Goal: Task Accomplishment & Management: Manage account settings

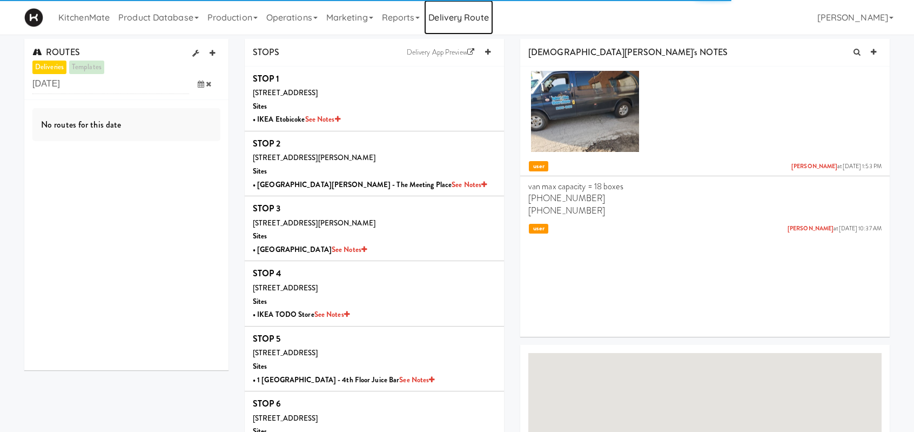
click at [481, 34] on link "Delivery Route" at bounding box center [458, 17] width 69 height 35
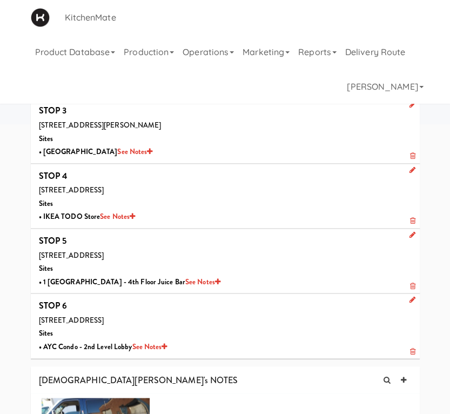
scroll to position [833, 0]
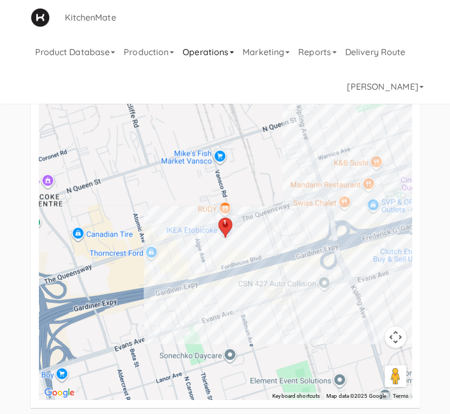
click at [238, 50] on link "Operations" at bounding box center [208, 52] width 60 height 35
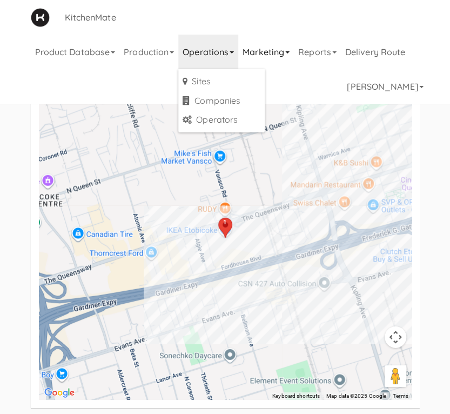
click at [294, 50] on link "Marketing" at bounding box center [266, 52] width 56 height 35
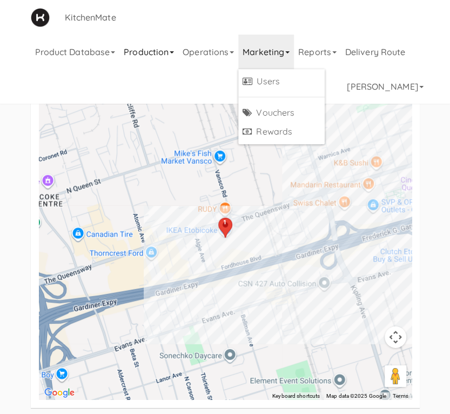
click at [173, 53] on link "Production" at bounding box center [148, 52] width 59 height 35
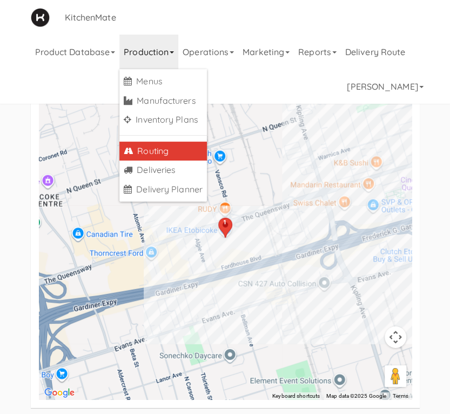
click at [174, 51] on icon at bounding box center [172, 52] width 4 height 2
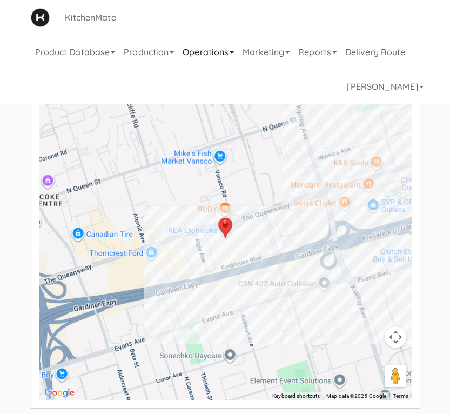
click at [234, 53] on link "Operations" at bounding box center [208, 52] width 60 height 35
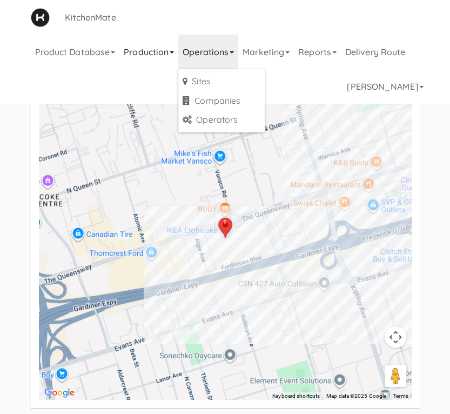
click at [178, 50] on link "Production" at bounding box center [148, 52] width 59 height 35
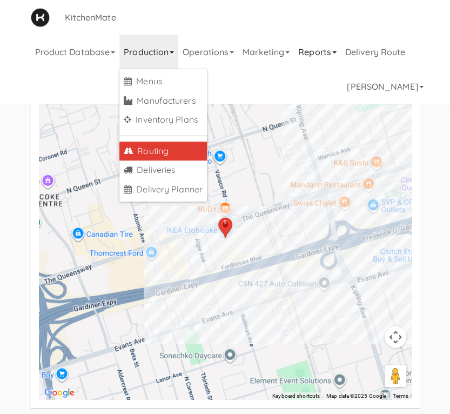
click at [341, 53] on link "Reports" at bounding box center [317, 52] width 47 height 35
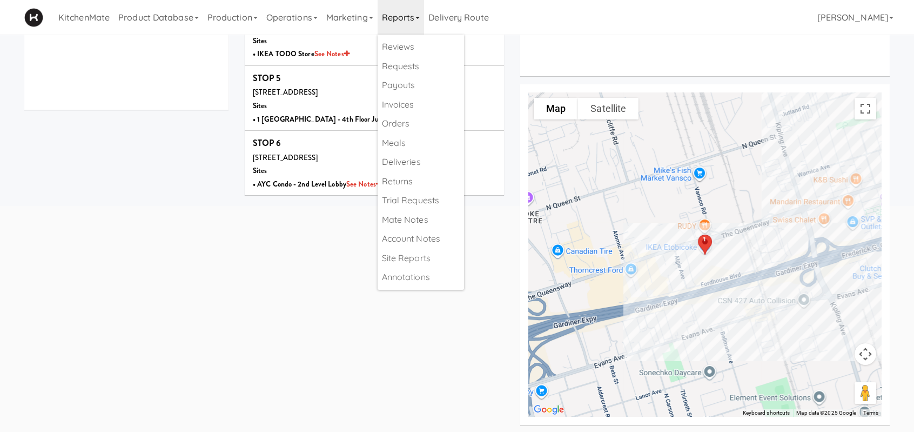
scroll to position [0, 0]
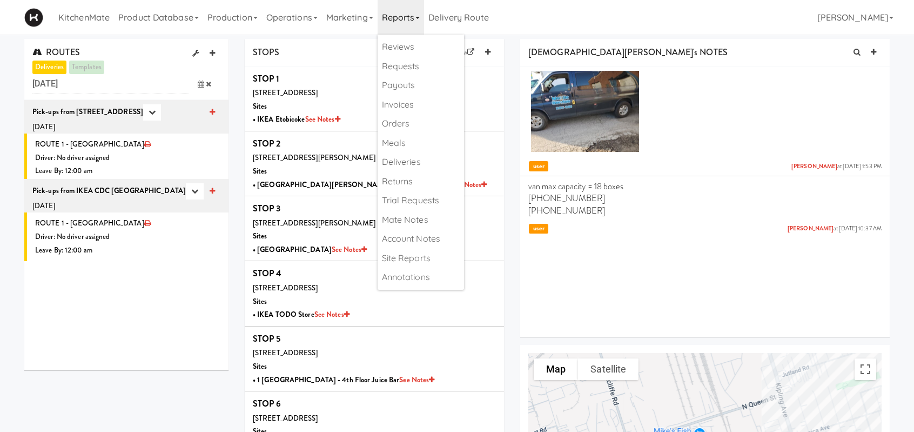
click at [202, 82] on icon at bounding box center [201, 83] width 6 height 7
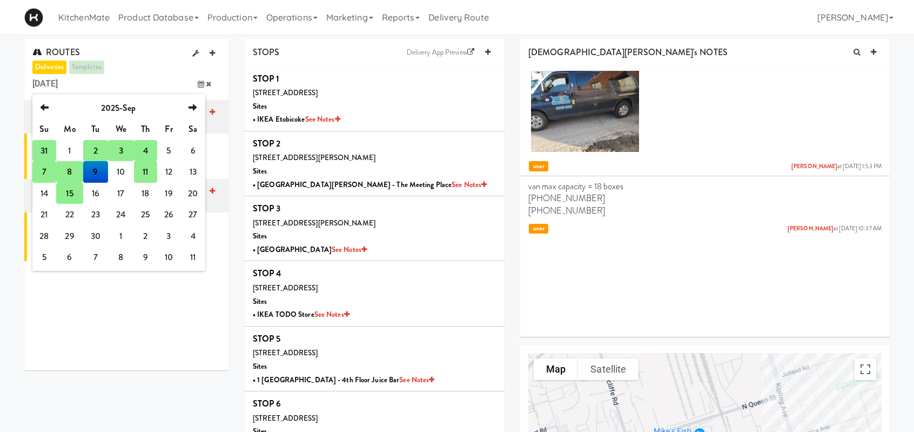
click at [146, 173] on td "11" at bounding box center [145, 172] width 23 height 22
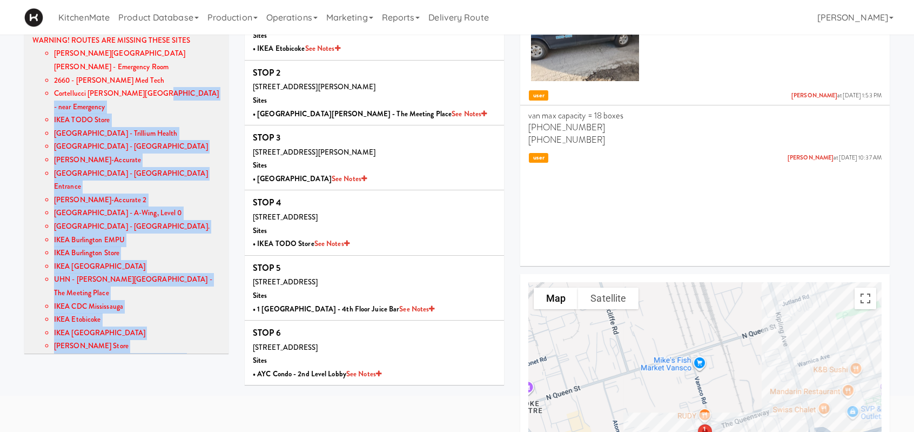
scroll to position [44, 0]
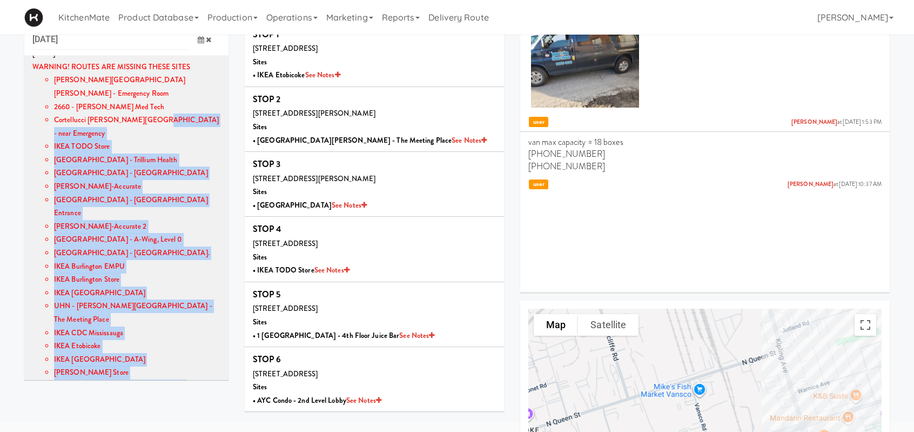
click at [176, 399] on div "ROUTES deliveries templates Tuesday, September 9, 2025 previous 2025-Sep next S…" at bounding box center [457, 322] width 882 height 654
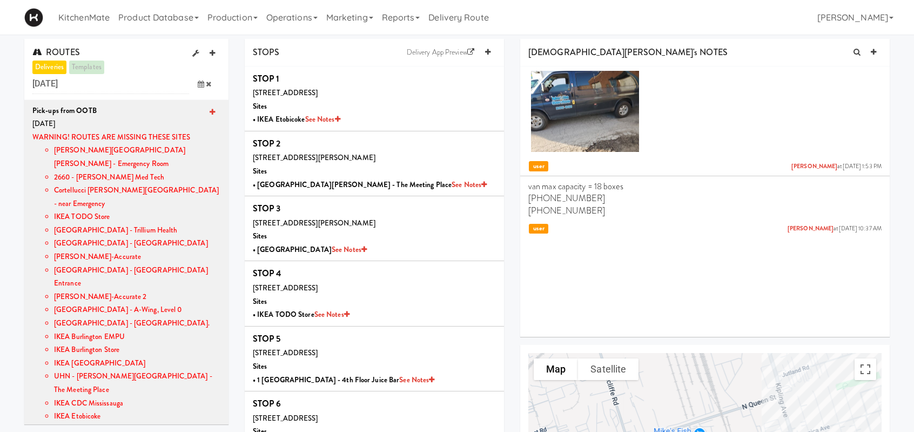
scroll to position [0, 0]
click at [210, 110] on icon at bounding box center [212, 112] width 5 height 7
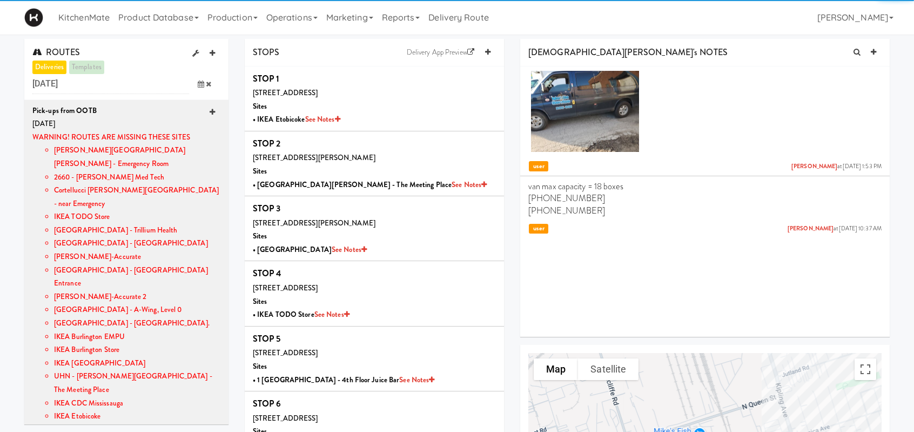
click at [210, 110] on icon at bounding box center [212, 112] width 5 height 7
click at [210, 109] on icon at bounding box center [212, 112] width 5 height 7
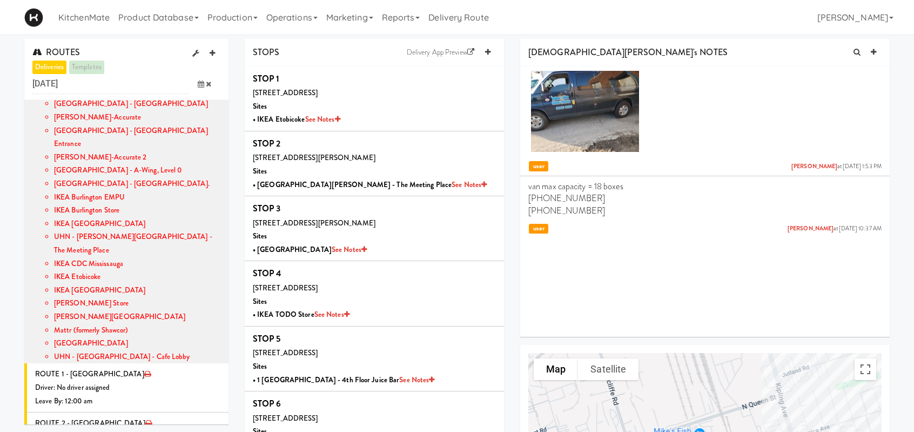
scroll to position [220, 0]
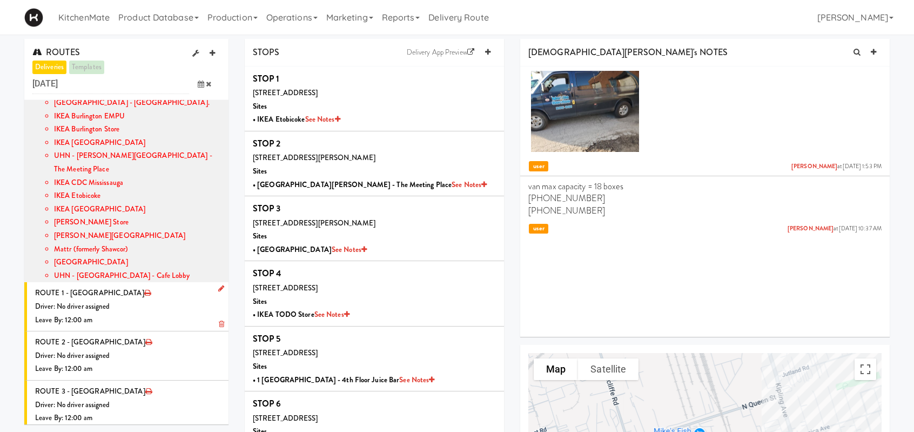
click at [217, 282] on li "ROUTE 1 - Idle Driver: No driver assigned Leave By: 12:00 am" at bounding box center [126, 306] width 204 height 49
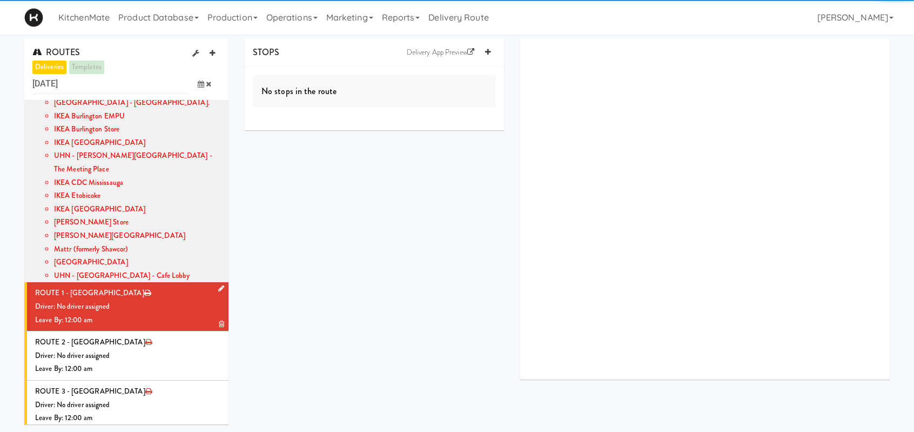
click at [213, 282] on li "ROUTE 1 - Idle Driver: No driver assigned Leave By: 12:00 am" at bounding box center [126, 306] width 204 height 49
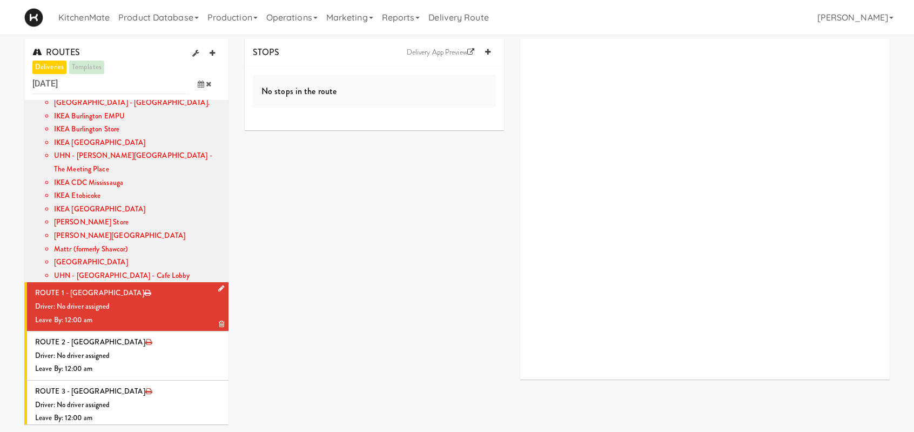
click at [218, 285] on icon at bounding box center [221, 288] width 6 height 7
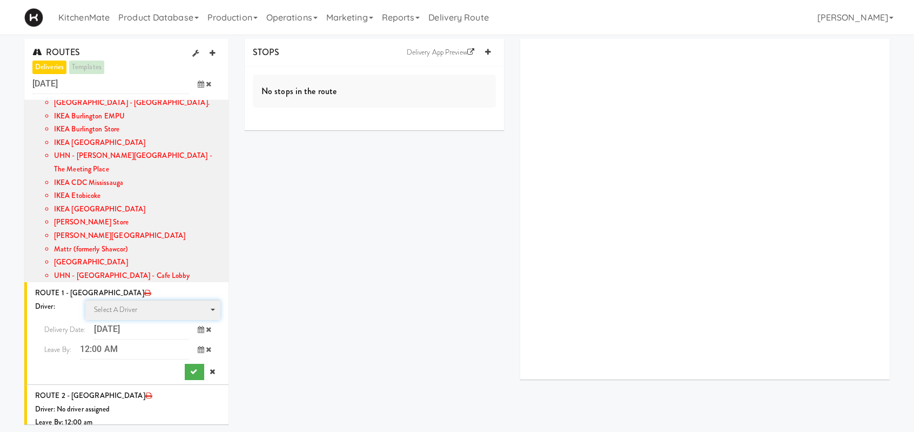
click at [117, 304] on span "Select a driver" at bounding box center [115, 309] width 43 height 10
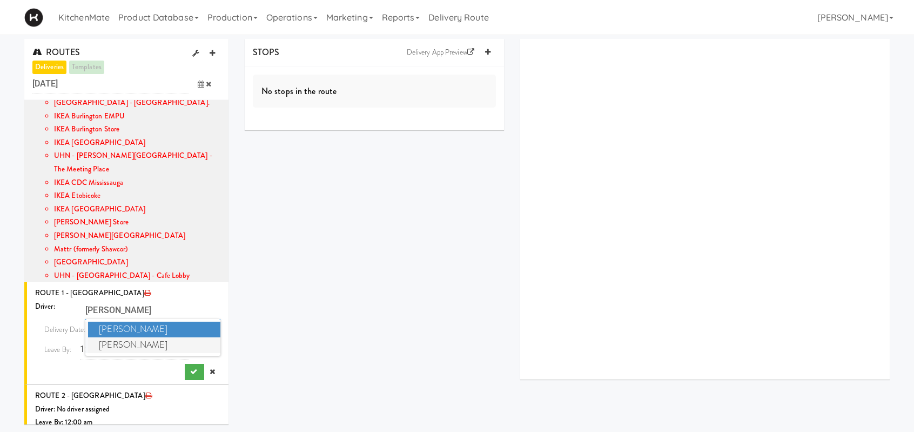
type input "chris"
click at [127, 337] on span "Christopher Solomon" at bounding box center [154, 345] width 132 height 16
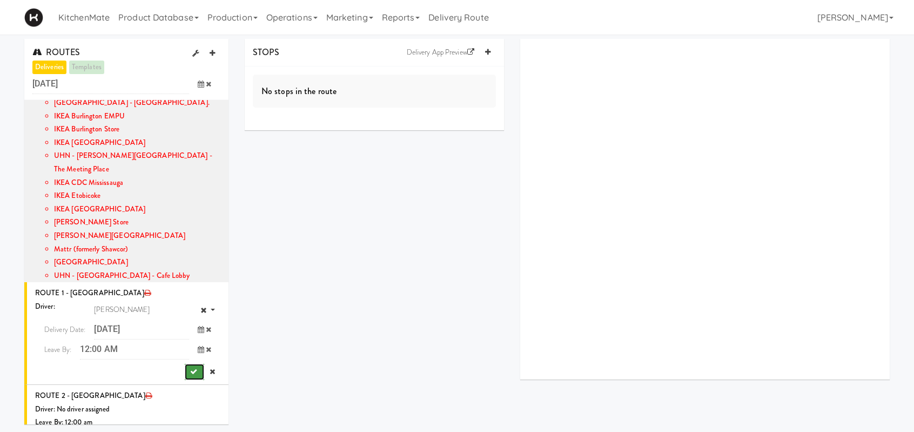
click at [190, 368] on icon "submit" at bounding box center [193, 371] width 7 height 7
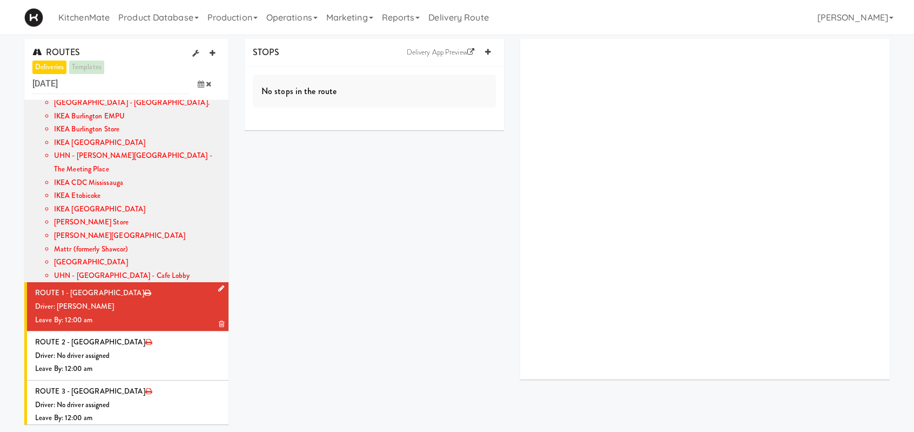
click at [218, 285] on icon at bounding box center [221, 288] width 6 height 7
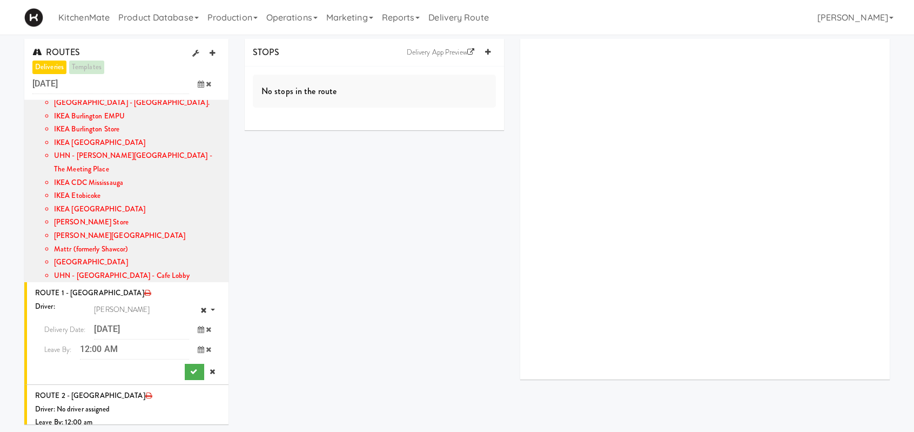
click at [198, 346] on icon at bounding box center [201, 349] width 6 height 7
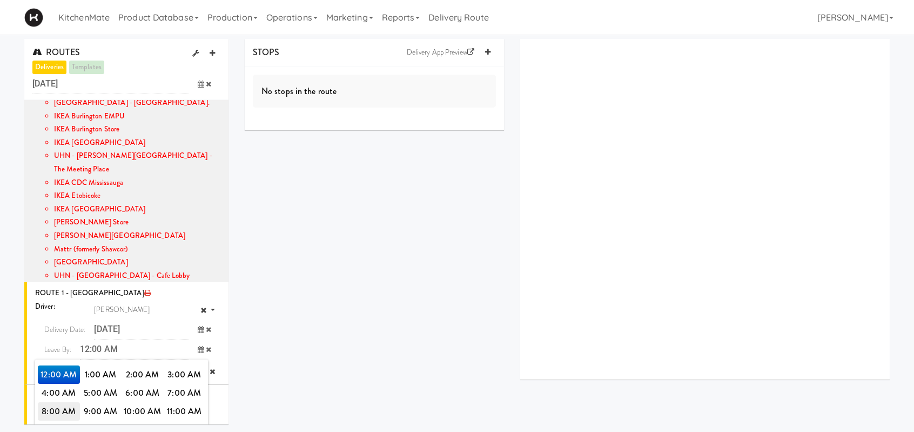
click at [63, 402] on span "8:00 AM" at bounding box center [59, 411] width 42 height 18
click at [58, 365] on span "8:00 AM" at bounding box center [59, 374] width 42 height 18
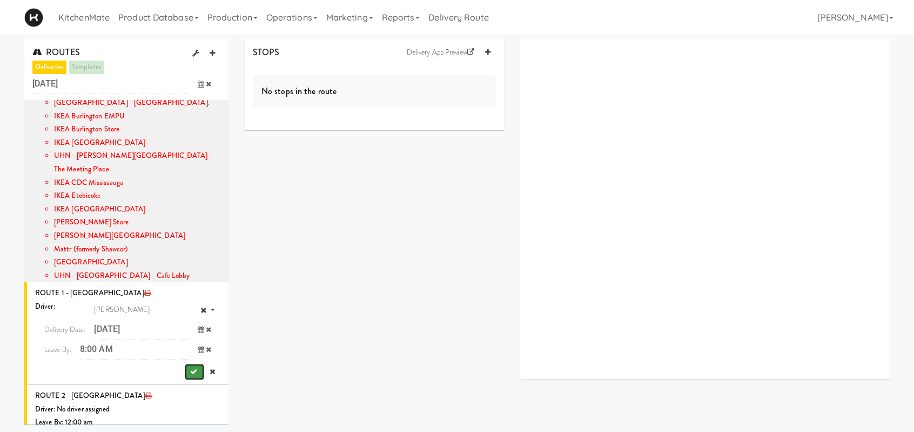
click at [185, 364] on button "submit" at bounding box center [194, 372] width 19 height 16
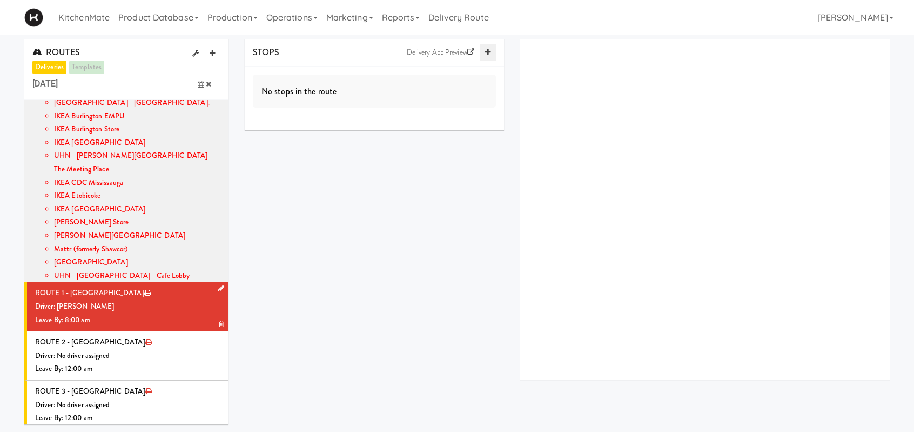
click at [489, 48] on link at bounding box center [488, 52] width 16 height 16
click at [488, 48] on link at bounding box center [488, 52] width 16 height 16
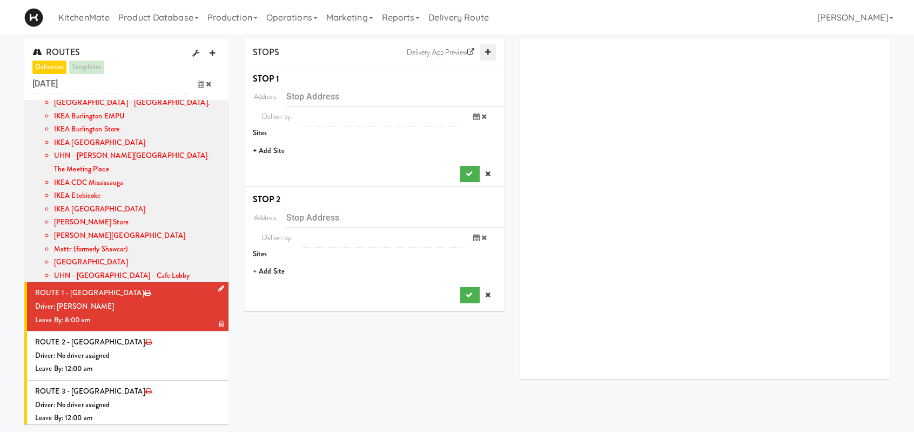
click at [488, 48] on link at bounding box center [488, 52] width 16 height 16
click at [277, 153] on li "+ Add Site" at bounding box center [374, 151] width 259 height 22
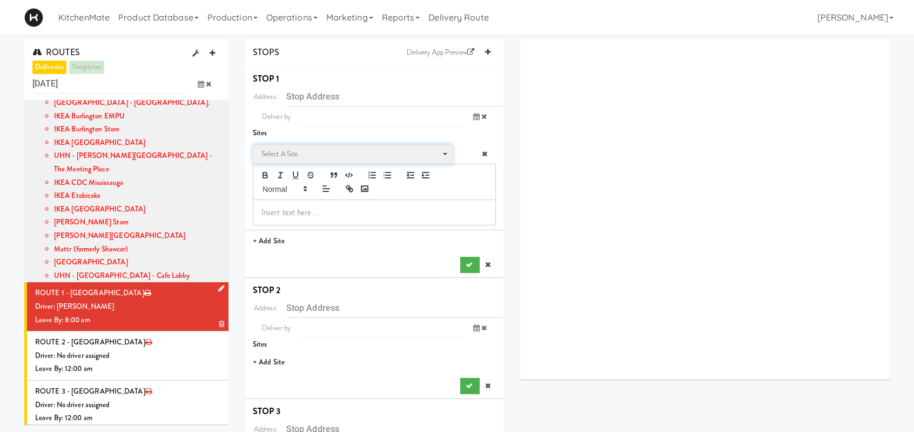
click at [283, 158] on span "Select a site" at bounding box center [349, 153] width 176 height 13
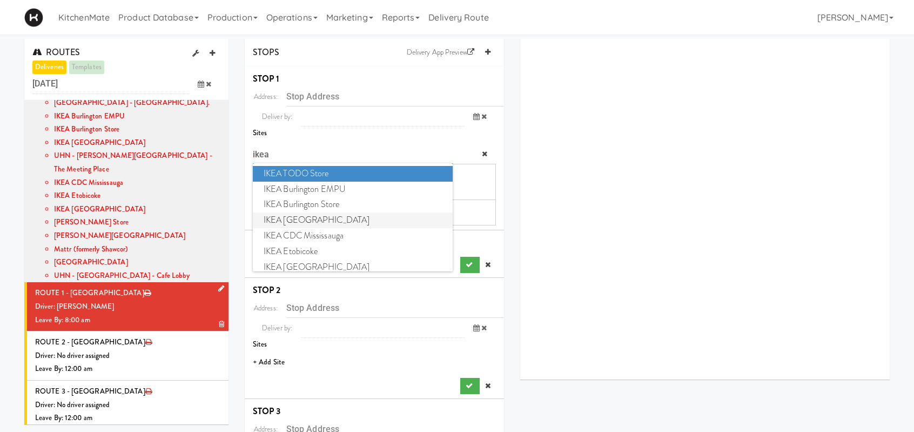
type input "ikea"
click at [293, 220] on span "IKEA North York Store" at bounding box center [353, 220] width 200 height 16
type input "[STREET_ADDRESS][PERSON_NAME]"
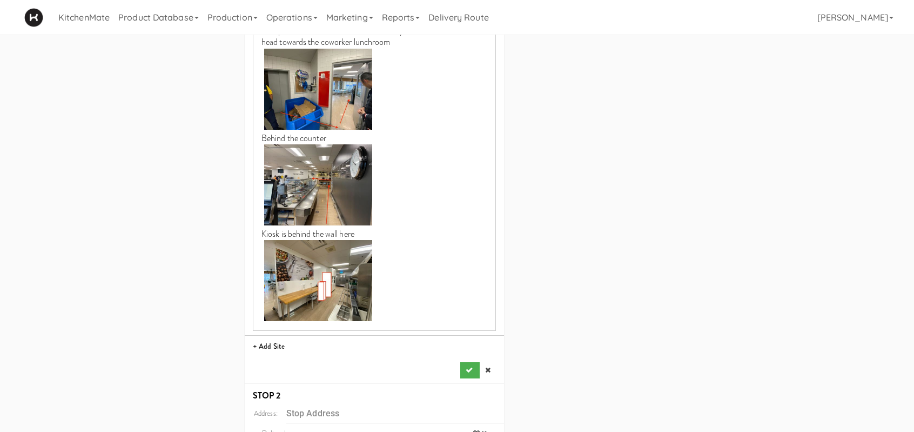
scroll to position [918, 0]
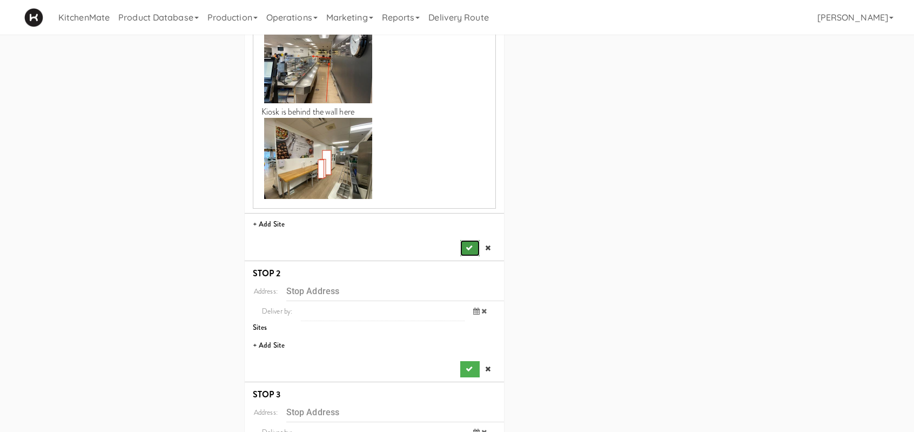
click at [471, 248] on icon "submit" at bounding box center [469, 247] width 7 height 7
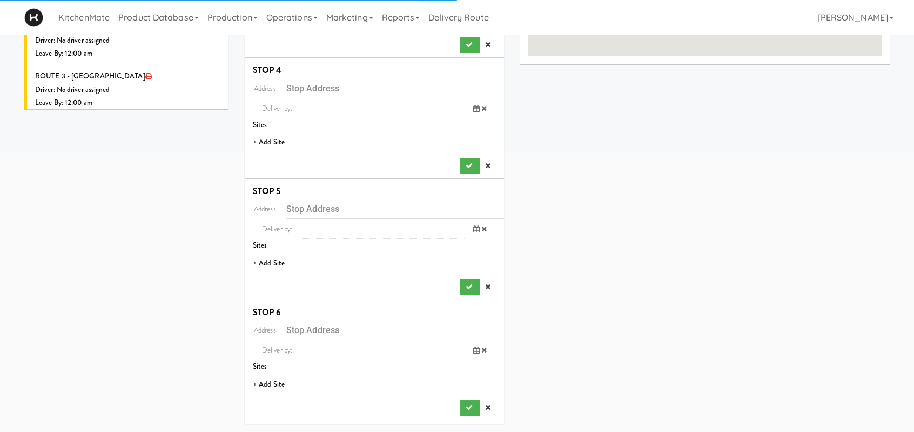
scroll to position [0, 0]
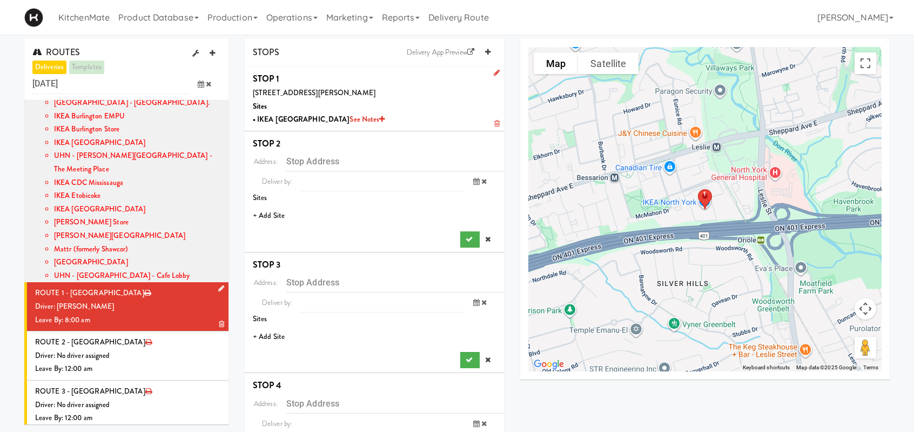
click at [270, 216] on li "+ Add Site" at bounding box center [374, 216] width 259 height 22
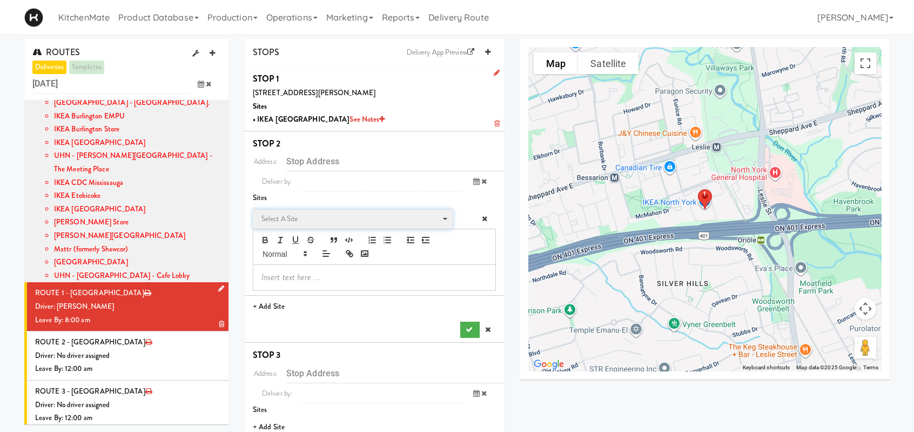
click at [284, 216] on span "Select a site" at bounding box center [349, 218] width 176 height 13
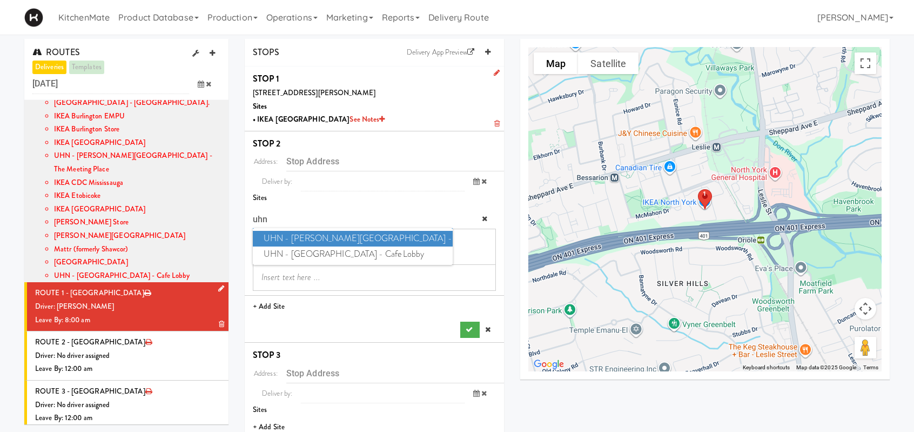
type input "uhn"
click at [338, 255] on span "UHN - Lyndhurst Centre - Cafe Lobby" at bounding box center [353, 254] width 200 height 16
type input "[STREET_ADDRESS][PERSON_NAME]"
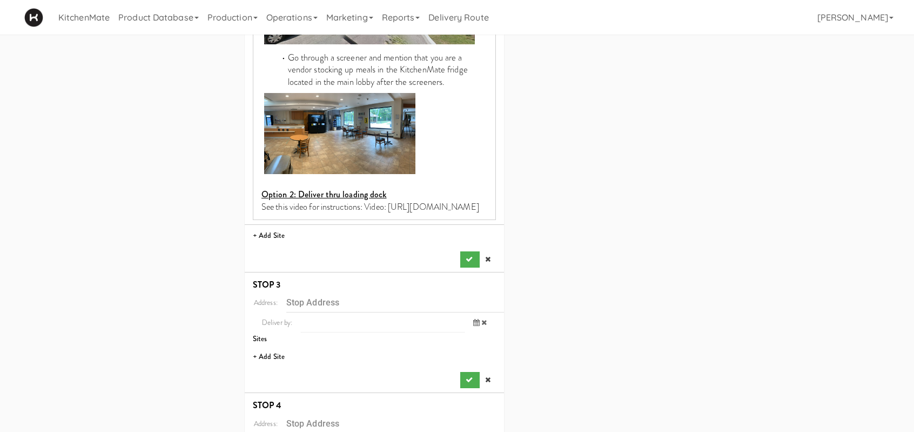
scroll to position [540, 0]
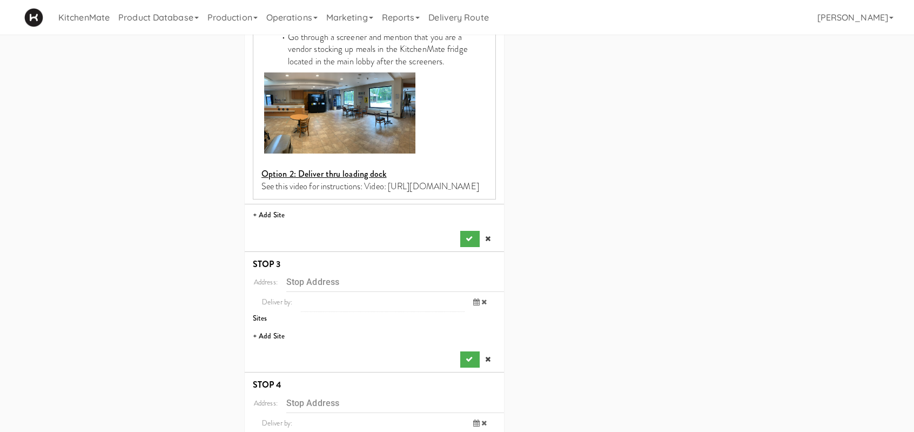
click at [470, 242] on icon "submit" at bounding box center [469, 238] width 7 height 7
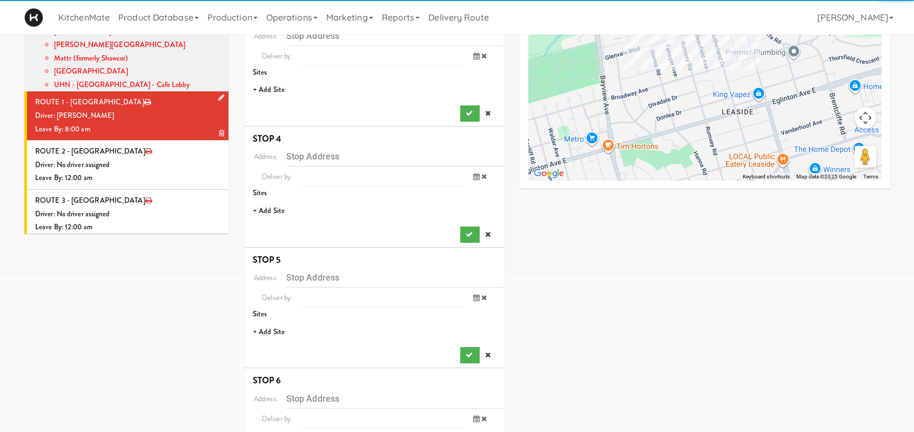
scroll to position [96, 0]
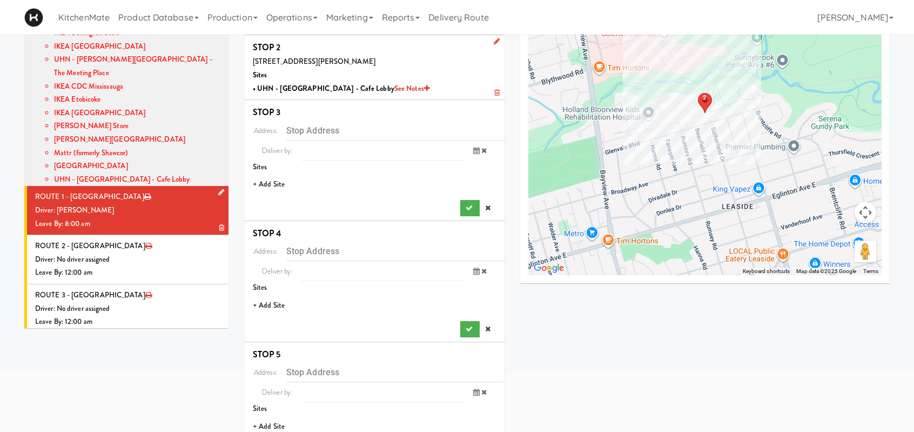
click at [269, 183] on li "+ Add Site" at bounding box center [374, 184] width 259 height 22
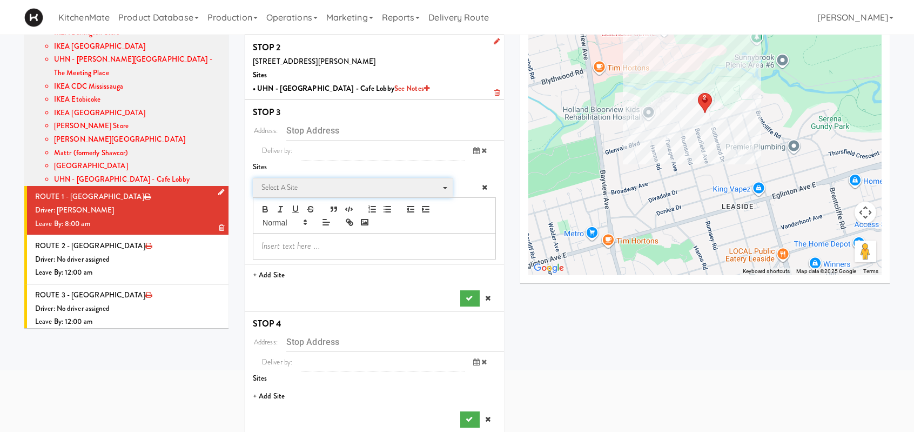
click at [291, 181] on span "Select a site" at bounding box center [349, 187] width 176 height 13
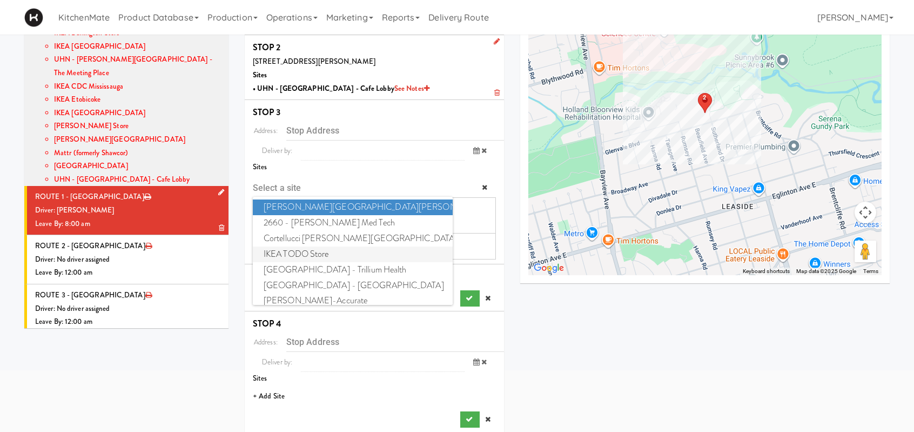
click at [298, 256] on span "IKEA TODO Store" at bounding box center [353, 254] width 200 height 16
type input "[STREET_ADDRESS]"
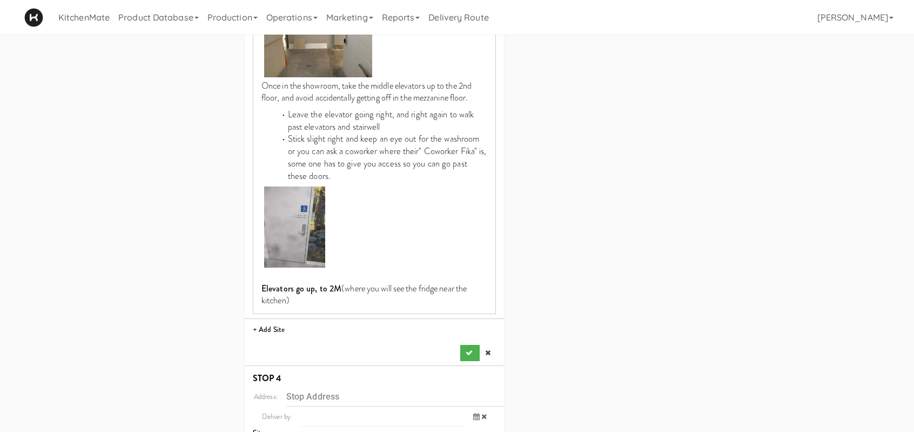
scroll to position [1555, 0]
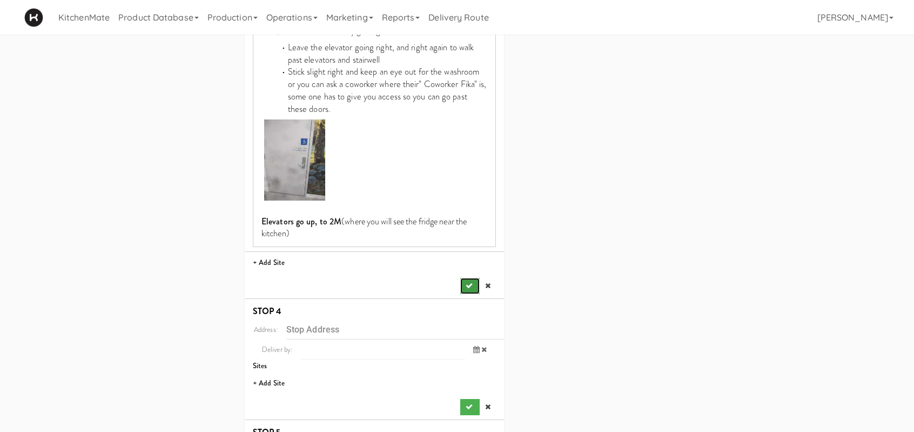
click at [469, 287] on icon "submit" at bounding box center [469, 285] width 7 height 7
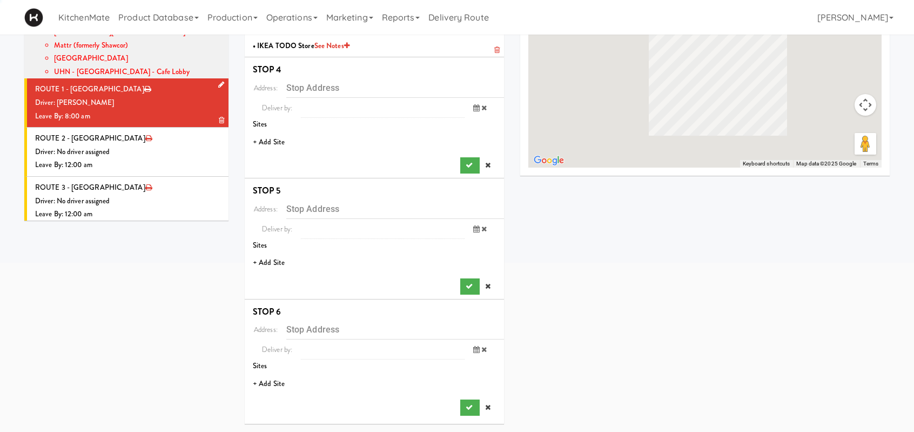
scroll to position [202, 0]
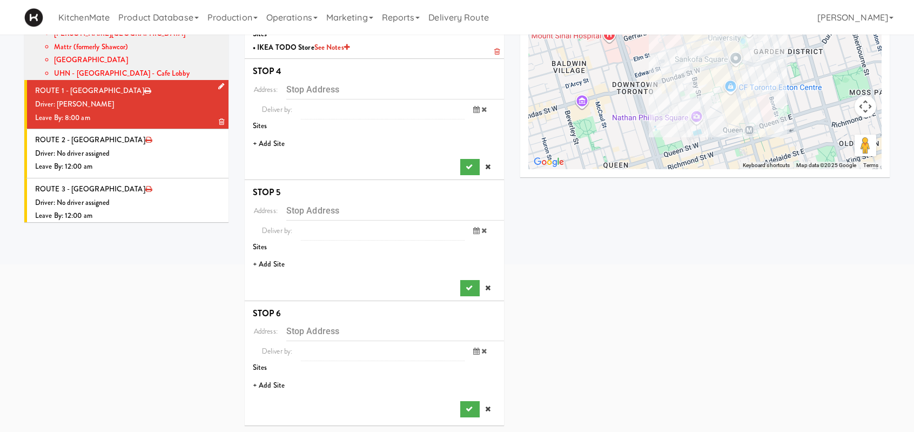
click at [268, 143] on li "+ Add Site" at bounding box center [374, 144] width 259 height 22
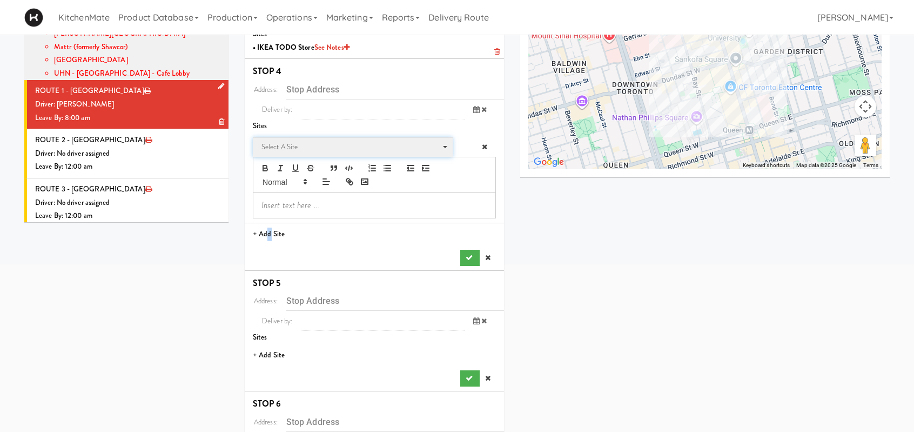
click at [284, 146] on span "Select a site" at bounding box center [349, 146] width 176 height 13
click at [285, 146] on span "Select a site" at bounding box center [349, 146] width 176 height 13
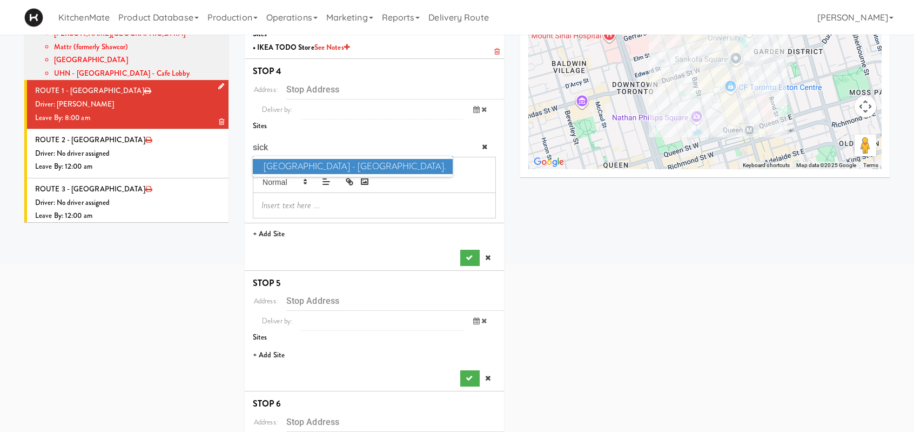
type input "sick"
click at [300, 160] on span "SickKids Hospital - Main St." at bounding box center [353, 167] width 200 height 16
type input "[STREET_ADDRESS][PERSON_NAME]"
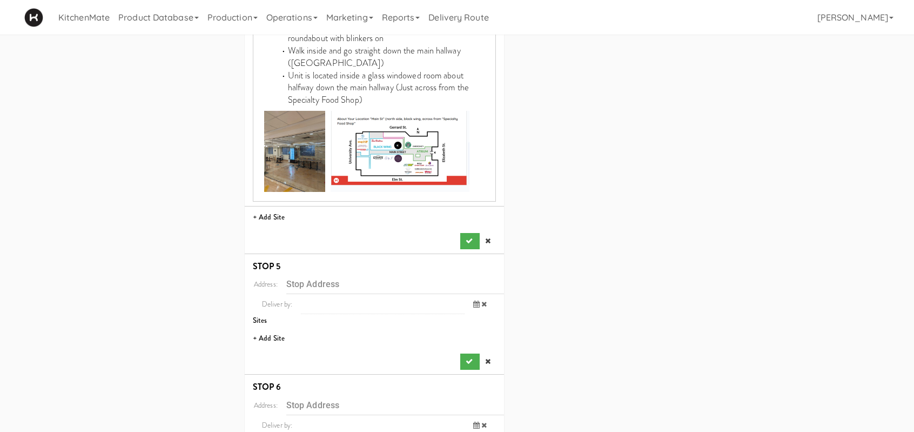
scroll to position [472, 0]
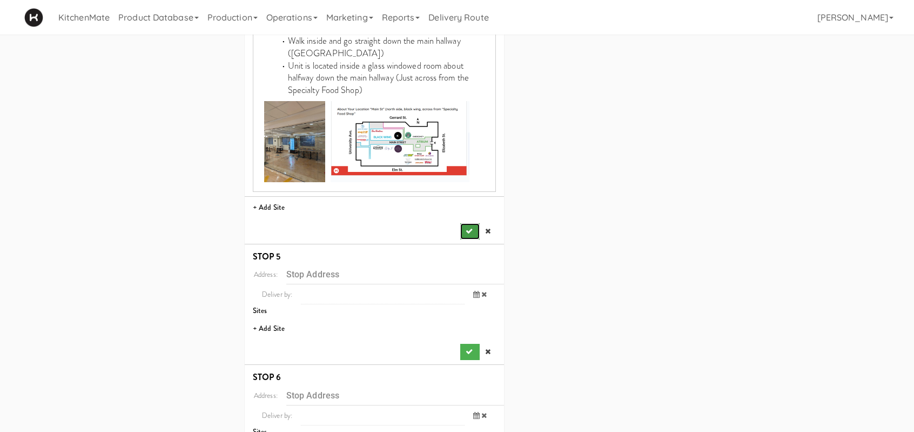
click at [463, 223] on button "submit" at bounding box center [469, 231] width 19 height 16
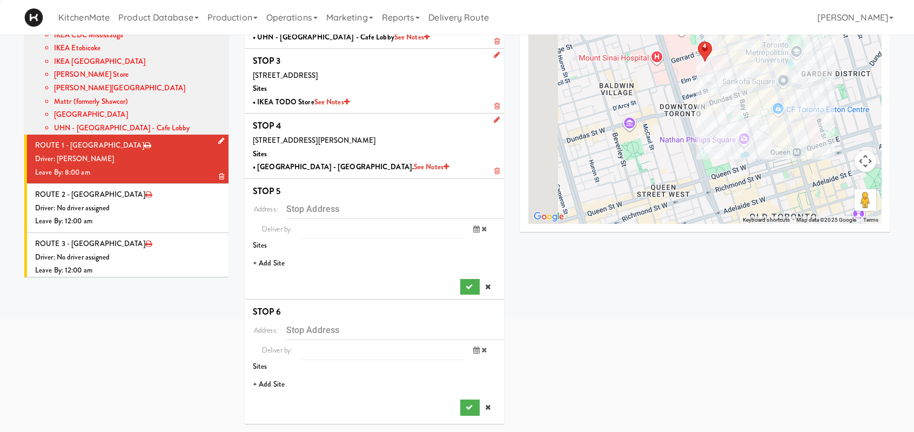
scroll to position [146, 0]
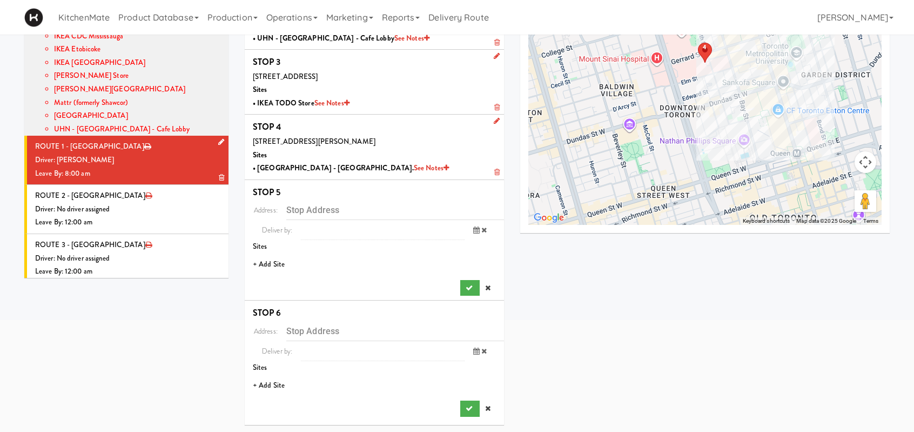
click at [275, 258] on li "+ Add Site" at bounding box center [374, 264] width 259 height 22
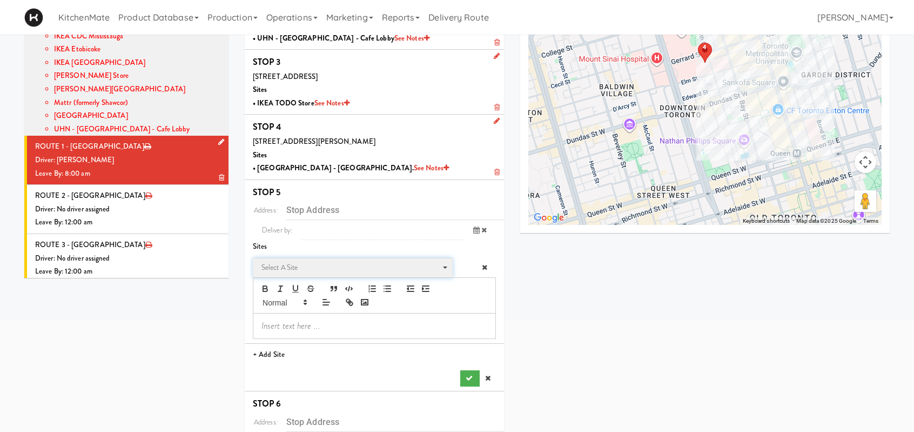
click at [300, 261] on span "Select a site" at bounding box center [349, 267] width 176 height 13
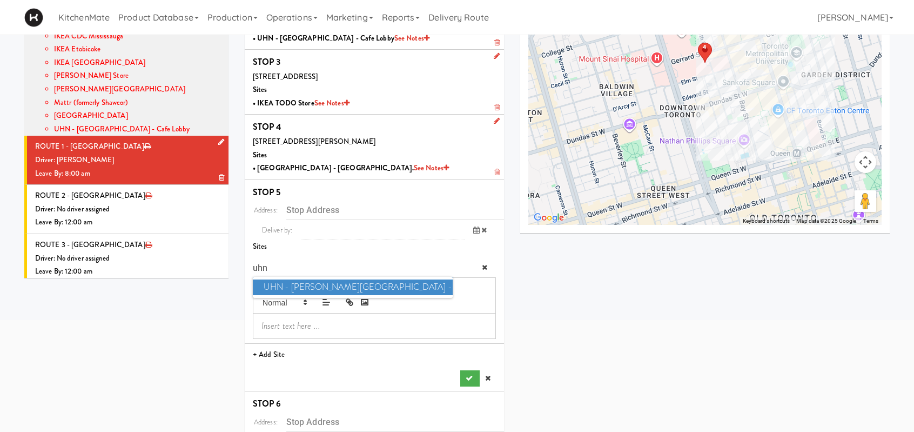
type input "uhn"
click at [301, 286] on span "UHN - Bickle Center - The Meeting Place" at bounding box center [353, 287] width 200 height 16
type input "[STREET_ADDRESS][PERSON_NAME]"
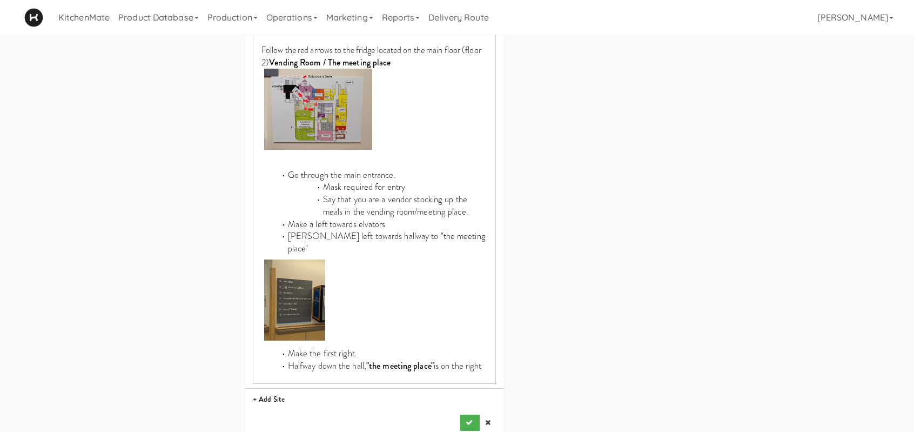
scroll to position [678, 0]
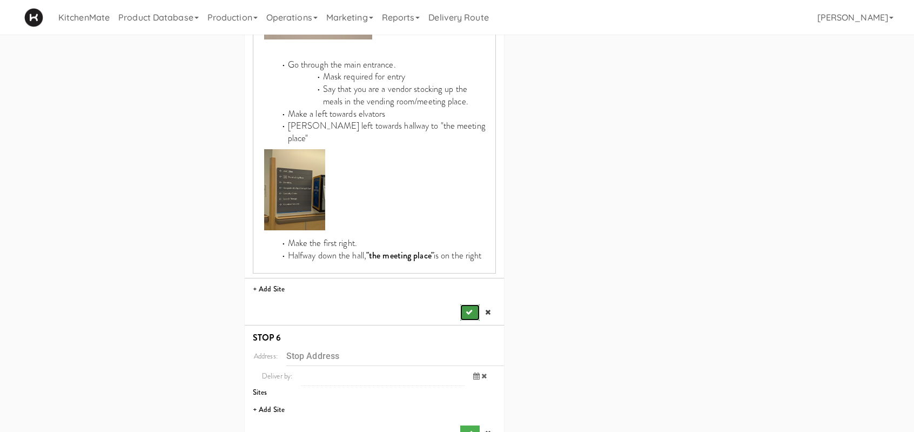
click at [472, 304] on button "submit" at bounding box center [469, 312] width 19 height 16
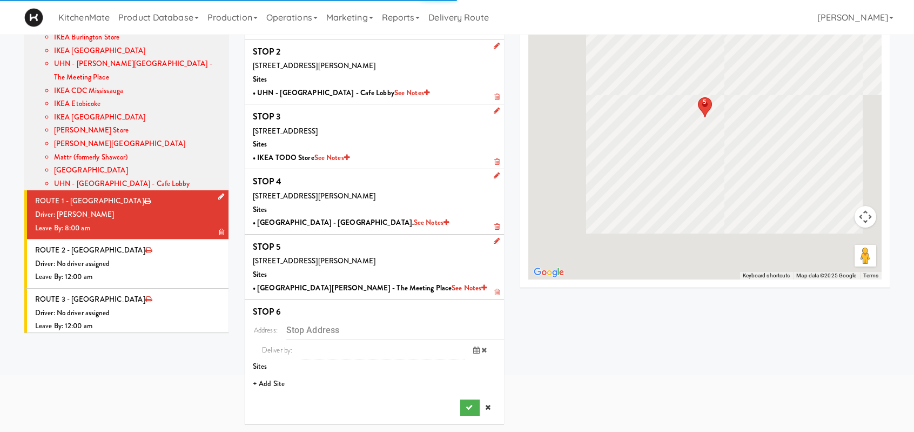
scroll to position [90, 0]
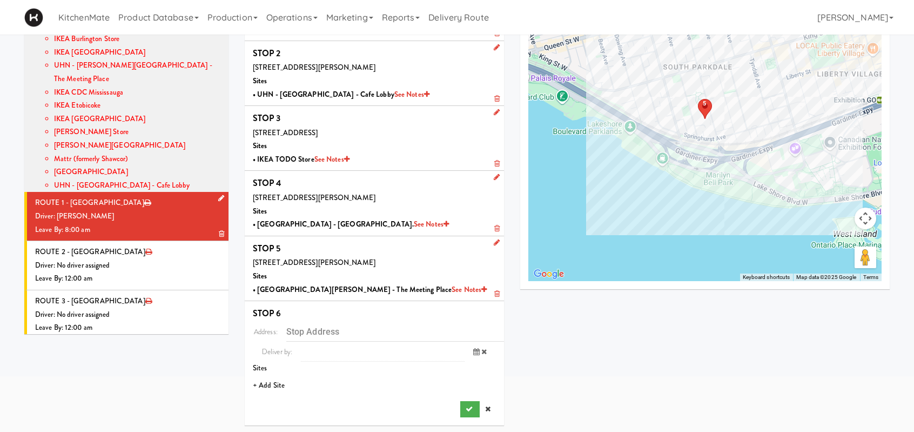
click at [276, 381] on li "+ Add Site" at bounding box center [374, 385] width 259 height 22
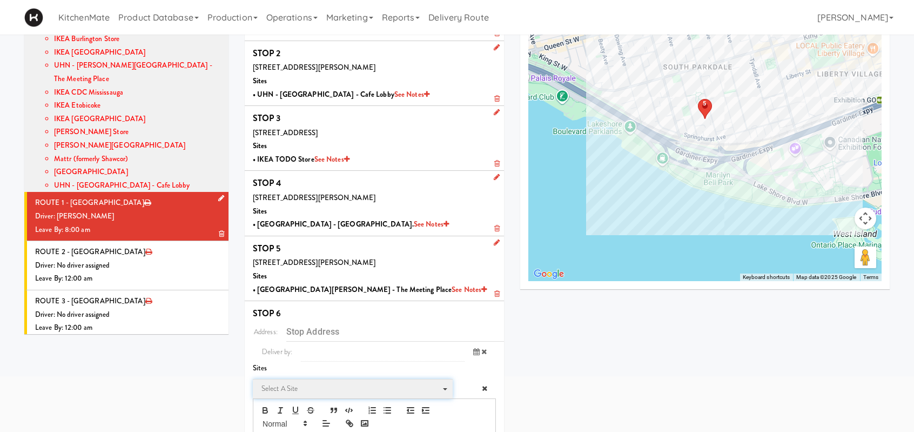
click at [270, 387] on span "Select a site" at bounding box center [349, 388] width 176 height 13
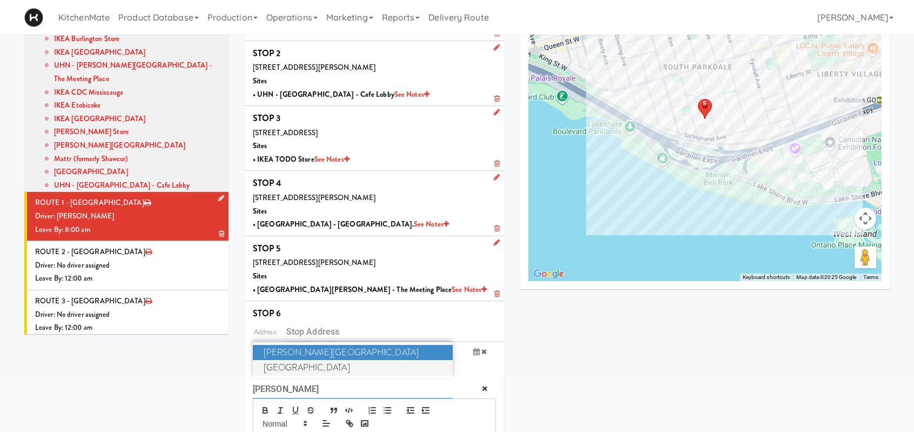
type input "jose"
click at [299, 363] on span "St. Joseph's Health Centre" at bounding box center [353, 368] width 200 height 16
type input "[STREET_ADDRESS]"
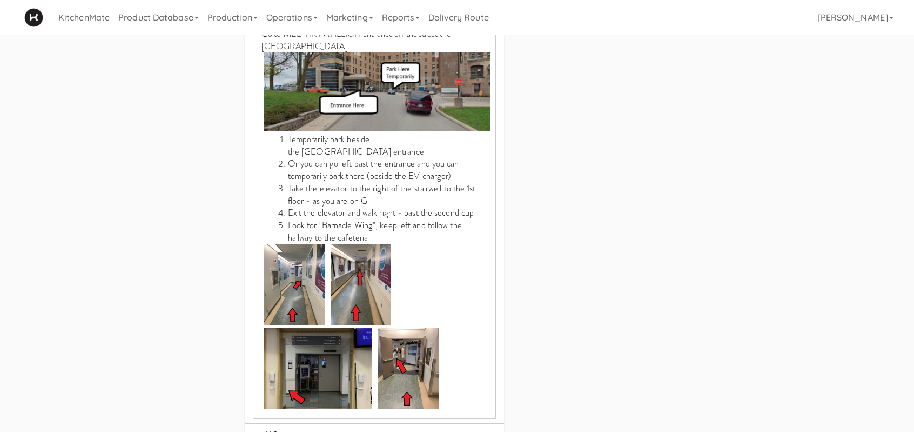
scroll to position [665, 0]
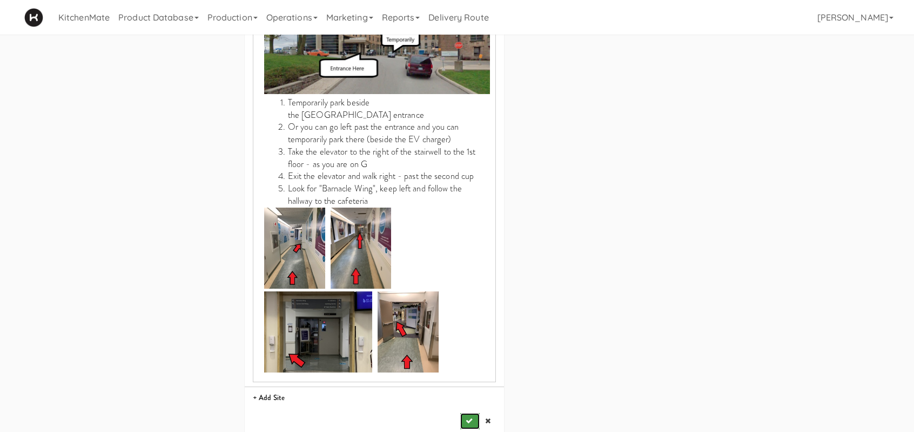
click at [473, 413] on button "submit" at bounding box center [469, 421] width 19 height 16
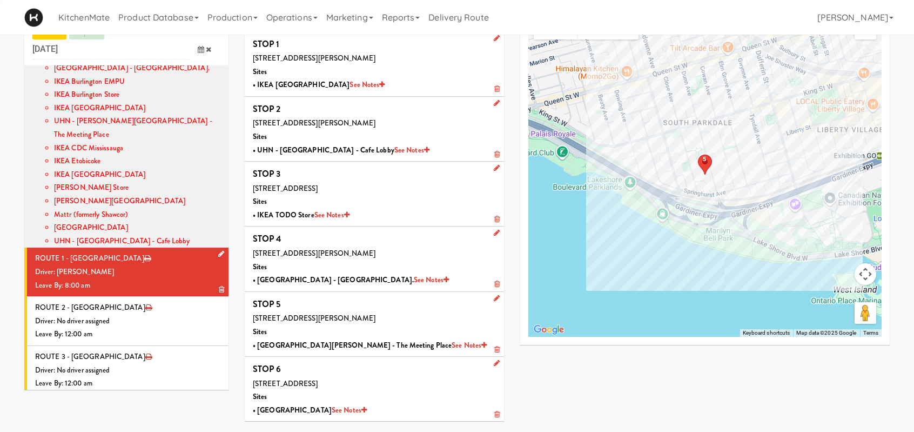
scroll to position [35, 0]
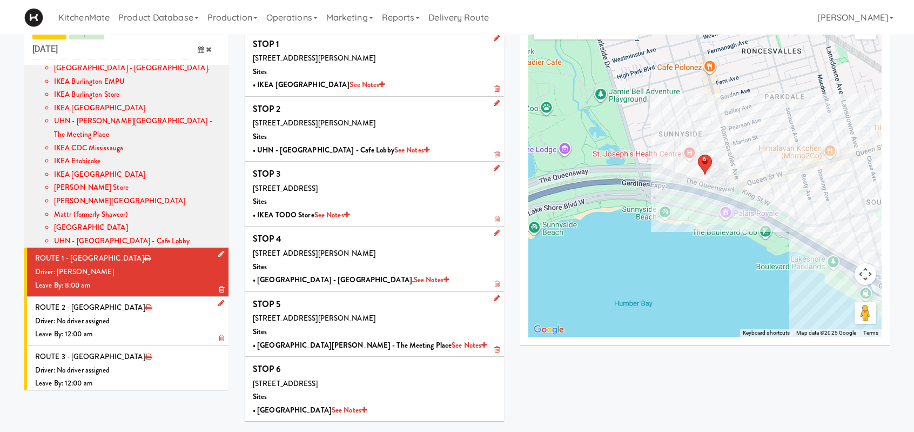
click at [130, 327] on div "Leave By: 12:00 am" at bounding box center [127, 334] width 185 height 14
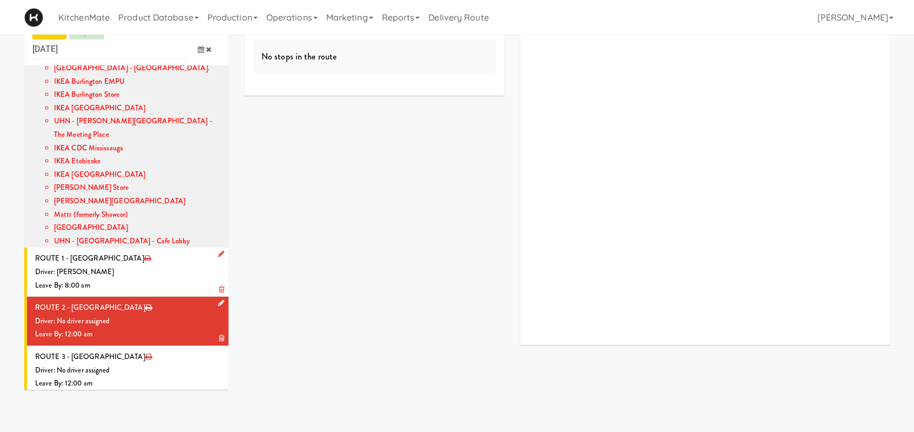
click at [216, 297] on li "ROUTE 2 - Idle Driver: No driver assigned Leave By: 12:00 am" at bounding box center [126, 321] width 204 height 49
click at [218, 299] on icon at bounding box center [221, 302] width 6 height 7
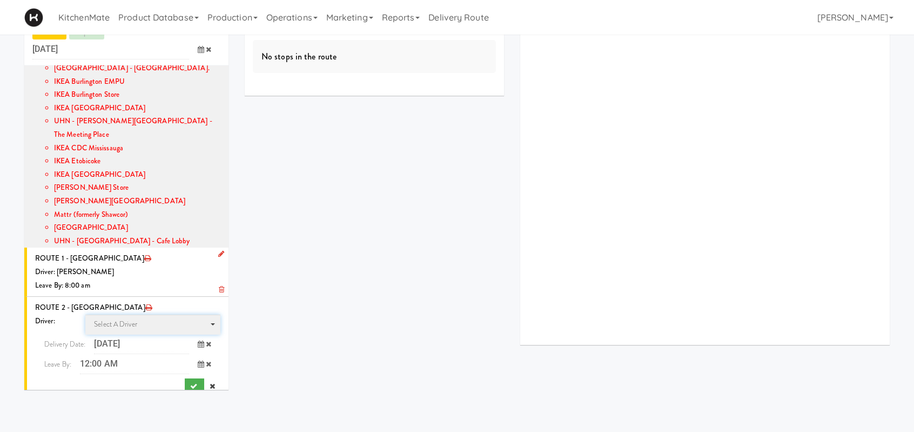
click at [136, 314] on span "Select a driver Select a driver" at bounding box center [152, 324] width 135 height 20
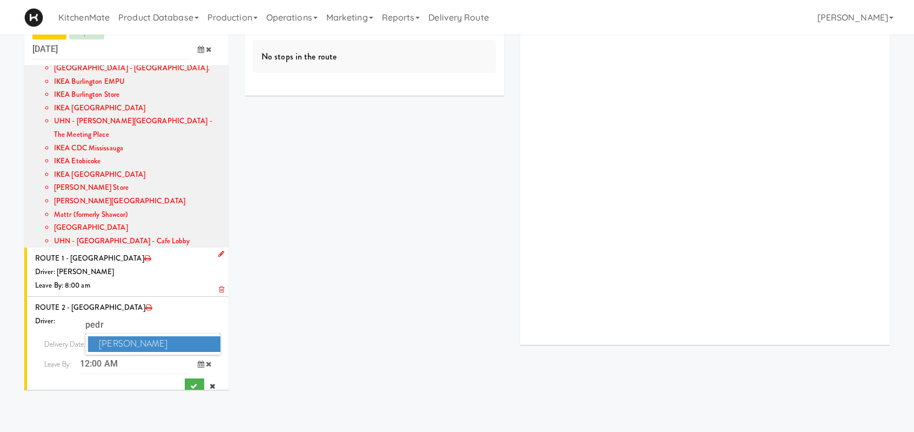
type input "pedr"
click at [150, 336] on span "Pedro Herrera" at bounding box center [154, 344] width 132 height 16
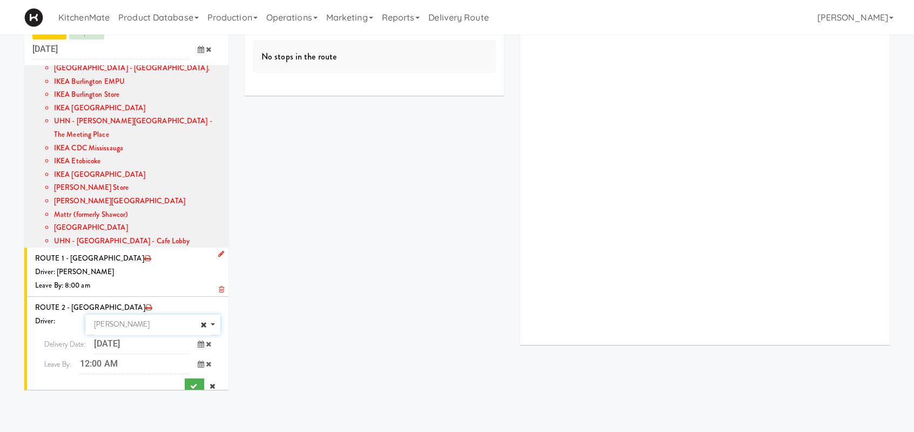
click at [198, 360] on icon at bounding box center [201, 363] width 6 height 7
click at [55, 416] on span "8:00 AM" at bounding box center [59, 425] width 42 height 18
click at [50, 380] on span "8:00 AM" at bounding box center [59, 389] width 42 height 18
click at [190, 382] on icon "submit" at bounding box center [193, 385] width 7 height 7
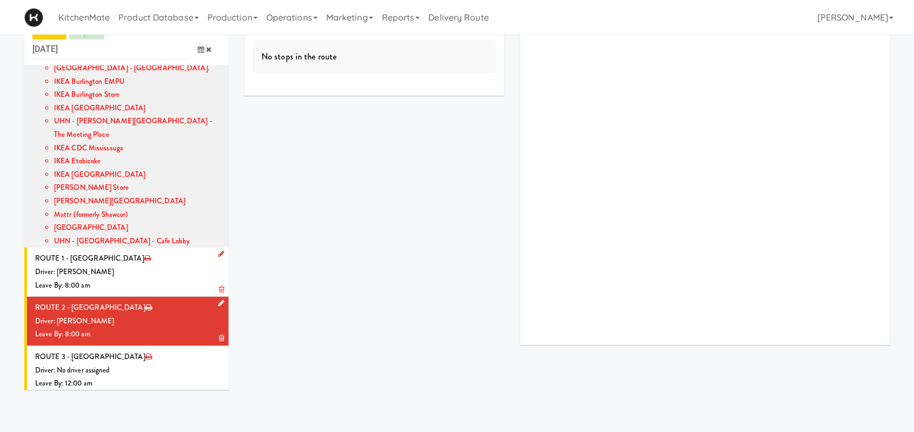
click at [150, 314] on div "Driver: [PERSON_NAME]" at bounding box center [127, 321] width 185 height 14
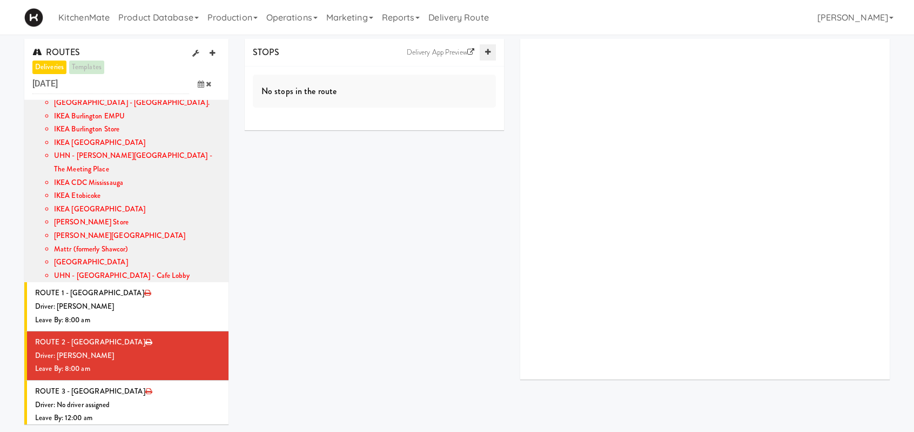
click at [492, 49] on link at bounding box center [488, 52] width 16 height 16
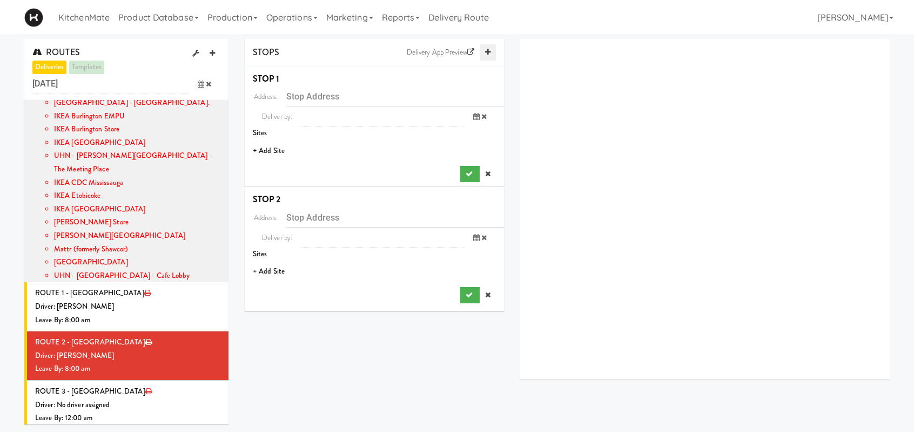
click at [492, 49] on link at bounding box center [488, 52] width 16 height 16
click at [283, 149] on li "+ Add Site" at bounding box center [374, 151] width 259 height 22
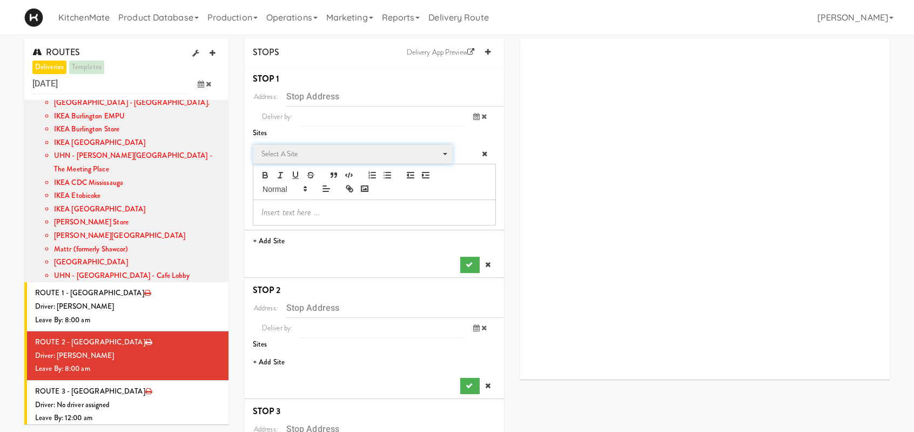
click at [277, 149] on span "Select a site" at bounding box center [349, 153] width 176 height 13
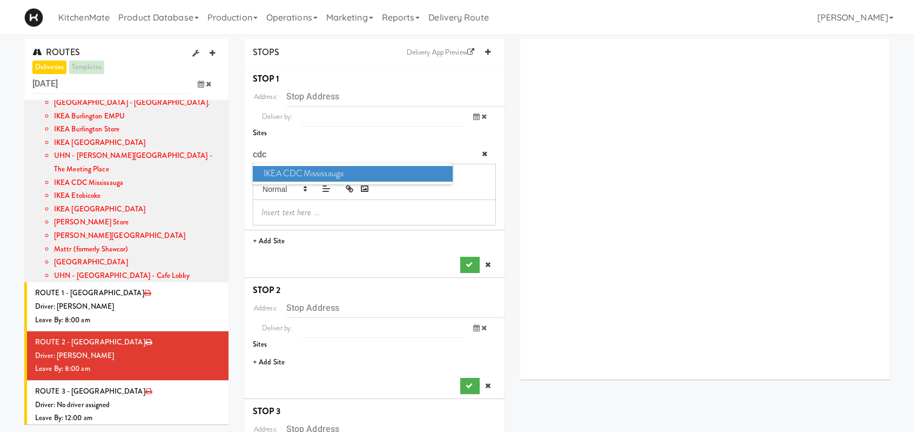
type input "cdc"
click at [293, 171] on span "IKEA CDC Mississauga" at bounding box center [353, 174] width 200 height 16
type input "[STREET_ADDRESS]"
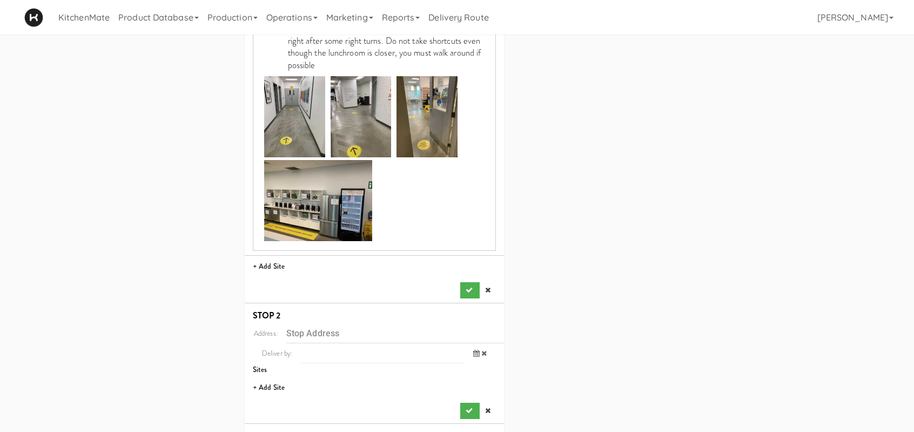
scroll to position [918, 0]
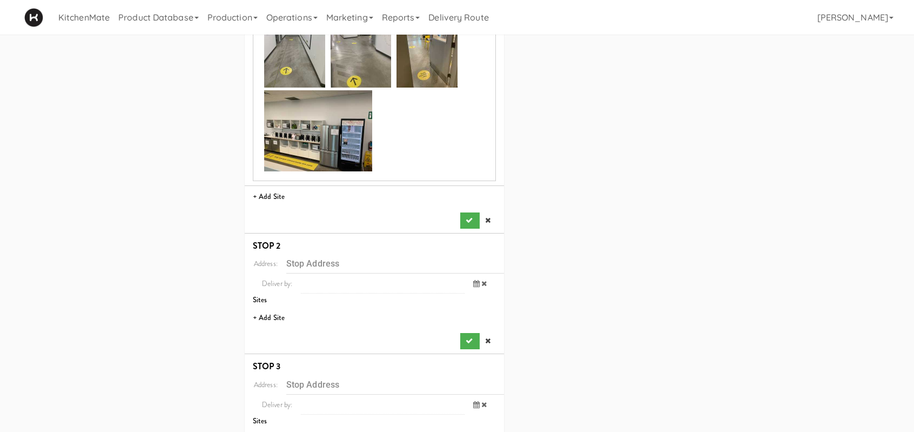
click at [467, 223] on icon "submit" at bounding box center [469, 220] width 7 height 7
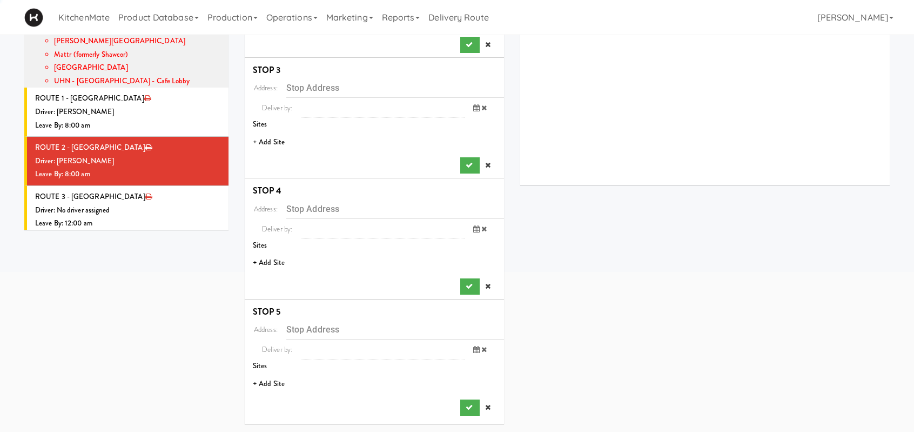
scroll to position [0, 0]
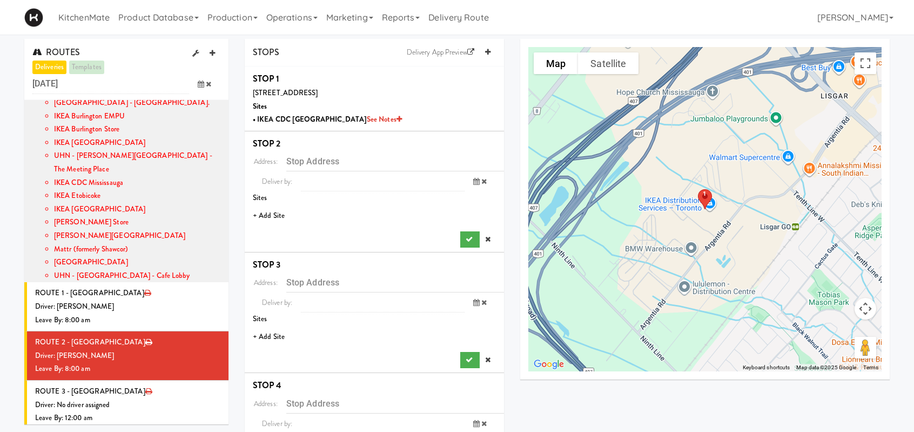
click at [267, 211] on li "+ Add Site" at bounding box center [374, 216] width 259 height 22
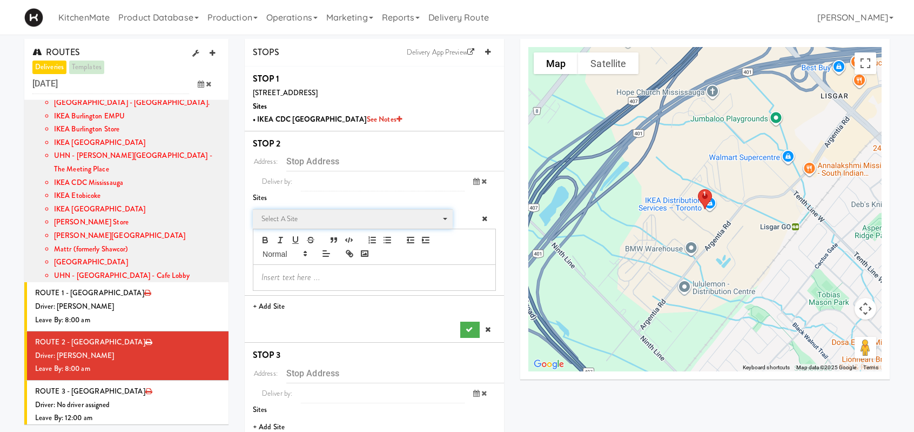
click at [315, 219] on span "Select a site" at bounding box center [349, 218] width 176 height 13
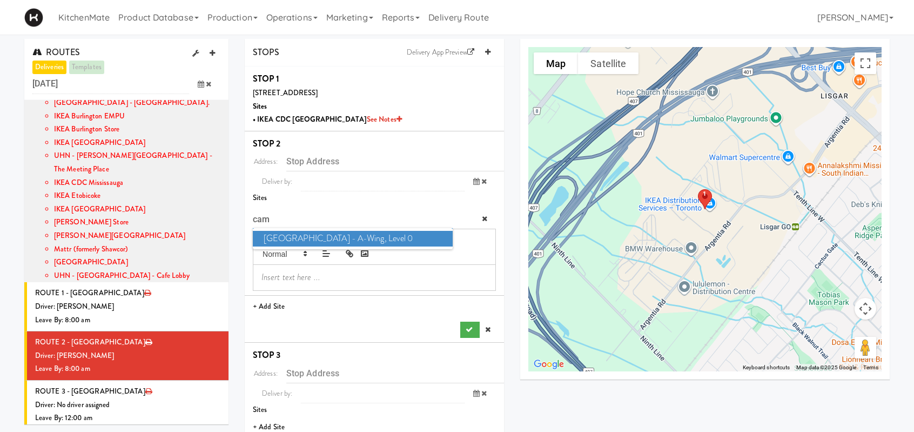
type input "camb"
click at [380, 232] on span "Cambridge Memorial Hospital - A-Wing, Level 0" at bounding box center [353, 239] width 200 height 16
type input "[STREET_ADDRESS]"
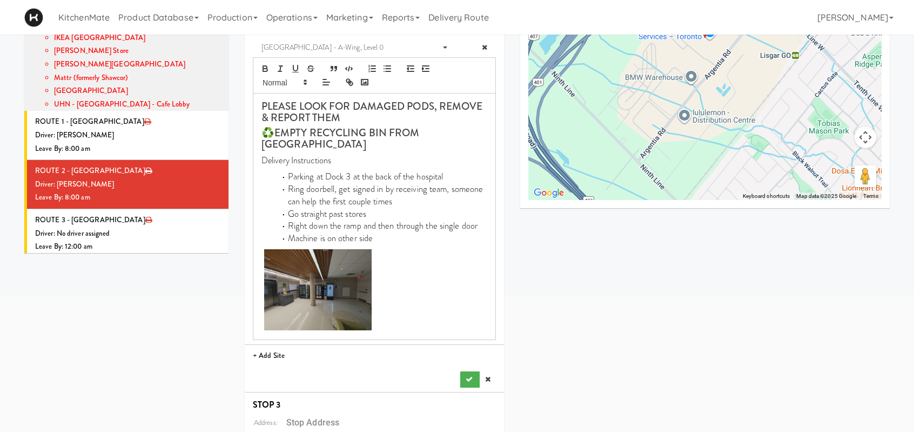
scroll to position [324, 0]
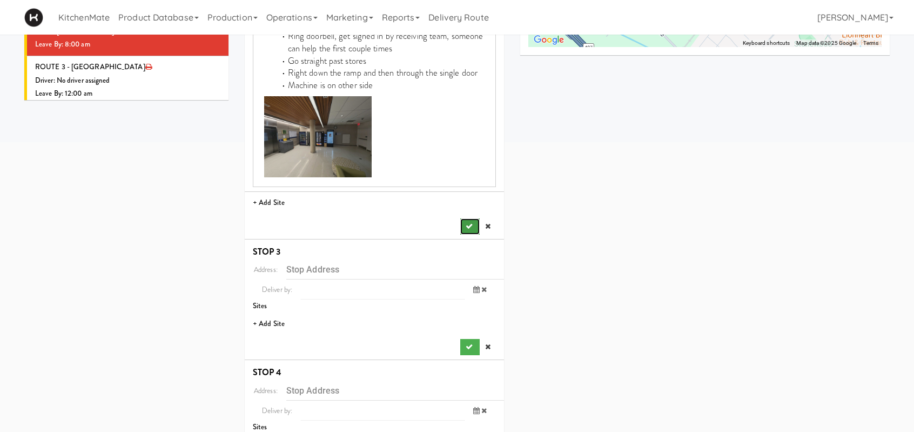
click at [470, 220] on button "submit" at bounding box center [469, 226] width 19 height 16
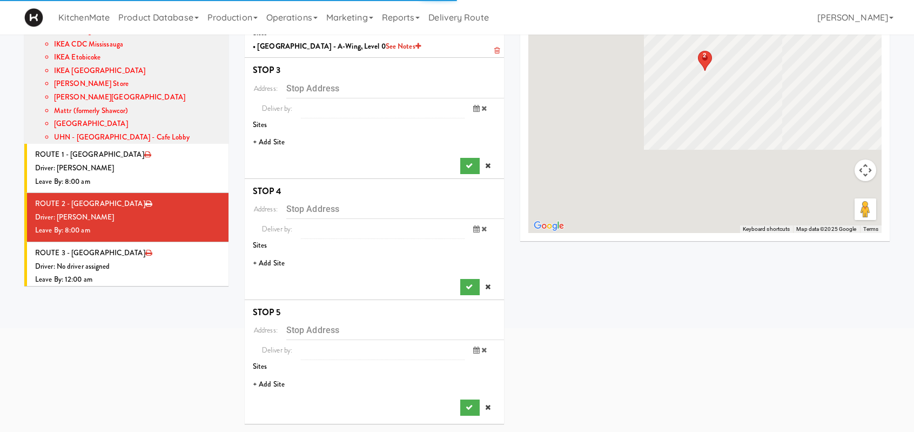
scroll to position [137, 0]
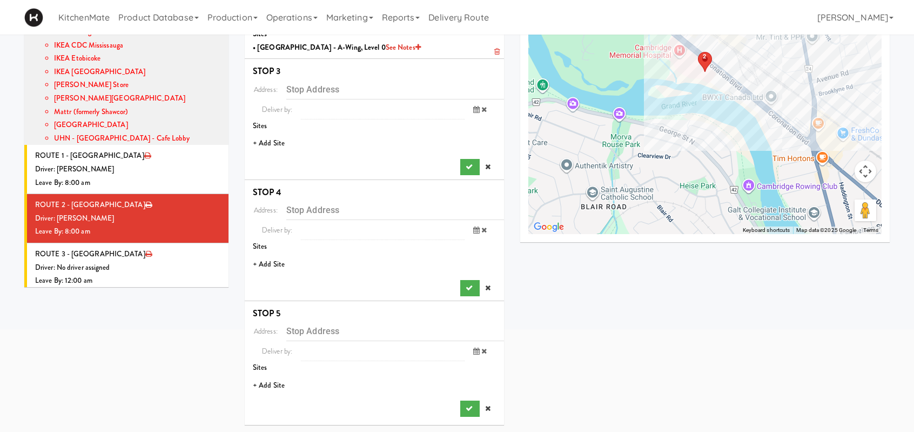
click at [275, 146] on li "+ Add Site" at bounding box center [374, 143] width 259 height 22
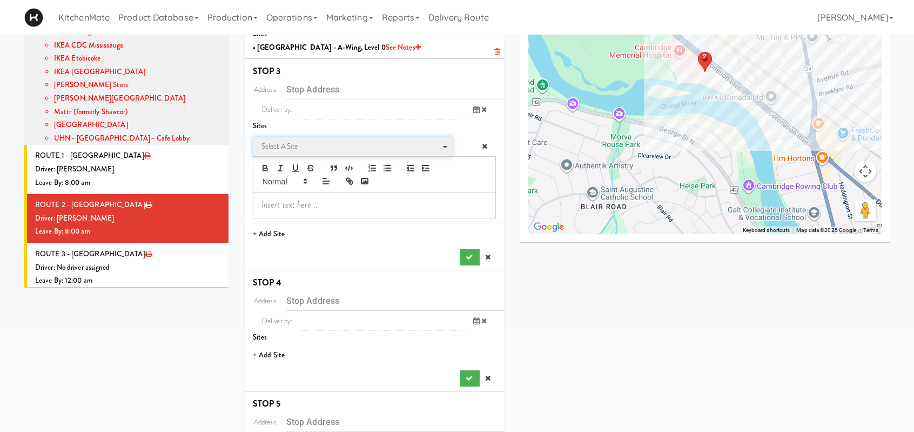
click at [314, 151] on span "Select a site" at bounding box center [349, 146] width 176 height 13
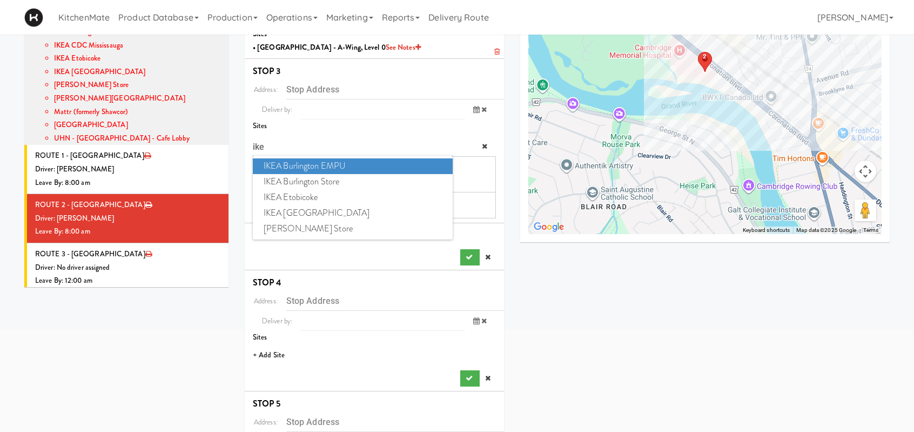
type input "ike"
click at [317, 181] on span "IKEA Burlington Store" at bounding box center [353, 182] width 200 height 16
type input "[STREET_ADDRESS]"
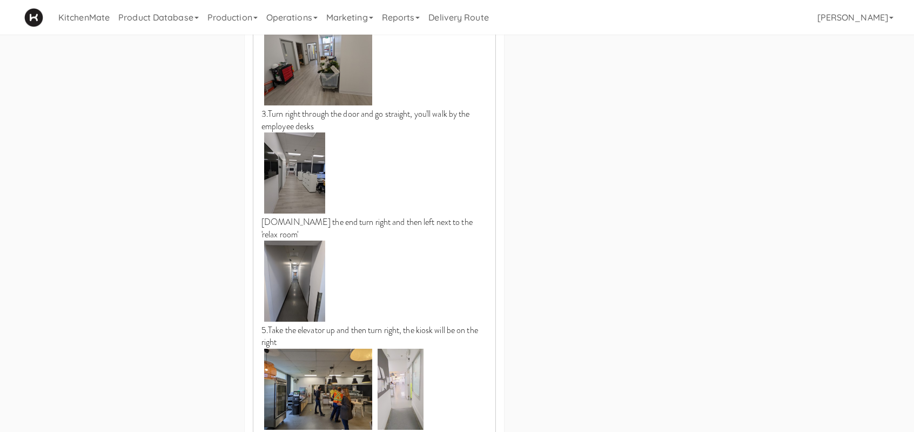
scroll to position [731, 0]
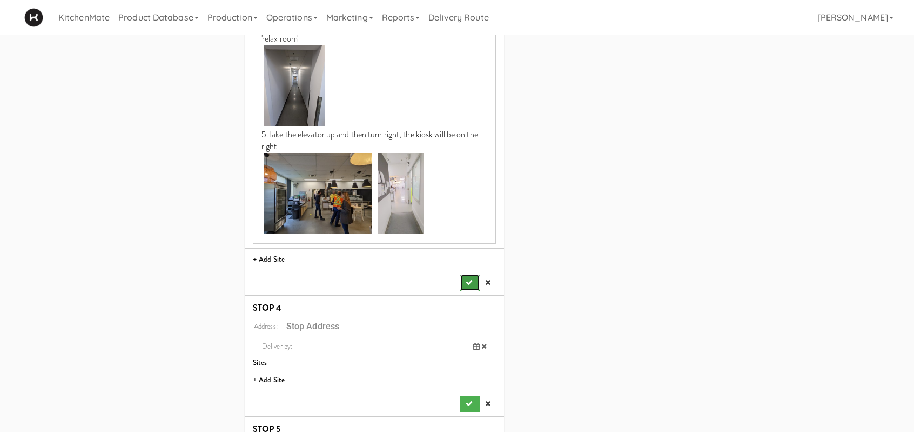
click at [465, 274] on button "submit" at bounding box center [469, 282] width 19 height 16
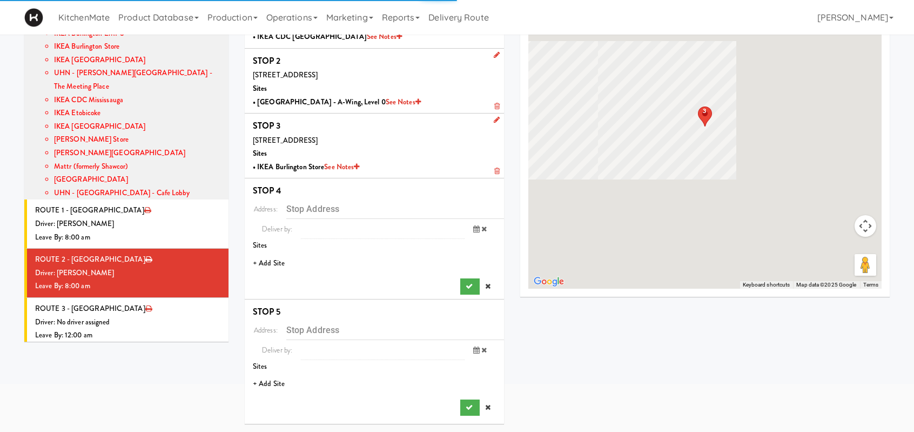
scroll to position [82, 0]
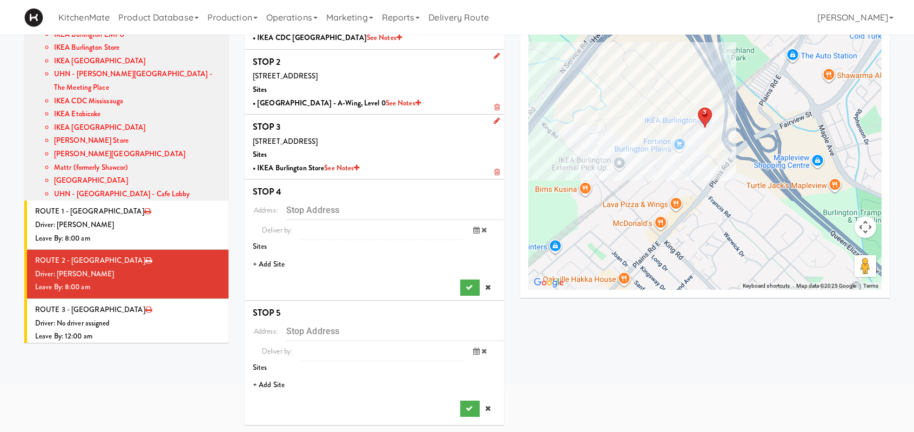
click at [274, 261] on li "+ Add Site" at bounding box center [374, 264] width 259 height 22
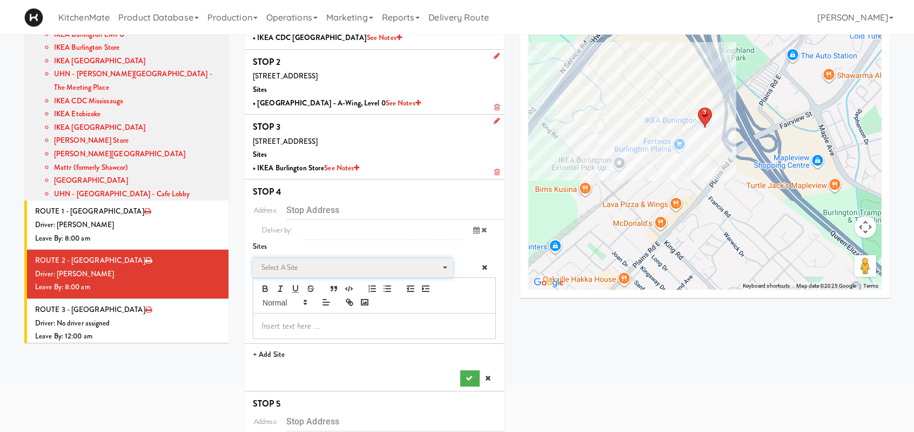
click at [321, 263] on span "Select a site" at bounding box center [349, 267] width 176 height 13
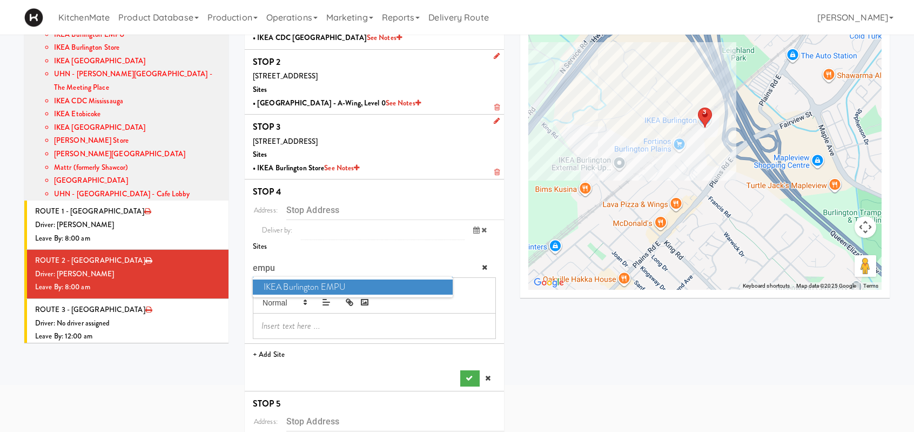
type input "empu"
click at [327, 285] on span "IKEA Burlington EMPU" at bounding box center [353, 287] width 200 height 16
type input "[STREET_ADDRESS][PERSON_NAME]"
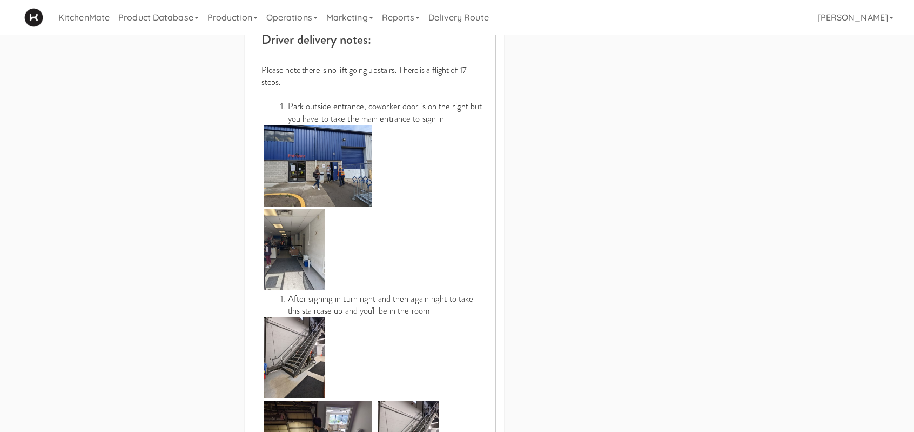
scroll to position [676, 0]
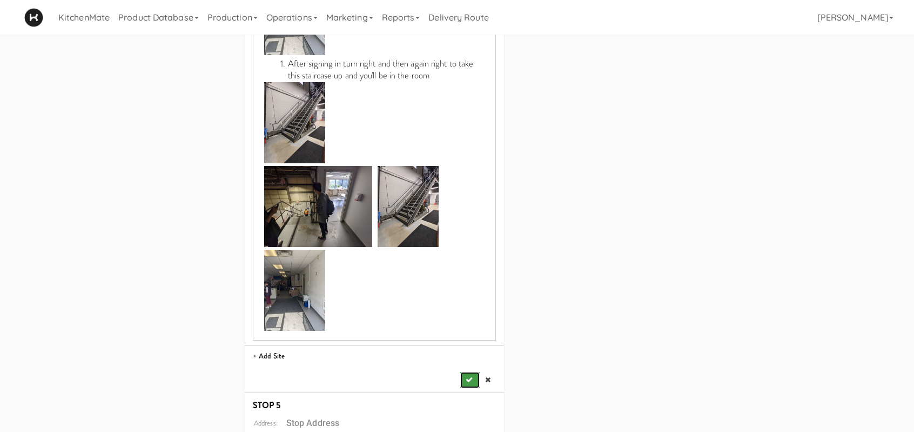
click at [470, 377] on icon "submit" at bounding box center [469, 379] width 7 height 7
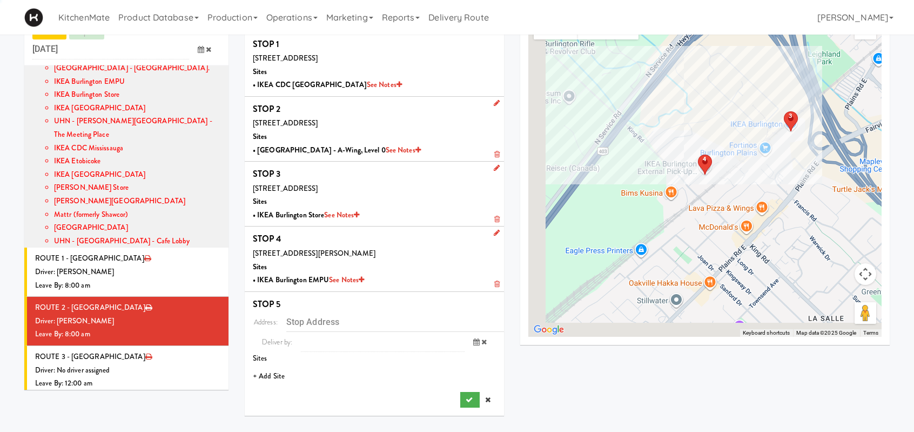
scroll to position [35, 0]
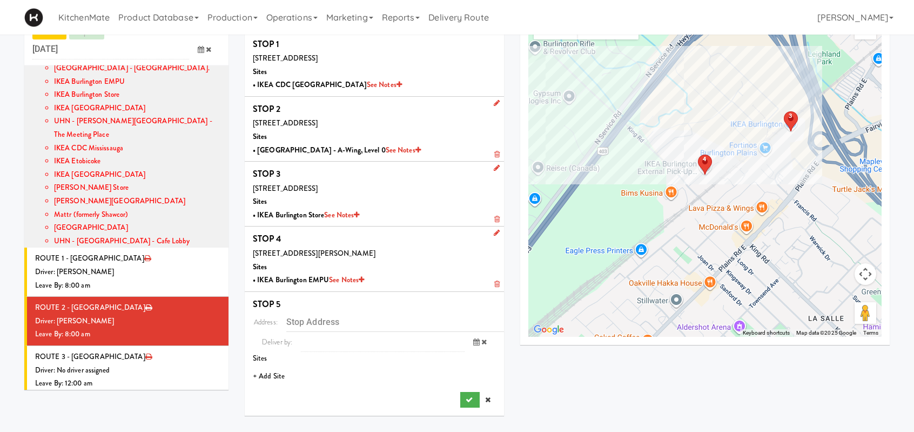
click at [270, 373] on li "+ Add Site" at bounding box center [374, 376] width 259 height 22
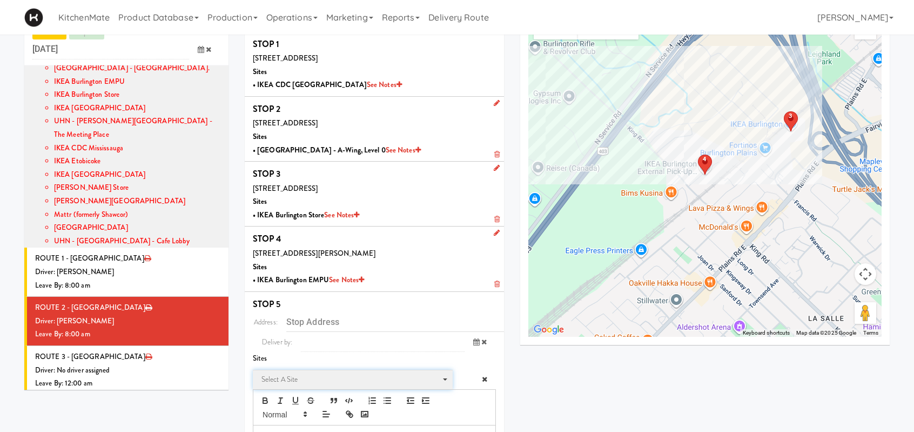
click at [279, 378] on span "Select a site" at bounding box center [349, 379] width 176 height 13
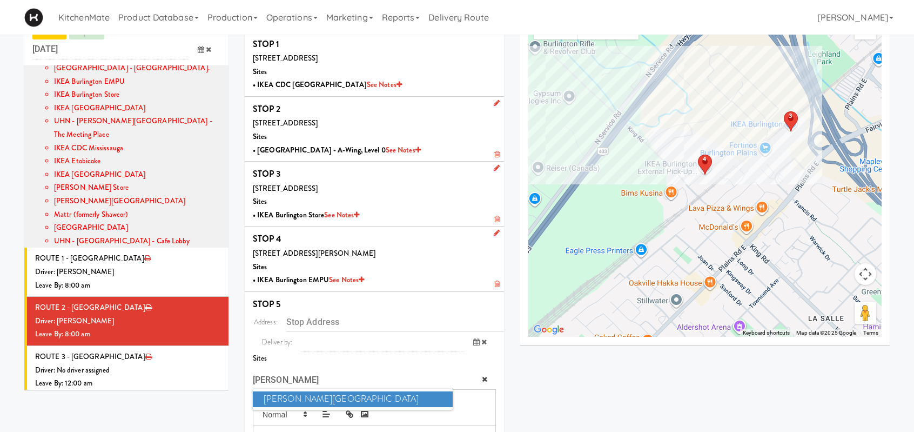
type input "jose"
click at [364, 398] on span "Joseph Brant Hospital" at bounding box center [353, 399] width 200 height 16
type input "[STREET_ADDRESS]"
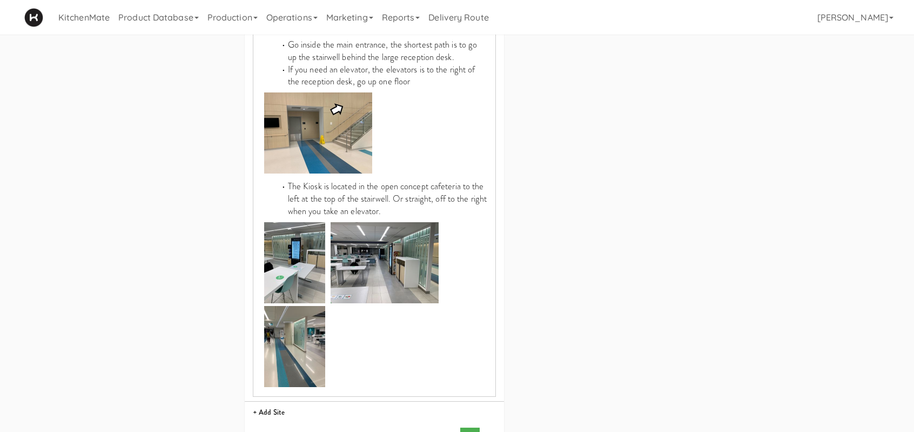
scroll to position [828, 0]
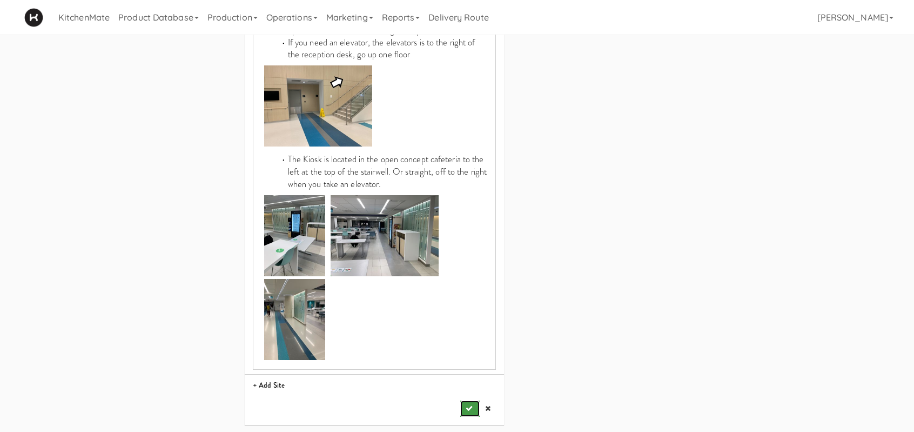
click at [475, 405] on button "submit" at bounding box center [469, 408] width 19 height 16
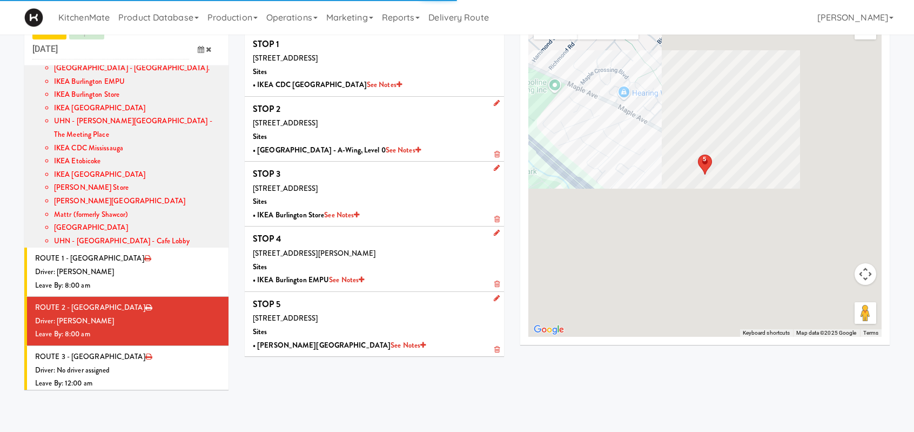
scroll to position [35, 0]
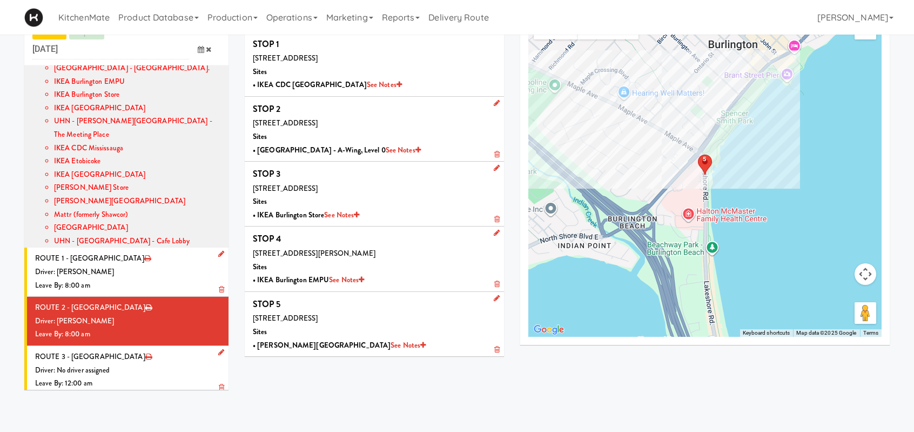
click at [144, 346] on li "ROUTE 3 - Idle Driver: No driver assigned Leave By: 12:00 am" at bounding box center [126, 370] width 204 height 49
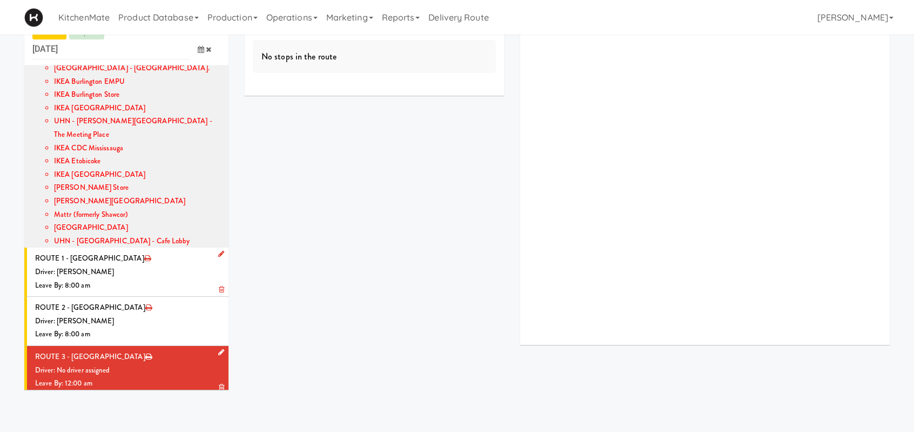
click at [218, 348] on icon at bounding box center [221, 351] width 6 height 7
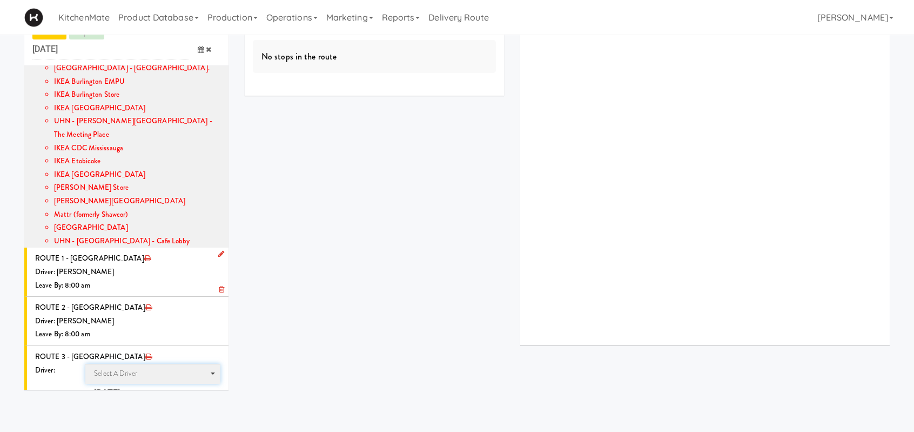
click at [123, 368] on span "Select a driver" at bounding box center [115, 373] width 43 height 10
type input "marwe"
click at [129, 385] on span "Marwen Khammassi" at bounding box center [154, 393] width 132 height 16
click at [198, 409] on icon at bounding box center [201, 412] width 6 height 7
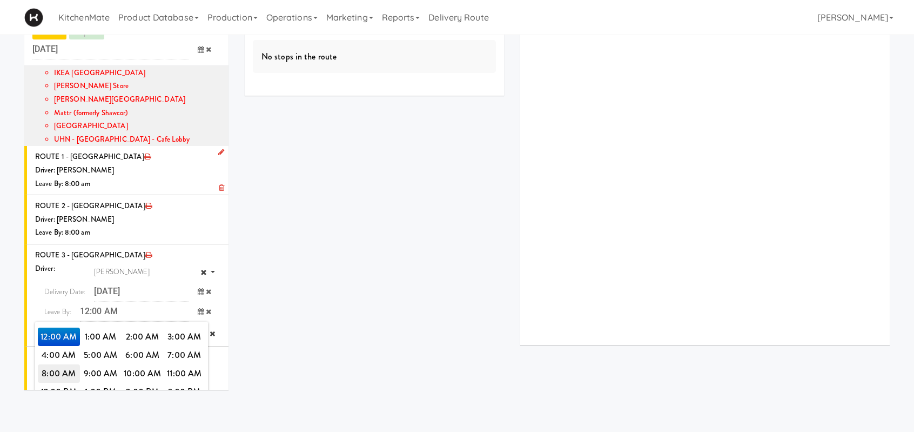
click at [54, 364] on span "8:00 AM" at bounding box center [59, 373] width 42 height 18
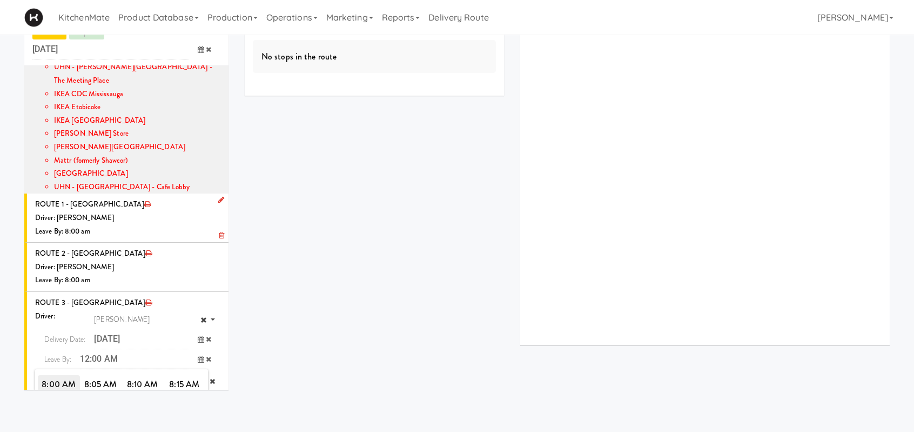
click at [54, 375] on span "8:00 AM" at bounding box center [59, 384] width 42 height 18
click at [190, 378] on icon "submit" at bounding box center [193, 381] width 7 height 7
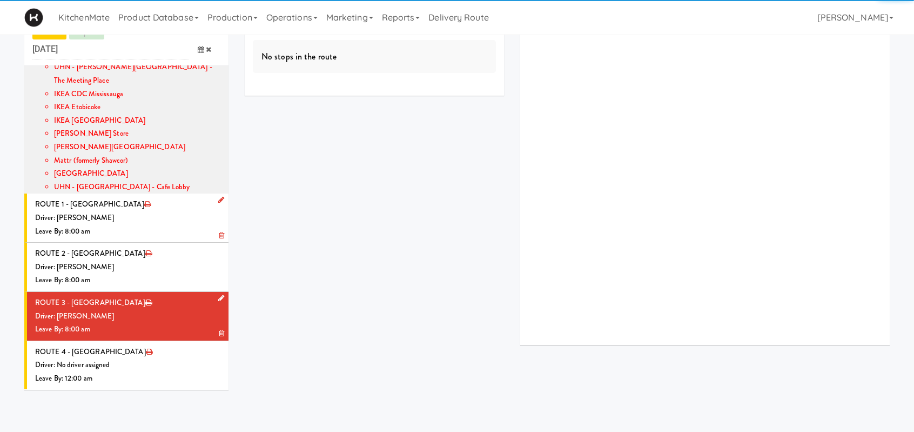
scroll to position [220, 0]
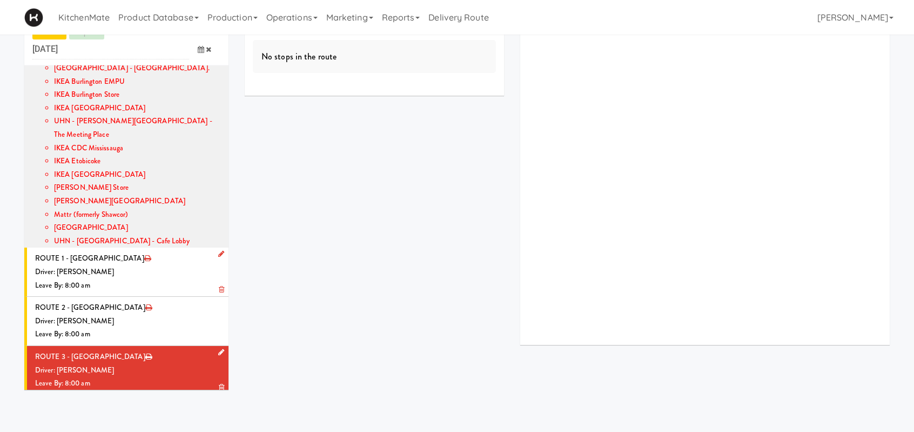
click at [167, 364] on div "Driver: [PERSON_NAME]" at bounding box center [127, 371] width 185 height 14
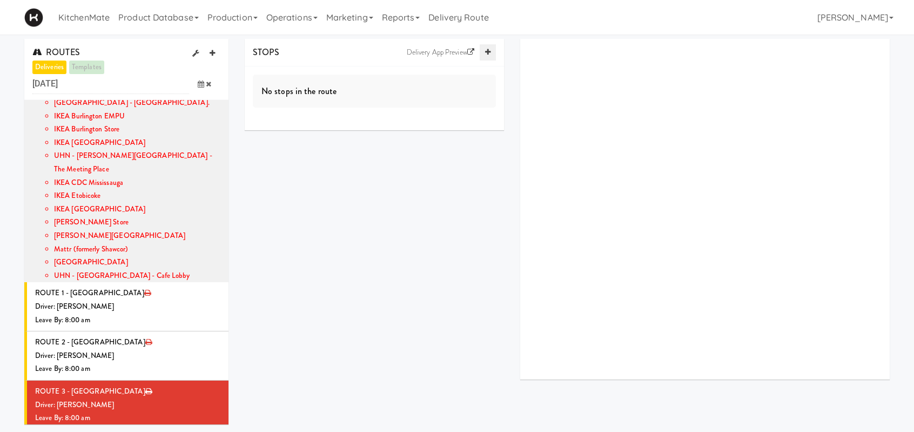
click at [487, 51] on icon at bounding box center [487, 52] width 5 height 7
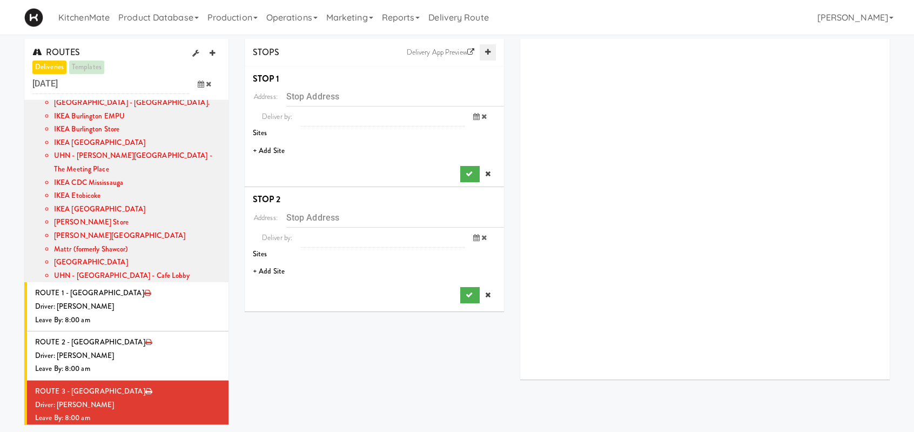
click at [487, 51] on icon at bounding box center [487, 52] width 5 height 7
click at [285, 149] on li "+ Add Site" at bounding box center [374, 151] width 259 height 22
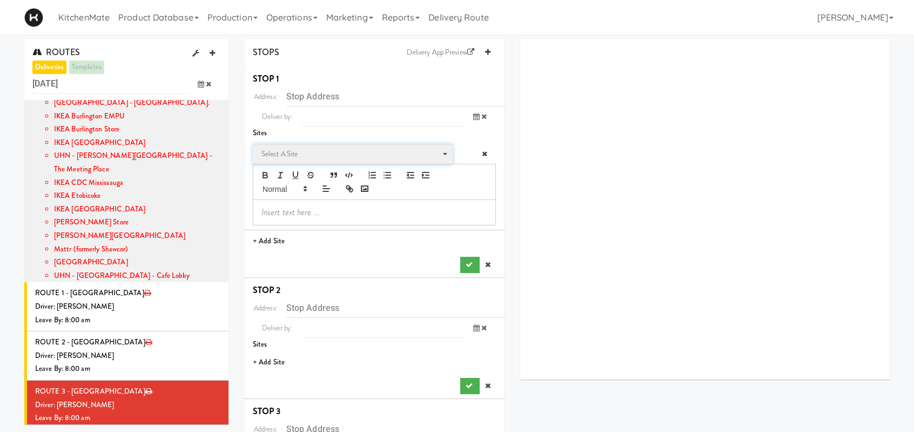
click at [284, 149] on span "Select a site" at bounding box center [349, 153] width 176 height 13
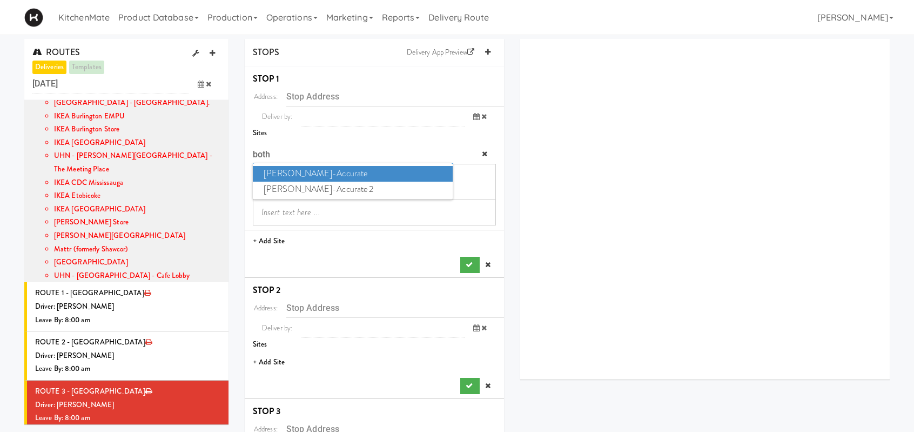
type input "both"
click at [318, 167] on span "Bothwell-Accurate" at bounding box center [353, 174] width 200 height 16
type input "[STREET_ADDRESS]"
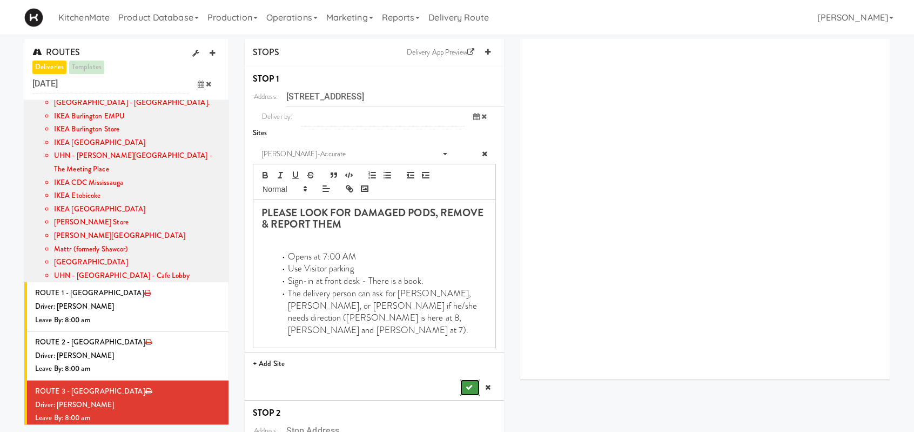
click at [472, 379] on button "submit" at bounding box center [469, 387] width 19 height 16
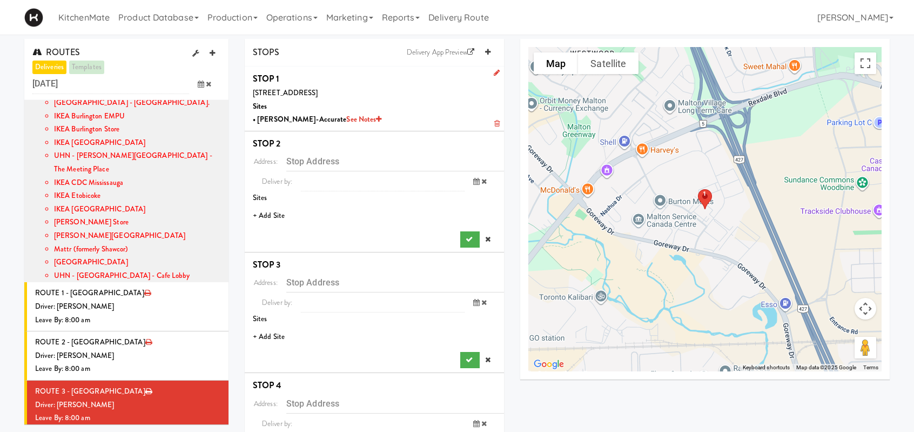
click at [266, 216] on li "+ Add Site" at bounding box center [374, 216] width 259 height 22
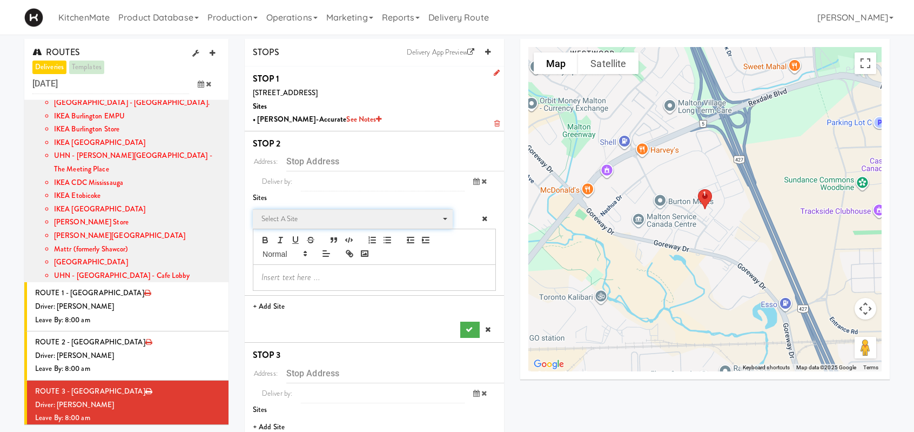
click at [282, 216] on span "Select a site" at bounding box center [349, 218] width 176 height 13
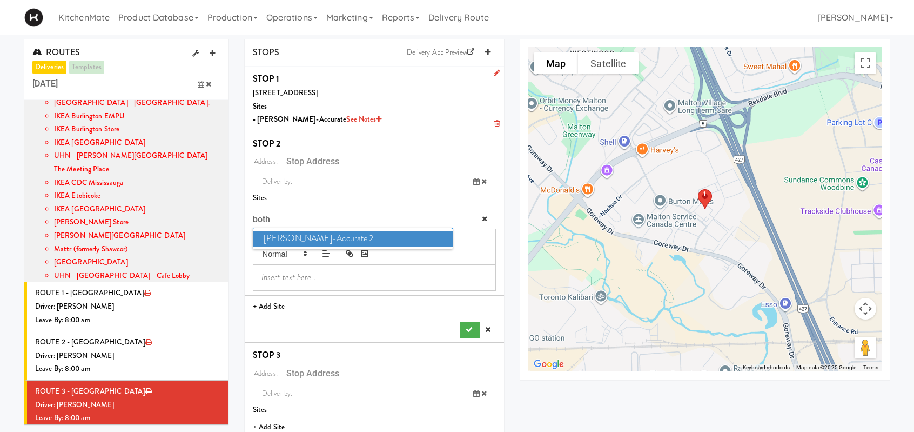
type input "both"
click at [298, 236] on span "Bothwell-Accurate 2" at bounding box center [353, 239] width 200 height 16
type input "[STREET_ADDRESS][PERSON_NAME]"
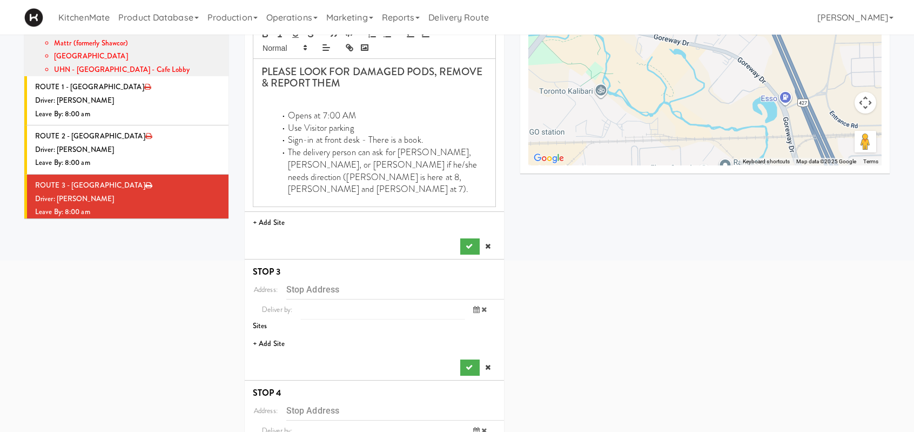
scroll to position [216, 0]
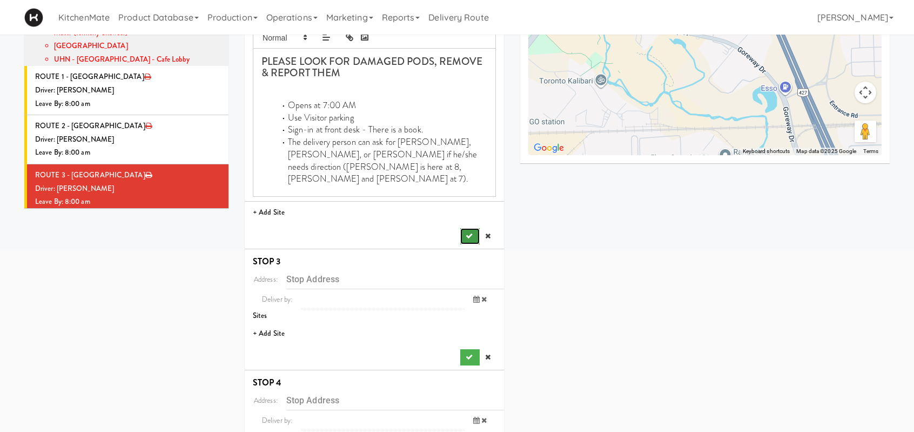
click at [477, 228] on button "submit" at bounding box center [469, 236] width 19 height 16
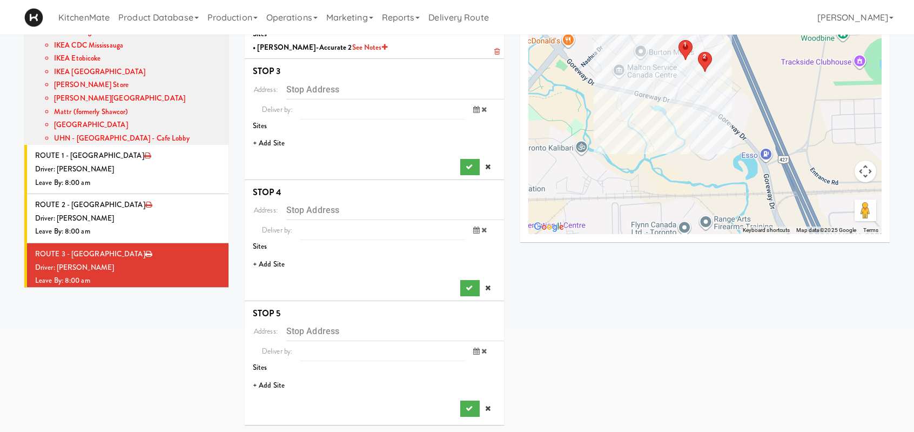
click at [281, 143] on li "+ Add Site" at bounding box center [374, 143] width 259 height 22
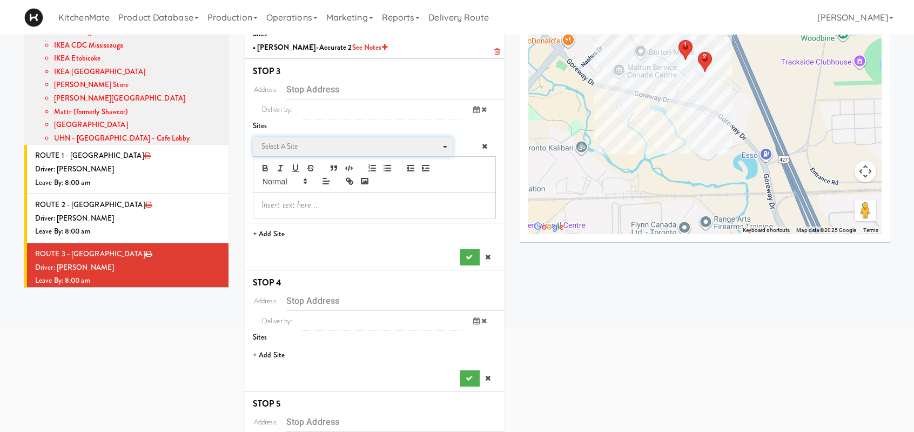
click at [333, 144] on span "Select a site" at bounding box center [349, 146] width 176 height 13
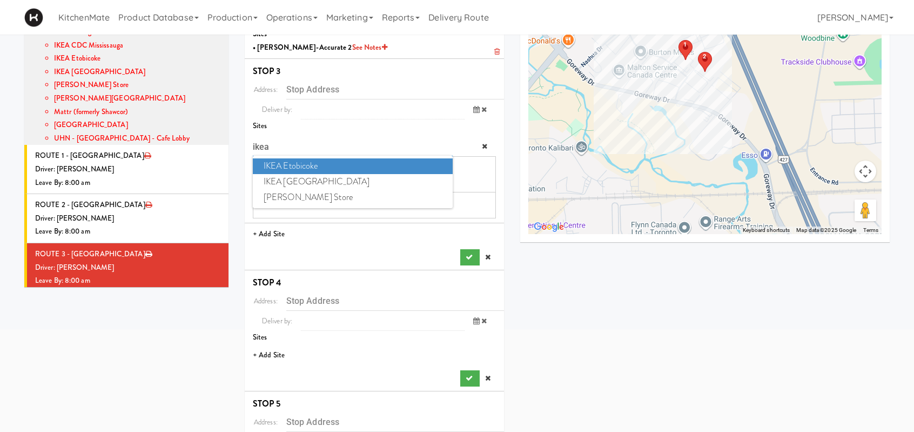
type input "ikea"
click at [324, 164] on span "IKEA Etobicoke" at bounding box center [353, 166] width 200 height 16
type input "[STREET_ADDRESS]"
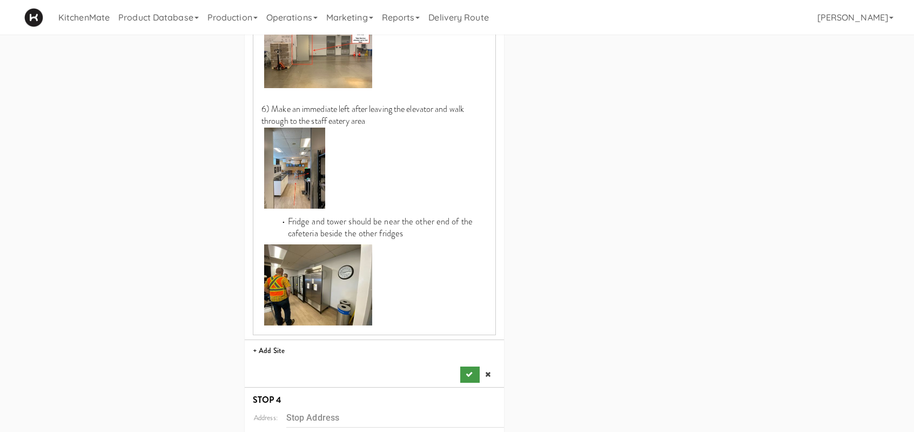
scroll to position [1001, 0]
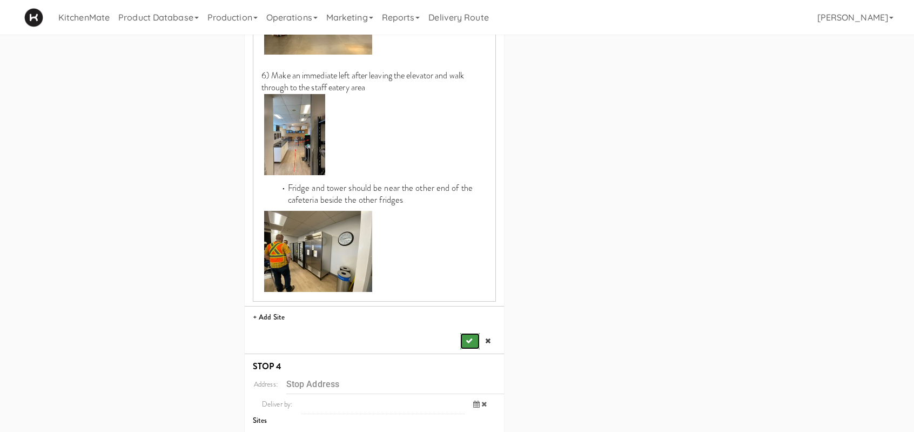
click at [469, 337] on icon "submit" at bounding box center [469, 340] width 7 height 7
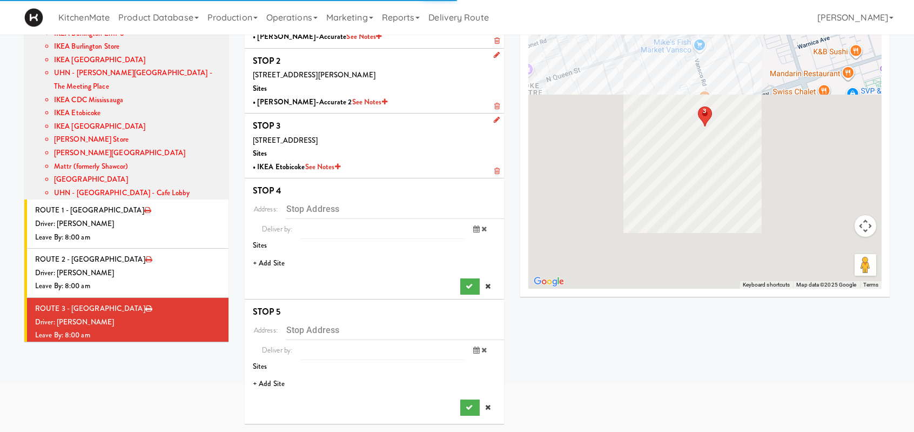
scroll to position [82, 0]
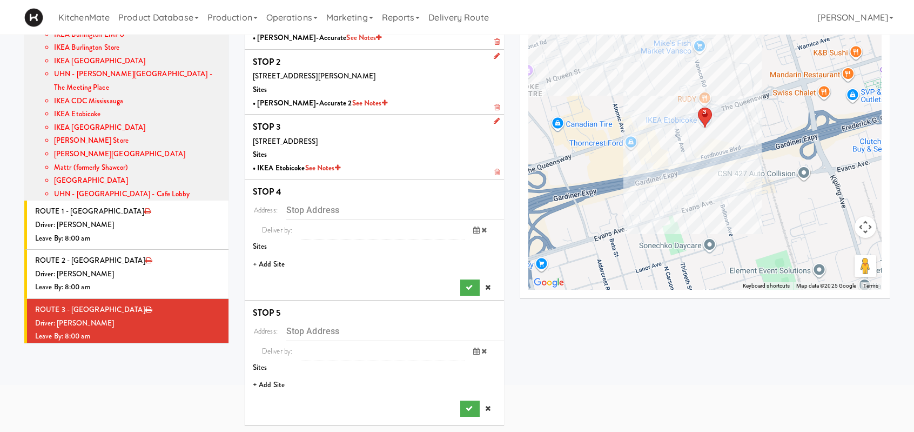
click at [270, 259] on li "+ Add Site" at bounding box center [374, 264] width 259 height 22
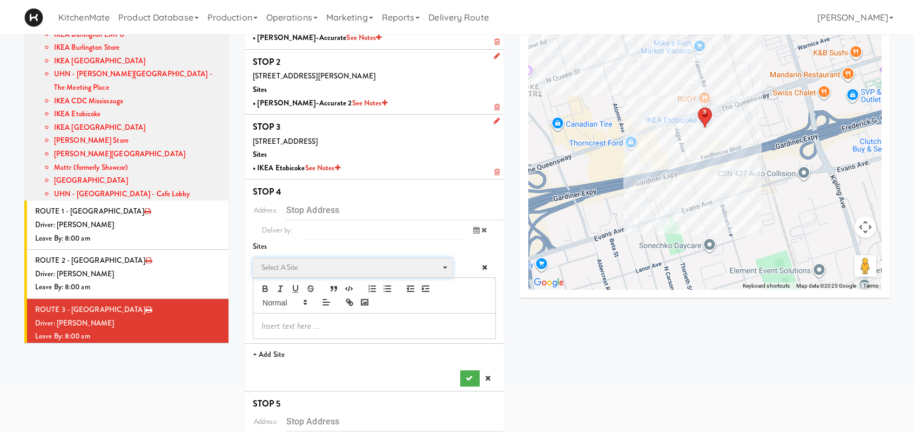
click at [321, 261] on span "Select a site" at bounding box center [349, 267] width 176 height 13
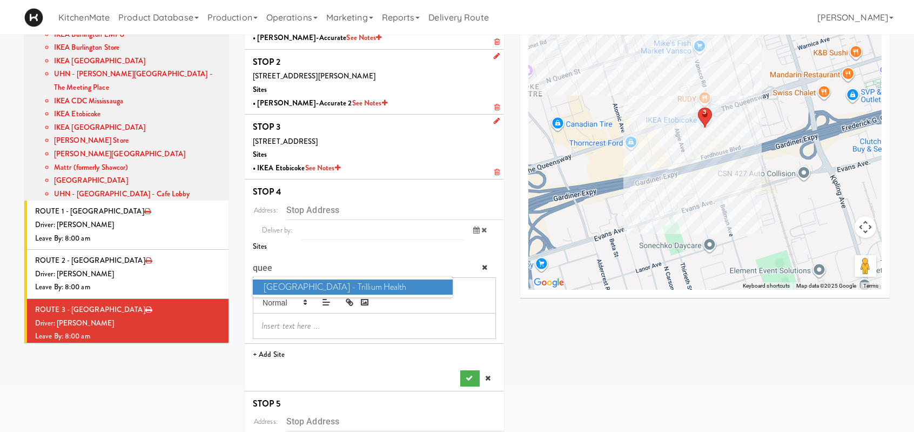
type input "quee"
click at [371, 286] on span "Queensway Health Centre - Trillium Health" at bounding box center [353, 287] width 200 height 16
type input "[STREET_ADDRESS]"
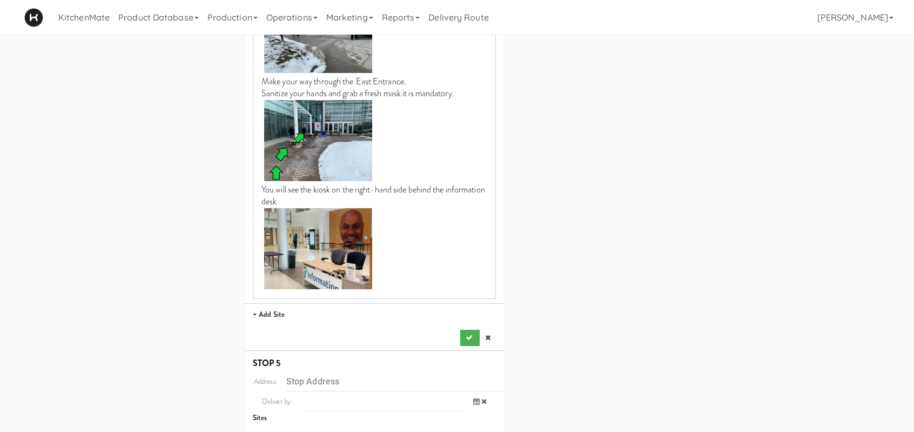
scroll to position [1312, 0]
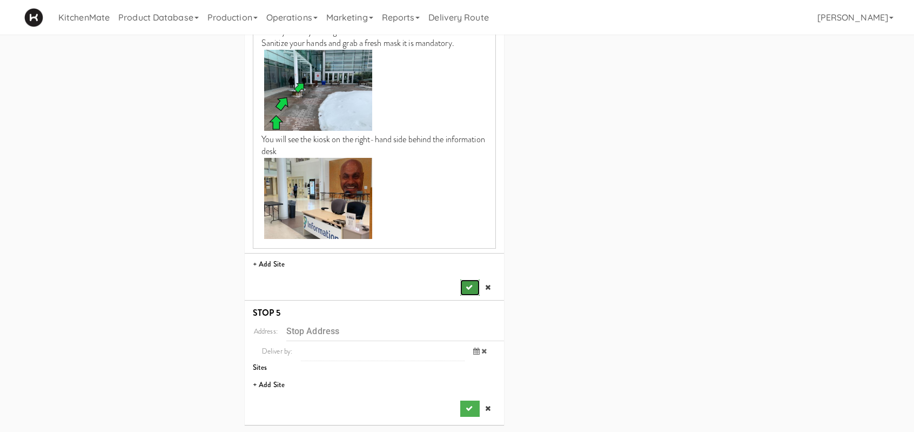
click at [461, 288] on button "submit" at bounding box center [469, 287] width 19 height 16
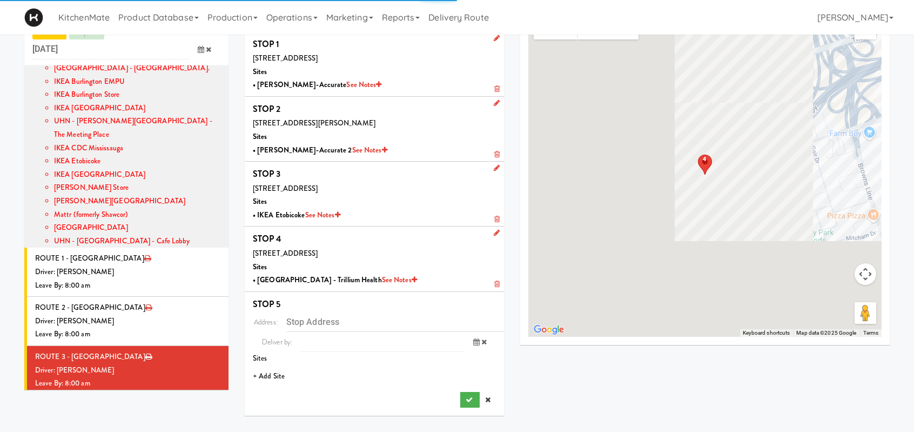
scroll to position [35, 0]
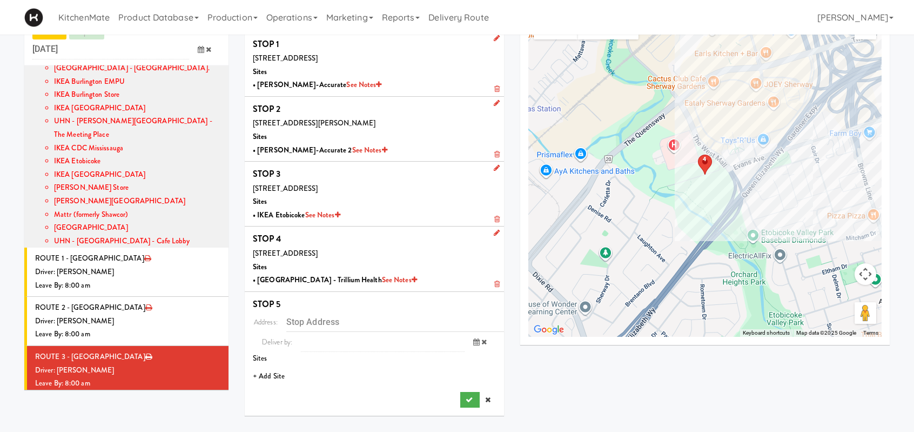
click at [281, 369] on li "+ Add Site" at bounding box center [374, 376] width 259 height 22
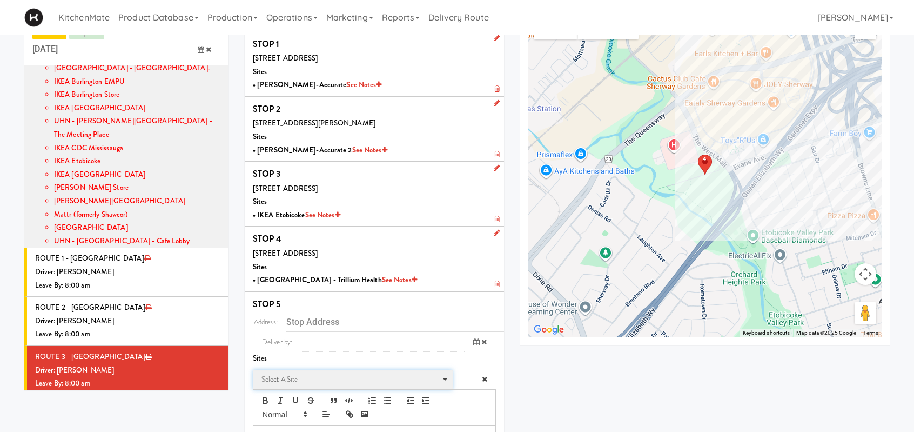
click at [322, 377] on span "Select a site" at bounding box center [349, 379] width 176 height 13
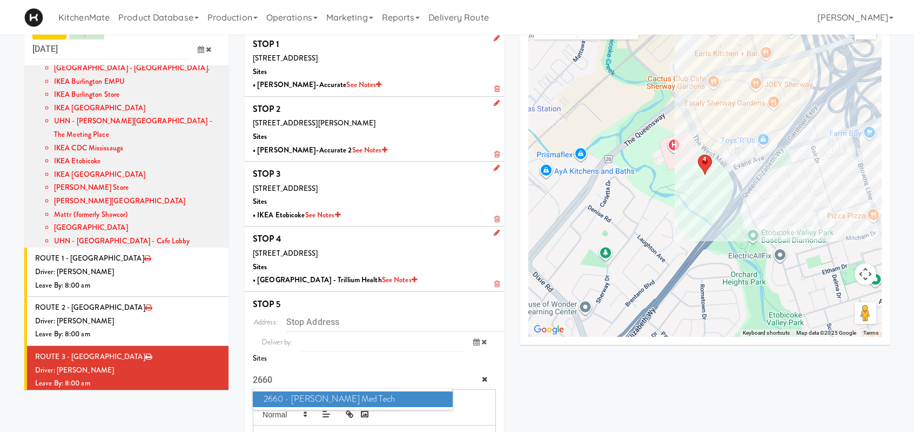
type input "2660"
click at [432, 398] on span "2660 - Baylis Med Tech" at bounding box center [353, 399] width 200 height 16
type input "[STREET_ADDRESS][PERSON_NAME][PERSON_NAME]"
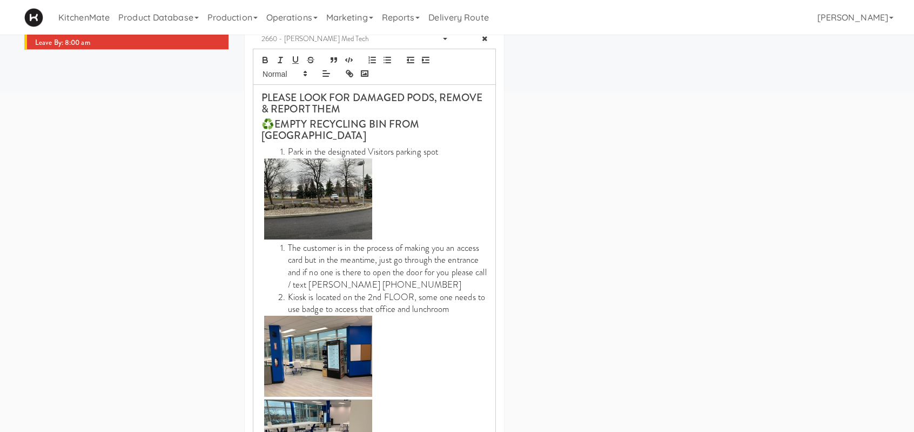
scroll to position [579, 0]
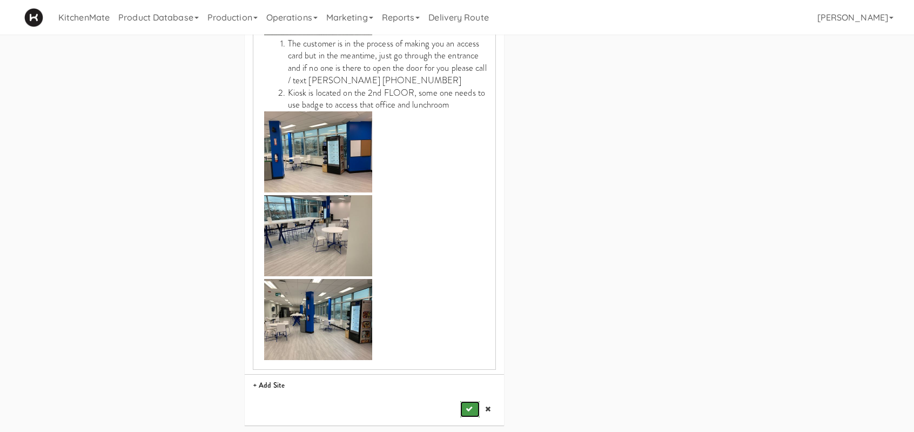
click at [469, 405] on icon "submit" at bounding box center [469, 408] width 7 height 7
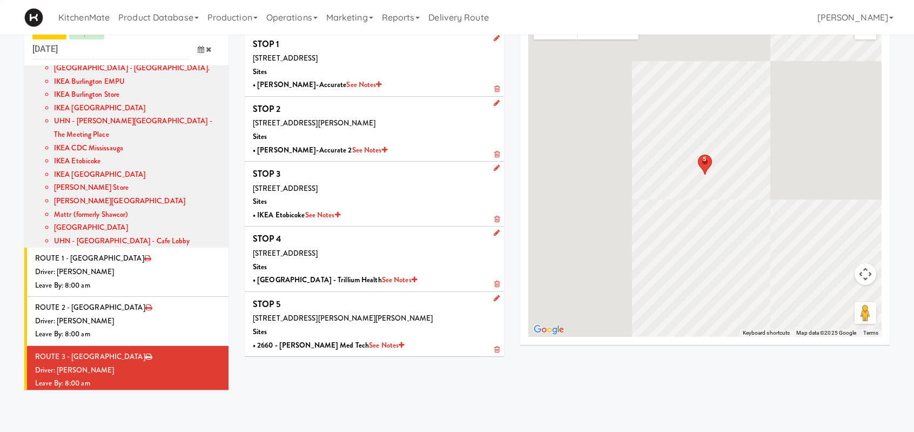
scroll to position [35, 0]
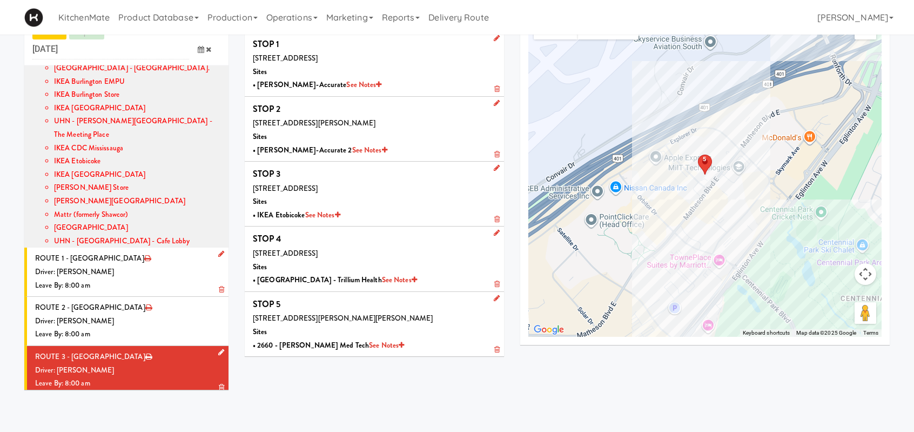
click at [121, 346] on li "ROUTE 3 - Idle Driver: Marwen Khammassi Leave By: 8:00 am" at bounding box center [126, 370] width 204 height 49
click at [120, 412] on div "Driver: No driver assigned" at bounding box center [127, 419] width 185 height 14
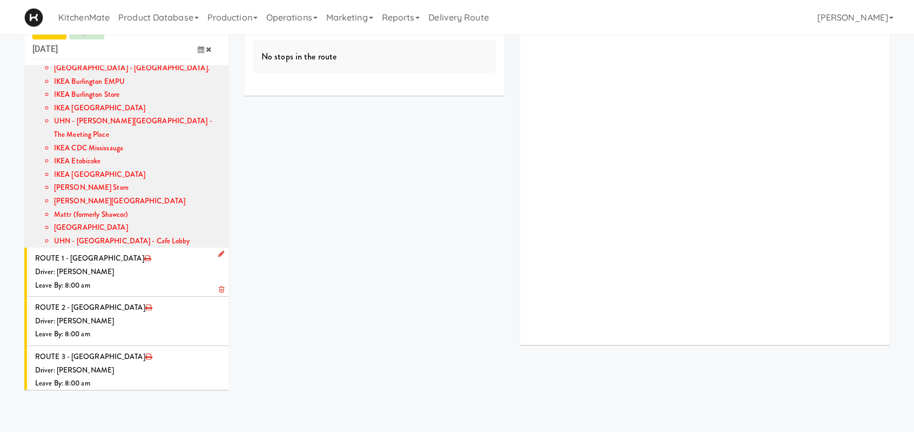
click at [176, 412] on div "Driver: No driver assigned" at bounding box center [127, 419] width 185 height 14
click at [218, 398] on icon at bounding box center [221, 401] width 6 height 7
click at [119, 416] on span "Select a driver" at bounding box center [115, 421] width 43 height 10
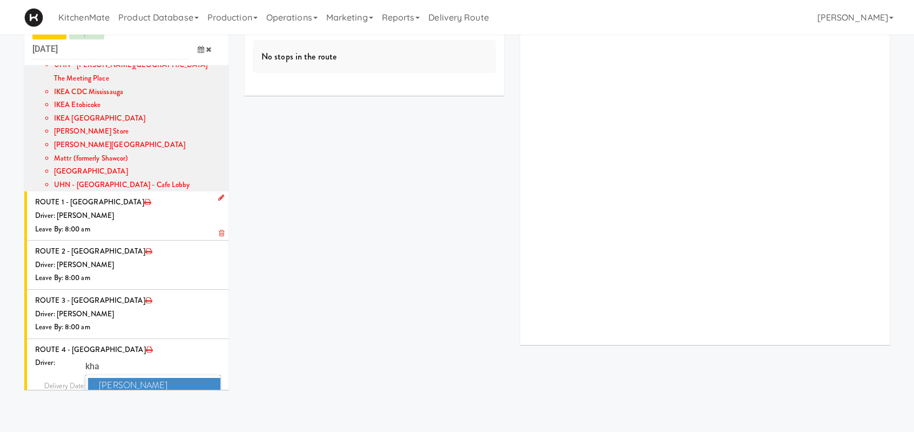
scroll to position [278, 0]
type input "kha"
click at [134, 392] on span "Khalil Odim Chedid" at bounding box center [154, 400] width 132 height 16
click at [198, 401] on icon at bounding box center [201, 404] width 6 height 7
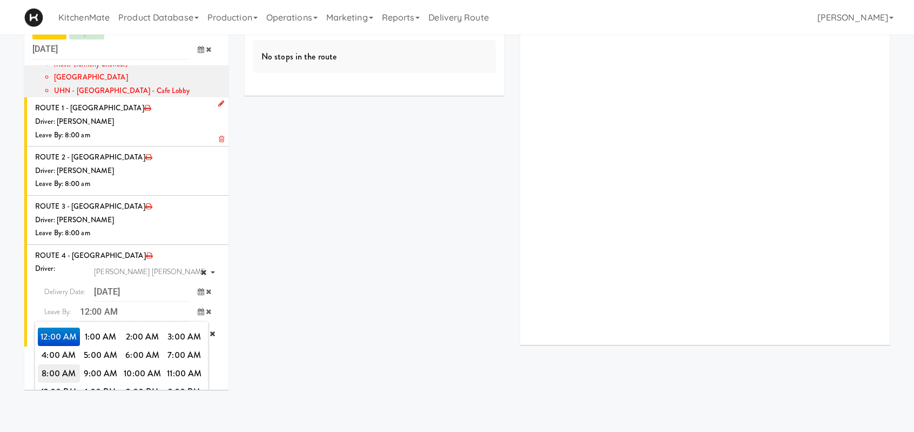
click at [55, 364] on span "8:00 AM" at bounding box center [59, 373] width 42 height 18
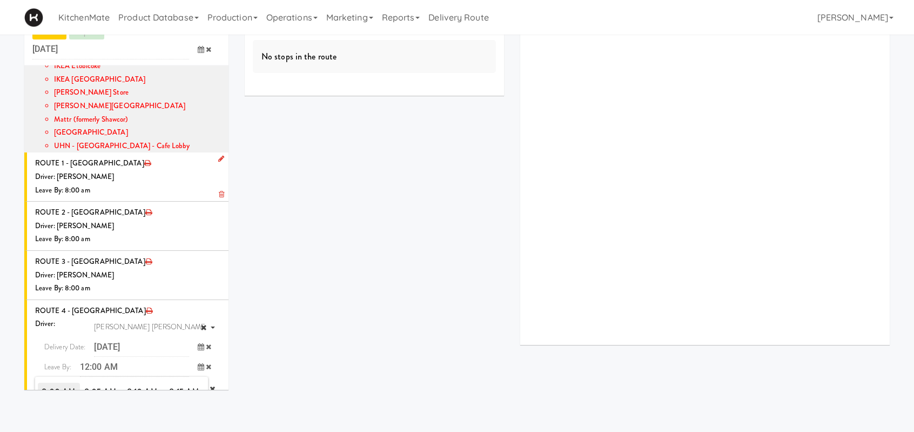
click at [50, 382] on span "8:00 AM" at bounding box center [59, 391] width 42 height 18
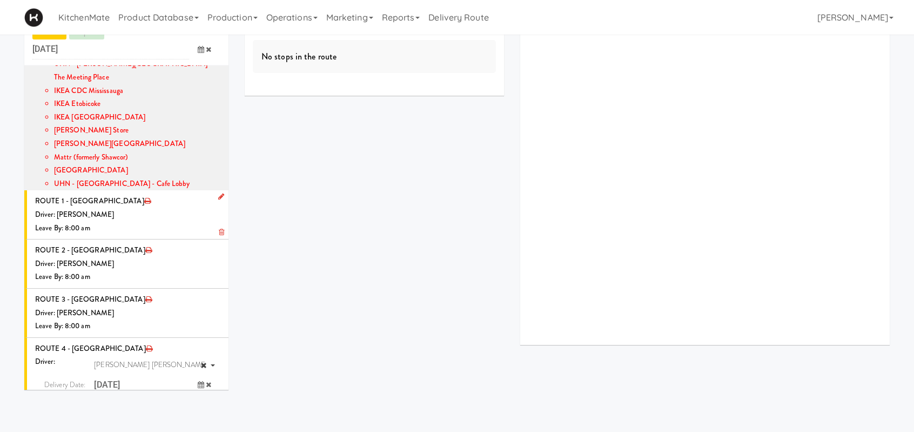
click at [190, 423] on icon "submit" at bounding box center [193, 426] width 7 height 7
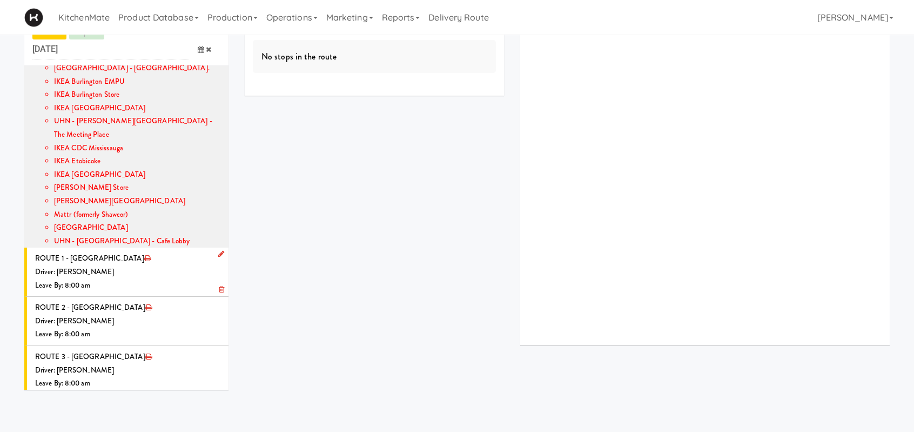
click at [144, 395] on li "ROUTE 4 - Idle Driver: Khalil Odim Chedid Leave By: 8:00 am" at bounding box center [126, 419] width 204 height 49
click at [156, 395] on li "ROUTE 4 - Idle Driver: Khalil Odim Chedid Leave By: 8:00 am" at bounding box center [126, 419] width 204 height 49
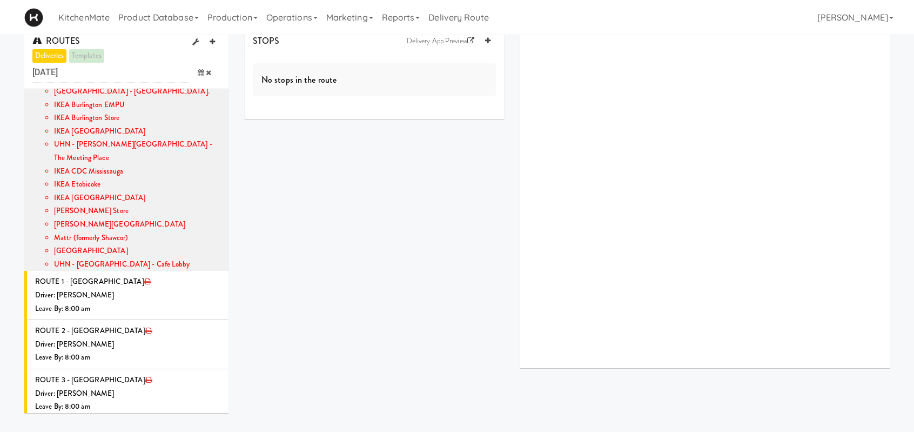
scroll to position [0, 0]
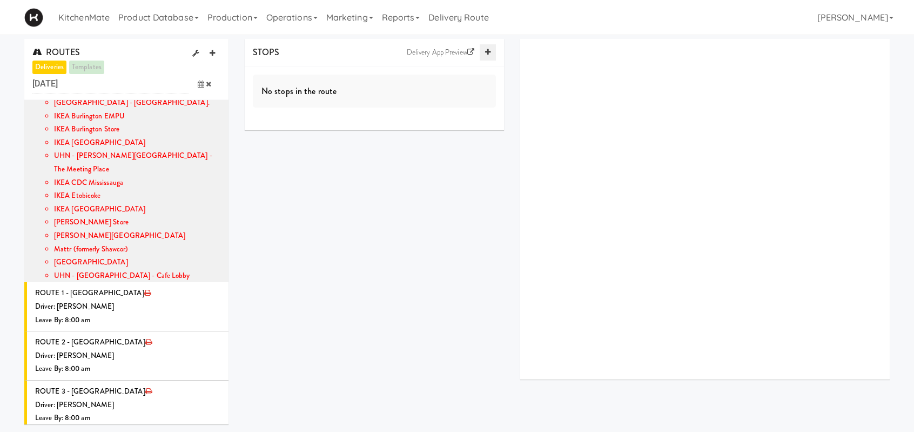
click at [492, 52] on link at bounding box center [488, 52] width 16 height 16
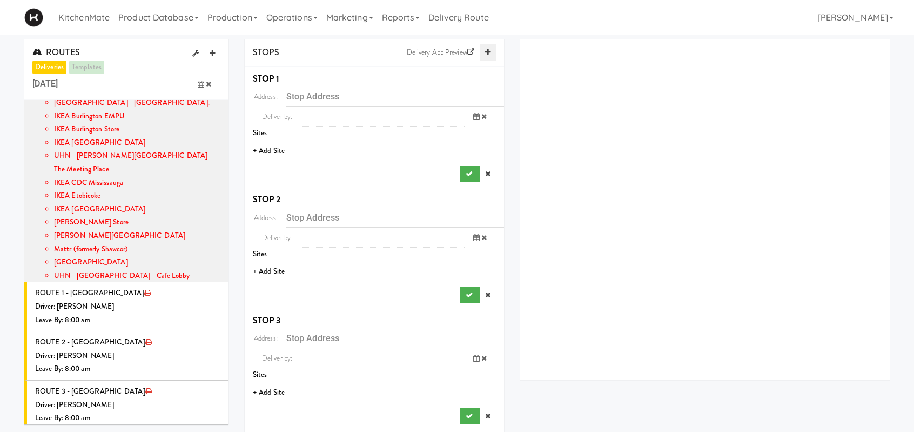
click at [492, 52] on link at bounding box center [488, 52] width 16 height 16
click at [272, 147] on li "+ Add Site" at bounding box center [374, 151] width 259 height 22
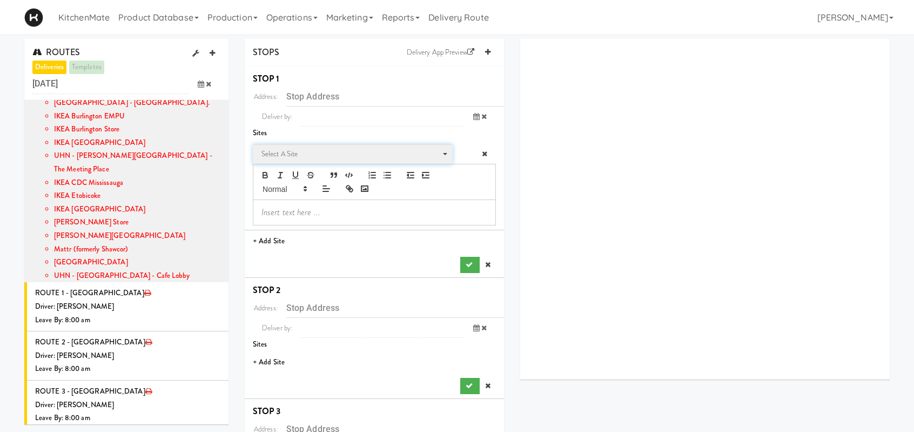
click at [274, 152] on span "Select a site" at bounding box center [349, 153] width 176 height 13
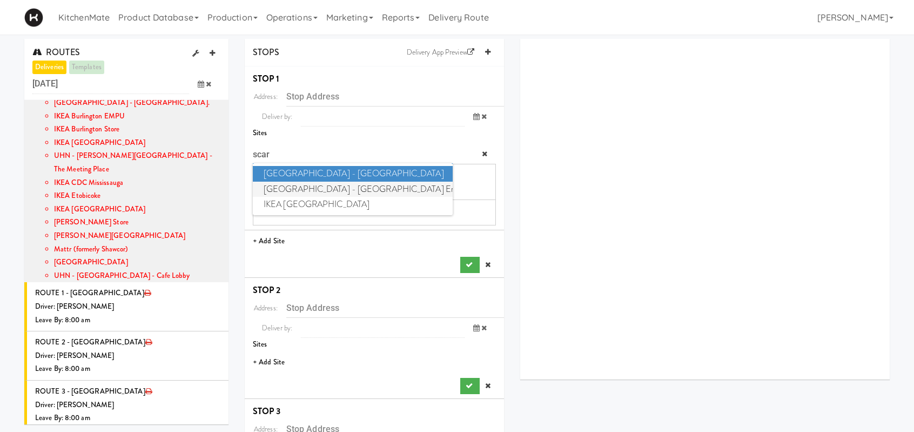
type input "scar"
click at [351, 187] on span "Scarborough General Hospital - Tower Wing Entrance" at bounding box center [353, 189] width 200 height 16
type input "[STREET_ADDRESS][PERSON_NAME]"
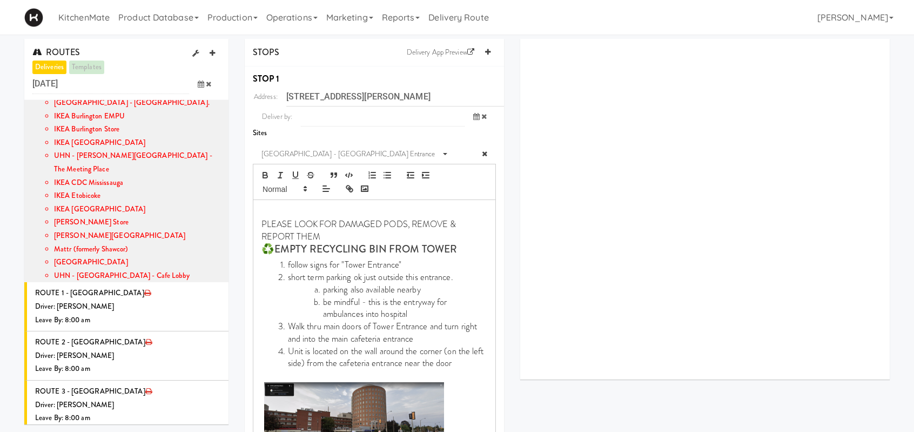
scroll to position [216, 0]
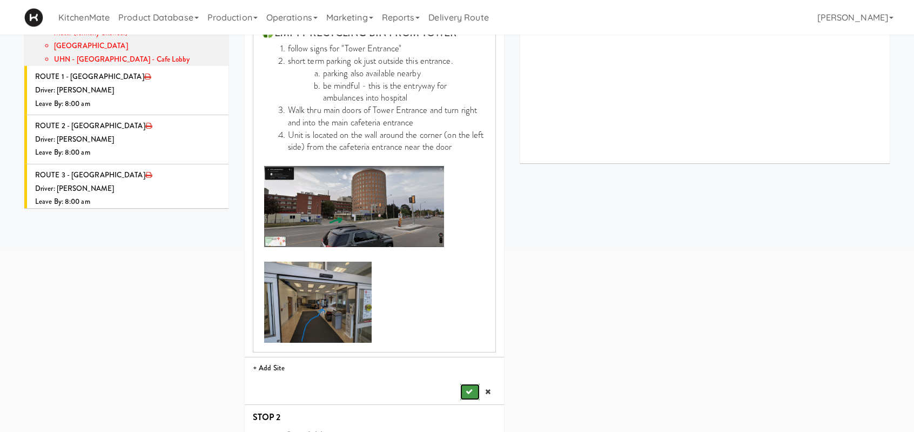
click at [467, 389] on icon "submit" at bounding box center [469, 391] width 7 height 7
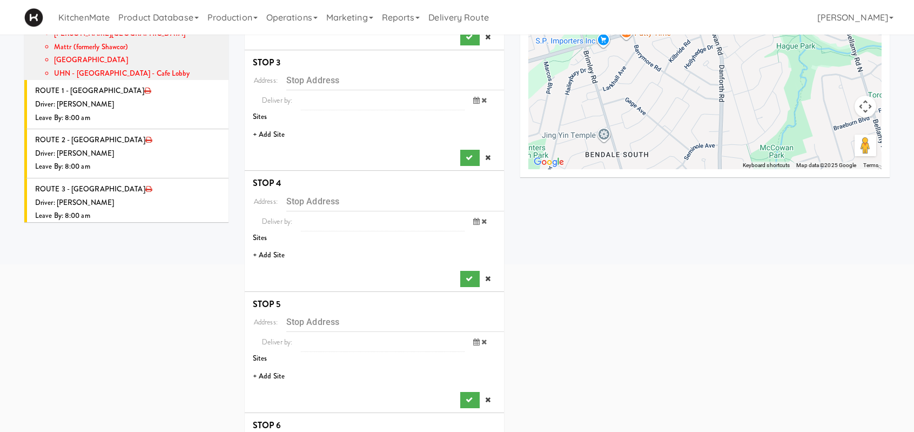
scroll to position [108, 0]
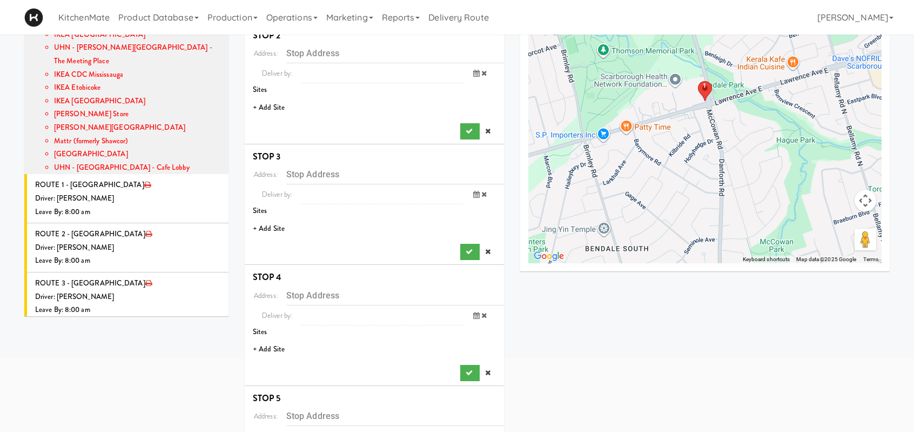
click at [267, 106] on li "+ Add Site" at bounding box center [374, 108] width 259 height 22
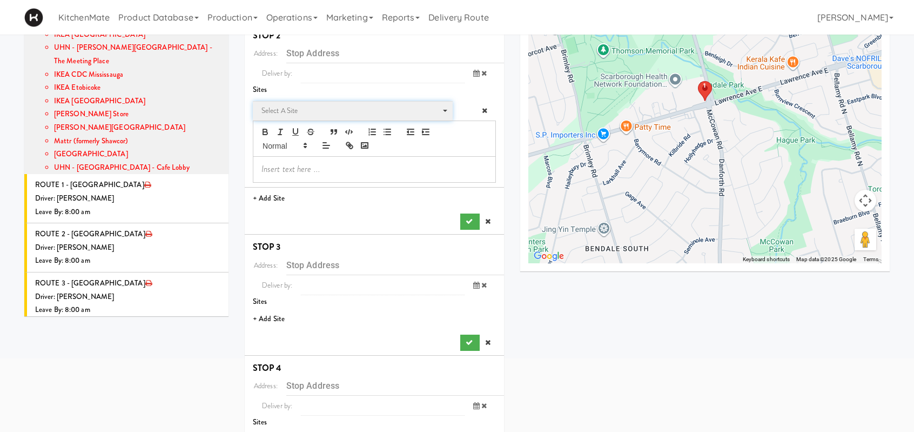
click at [312, 113] on span "Select a site" at bounding box center [349, 110] width 176 height 13
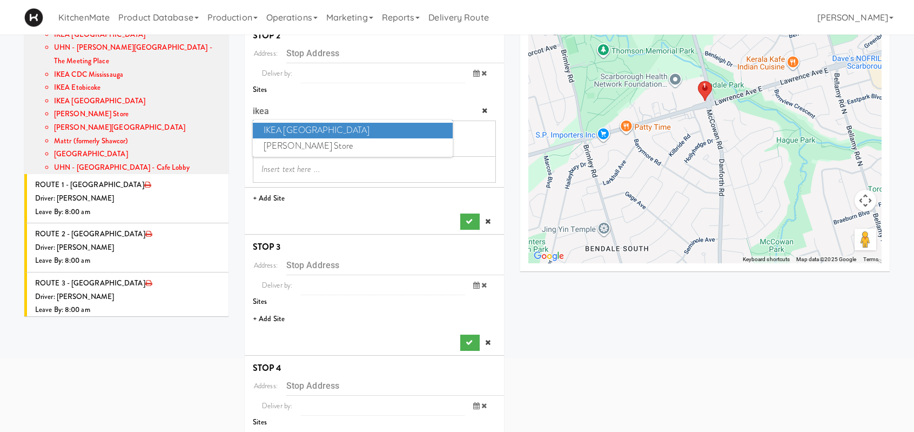
type input "ikea"
click at [325, 130] on span "IKEA Scarborough Town Center" at bounding box center [353, 131] width 200 height 16
type input "[STREET_ADDRESS]"
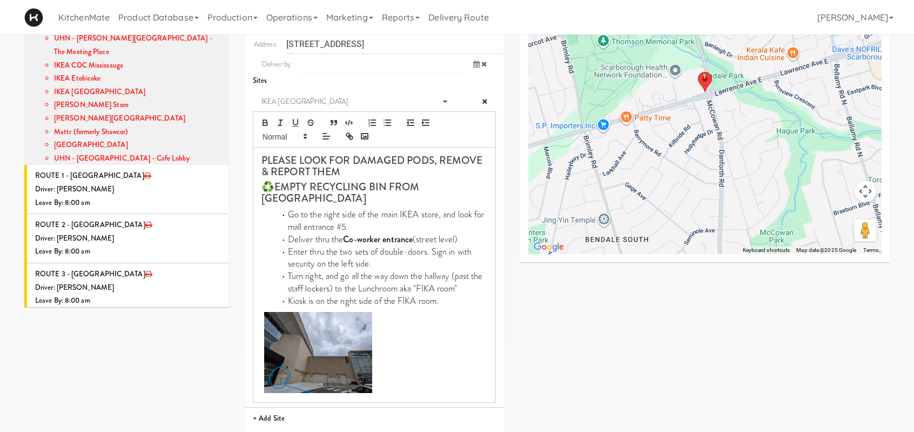
scroll to position [270, 0]
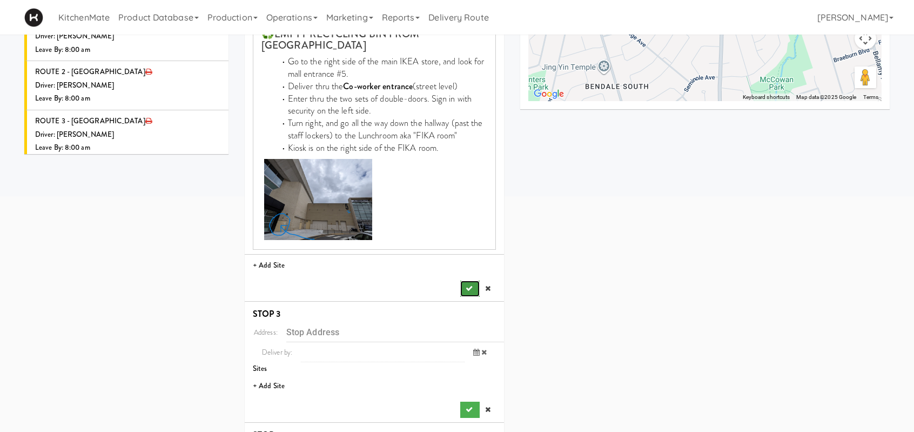
click at [466, 287] on icon "submit" at bounding box center [469, 288] width 7 height 7
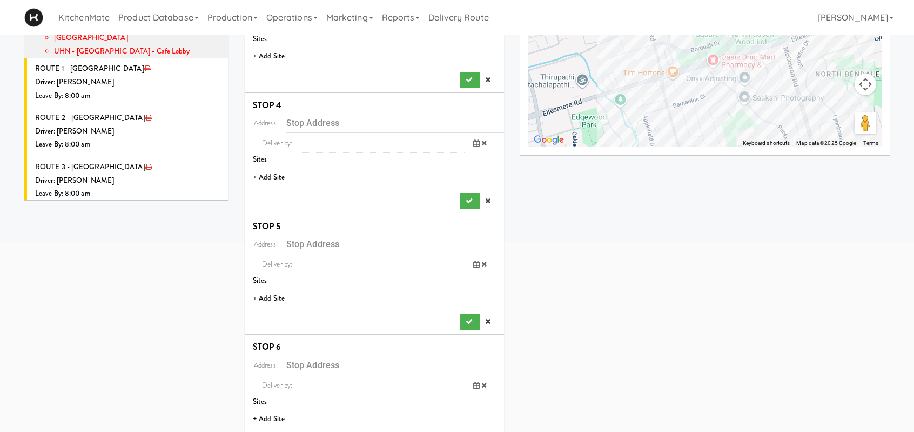
scroll to position [162, 0]
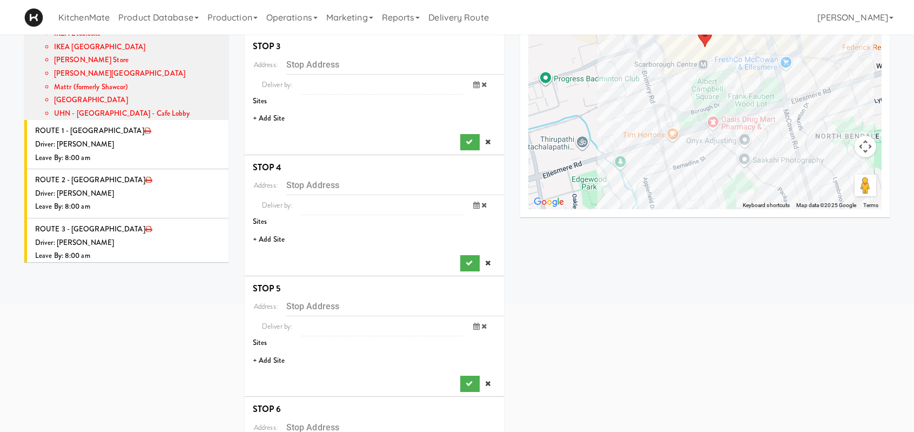
click at [271, 118] on li "+ Add Site" at bounding box center [374, 118] width 259 height 22
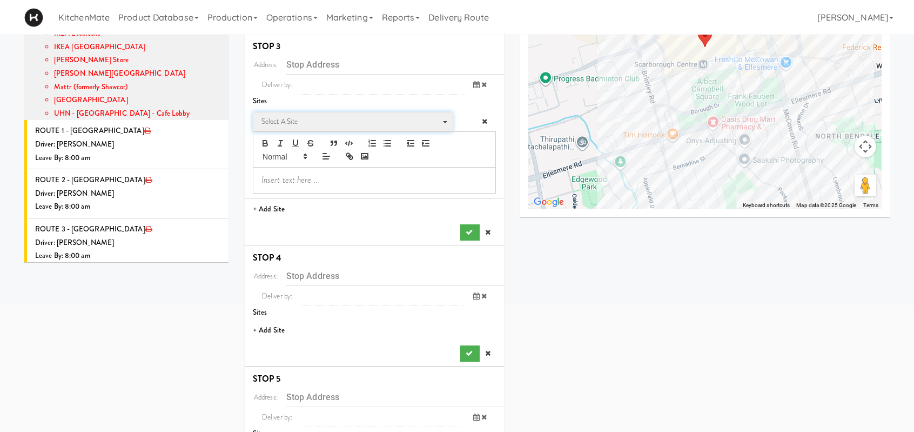
click at [333, 123] on span "Select a site" at bounding box center [349, 121] width 176 height 13
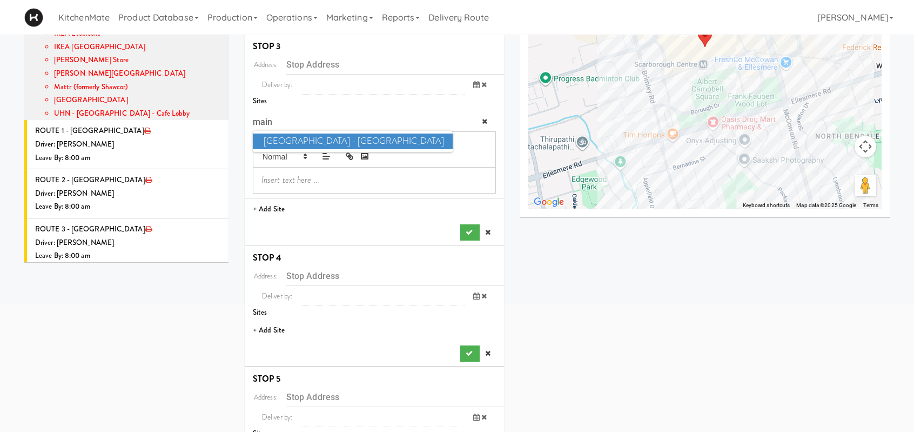
type input "main"
click at [426, 137] on span "Scarborough Birchmount Hospital - Main Lobby" at bounding box center [353, 141] width 200 height 16
type input "[STREET_ADDRESS]"
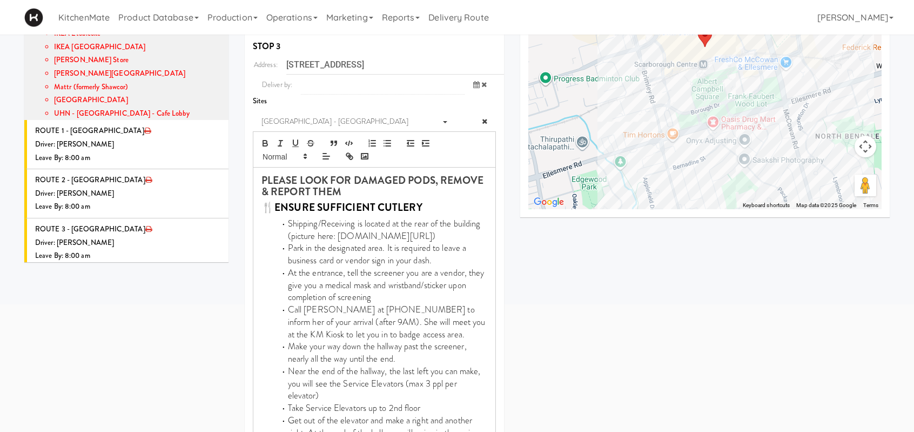
scroll to position [432, 0]
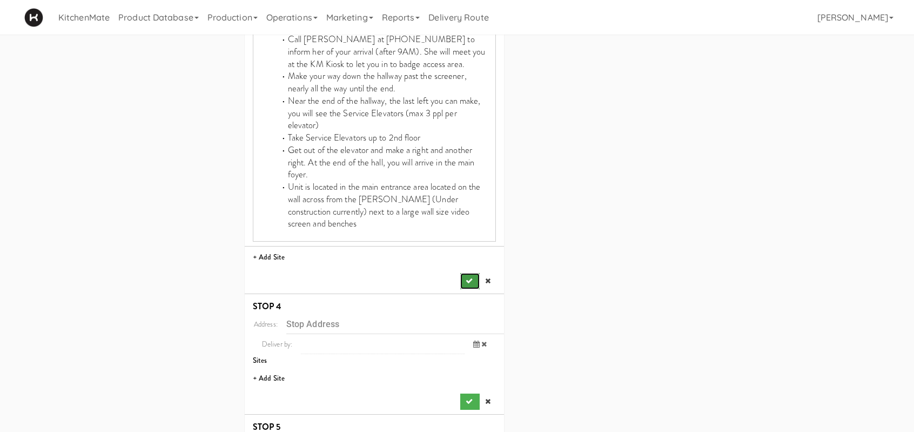
click at [468, 277] on icon "submit" at bounding box center [469, 280] width 7 height 7
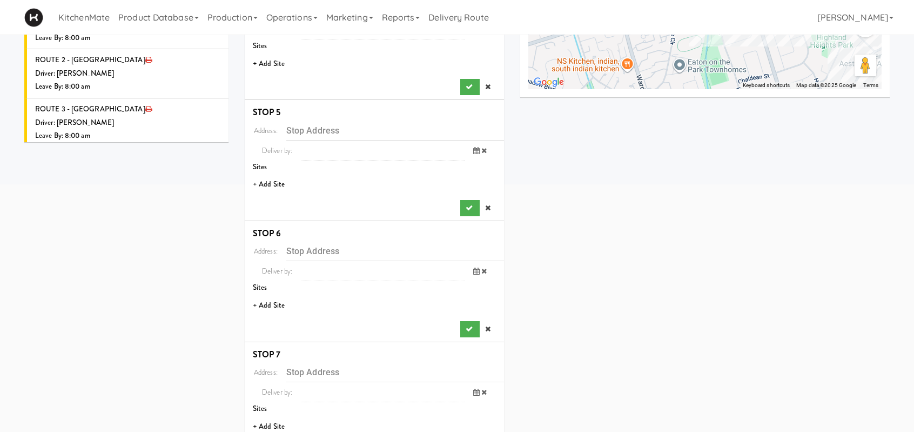
scroll to position [215, 0]
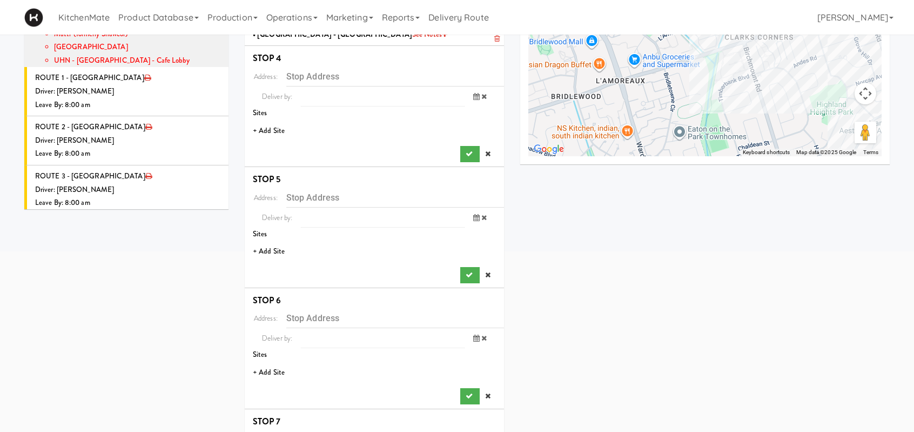
click at [274, 132] on li "+ Add Site" at bounding box center [374, 131] width 259 height 22
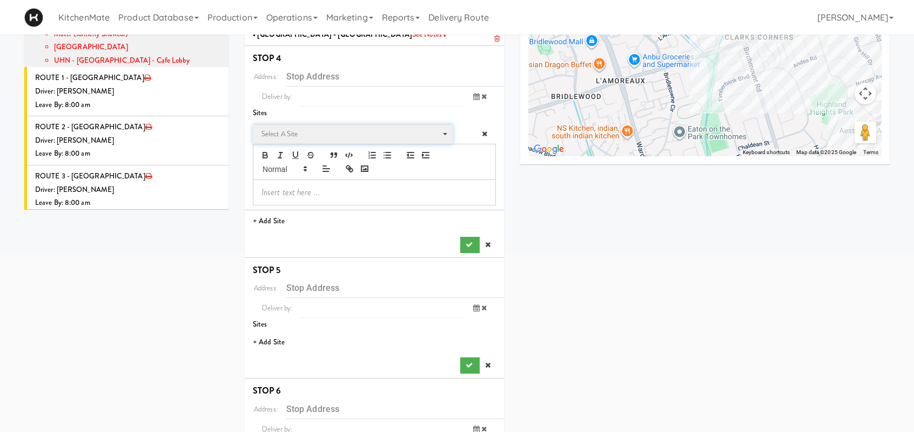
click at [315, 137] on span "Select a site" at bounding box center [349, 133] width 176 height 13
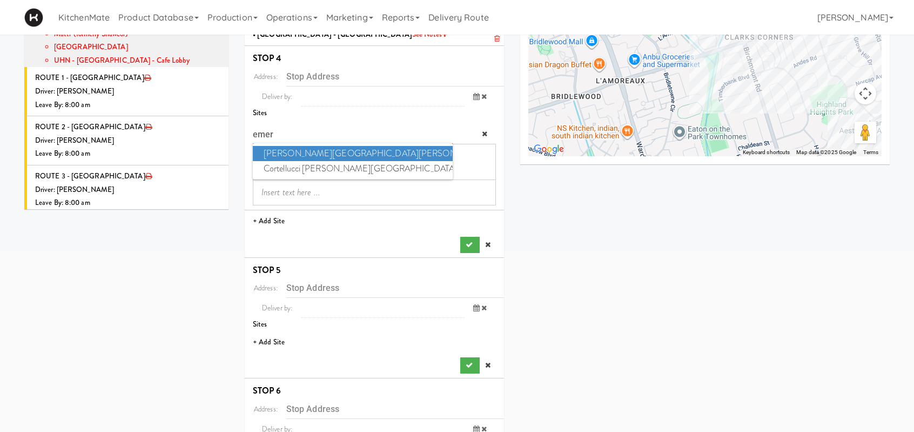
type input "emer"
click at [352, 153] on span "Mackenzie Richmond Hill Hospital - Emergency Room" at bounding box center [353, 154] width 200 height 16
type input "[STREET_ADDRESS]"
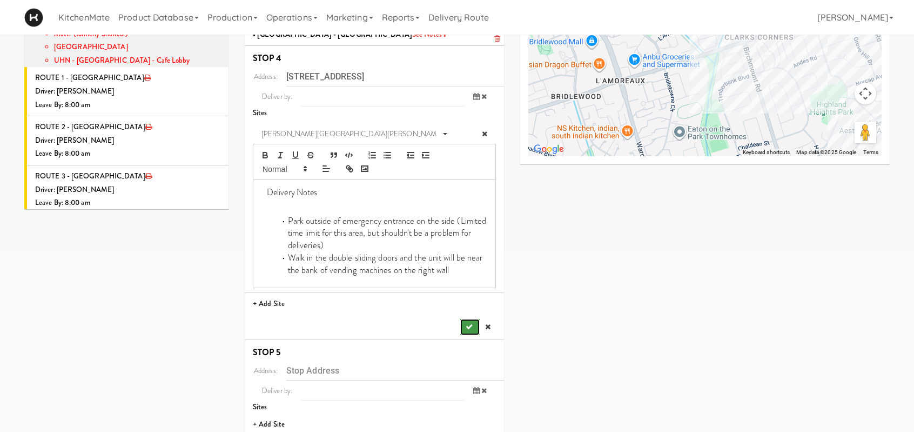
click at [466, 327] on icon "submit" at bounding box center [469, 326] width 7 height 7
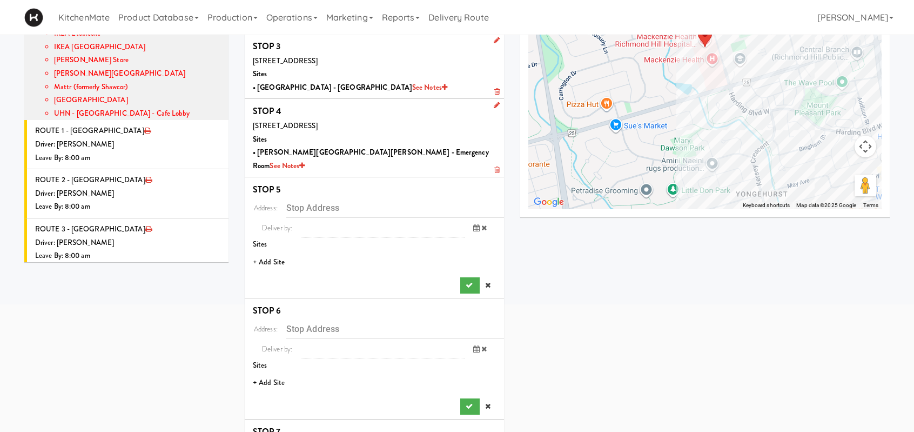
scroll to position [216, 0]
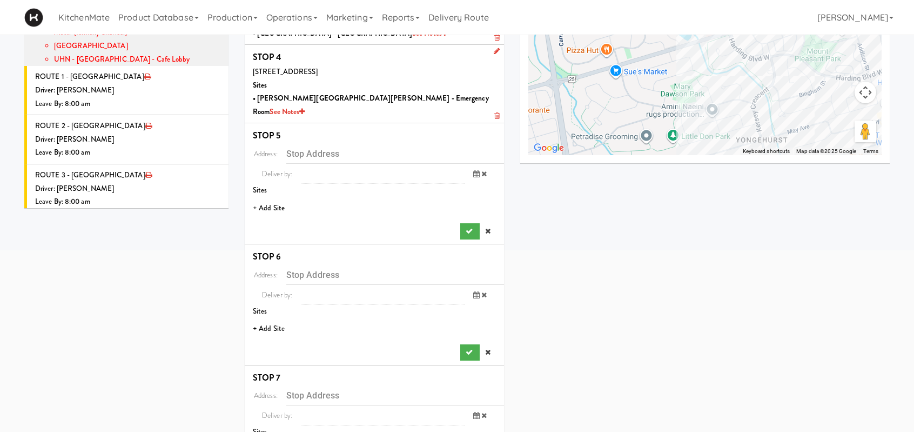
click at [268, 197] on li "+ Add Site" at bounding box center [374, 208] width 259 height 22
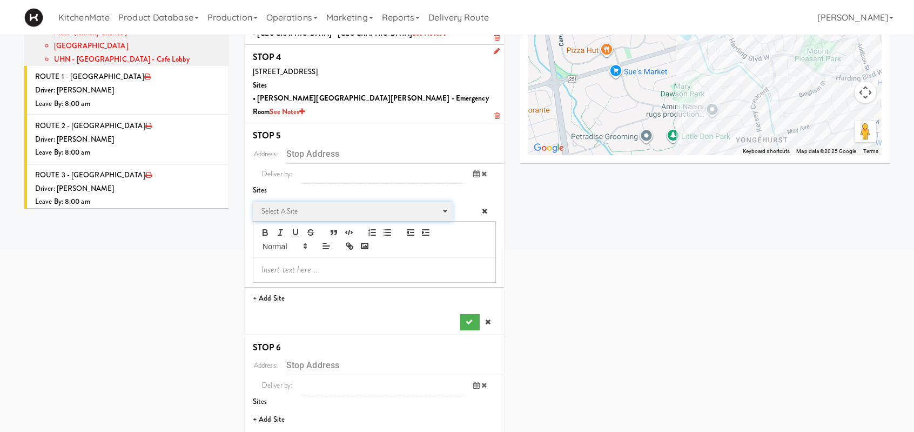
click at [302, 205] on span "Select a site" at bounding box center [349, 211] width 176 height 13
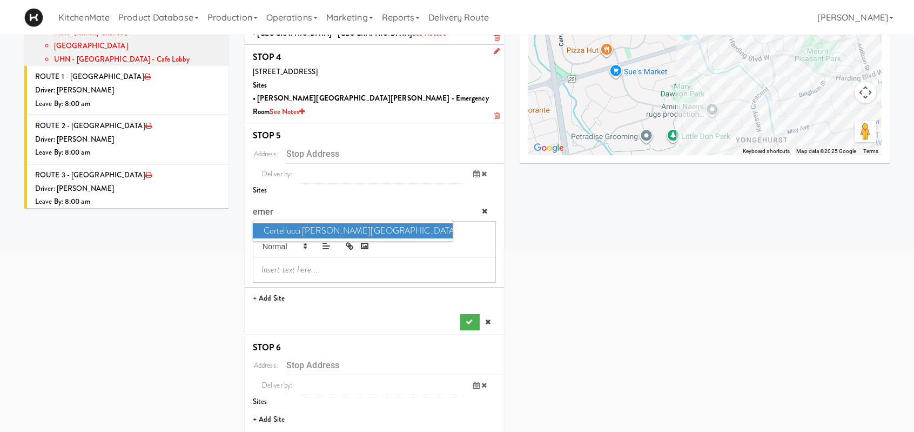
type input "emer"
click at [367, 223] on span "Cortellucci Vaughan Hospital - near Emergency" at bounding box center [353, 231] width 200 height 16
type input "[STREET_ADDRESS][PERSON_NAME]"
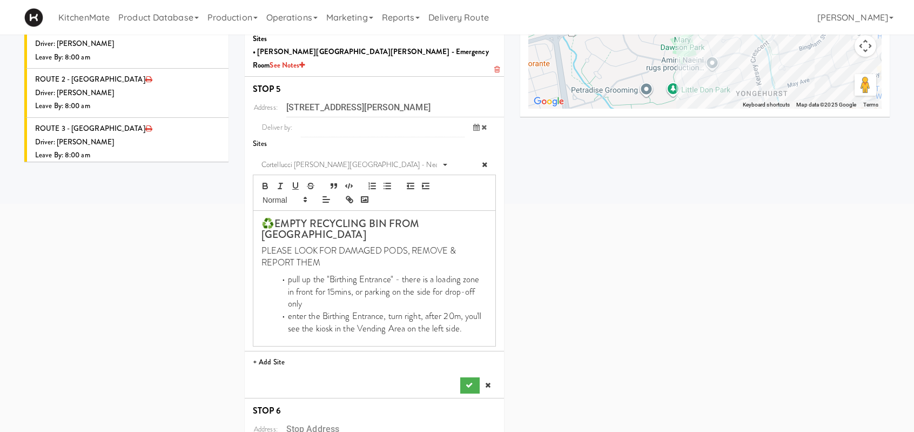
scroll to position [324, 0]
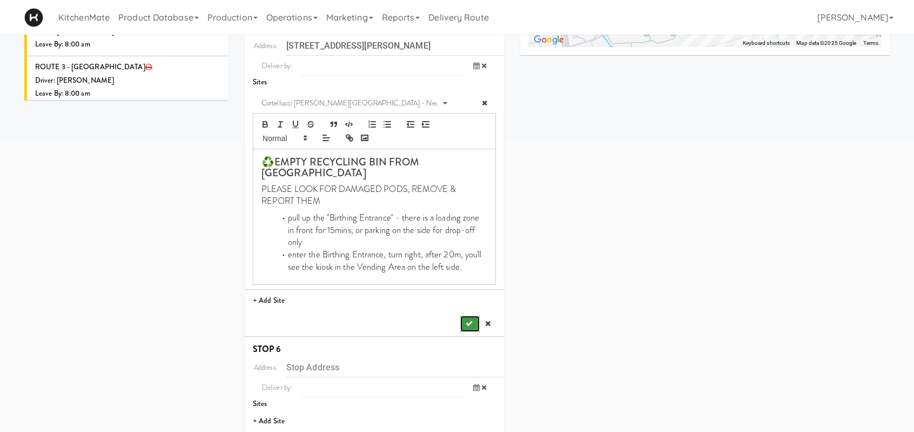
click at [470, 320] on icon "submit" at bounding box center [469, 323] width 7 height 7
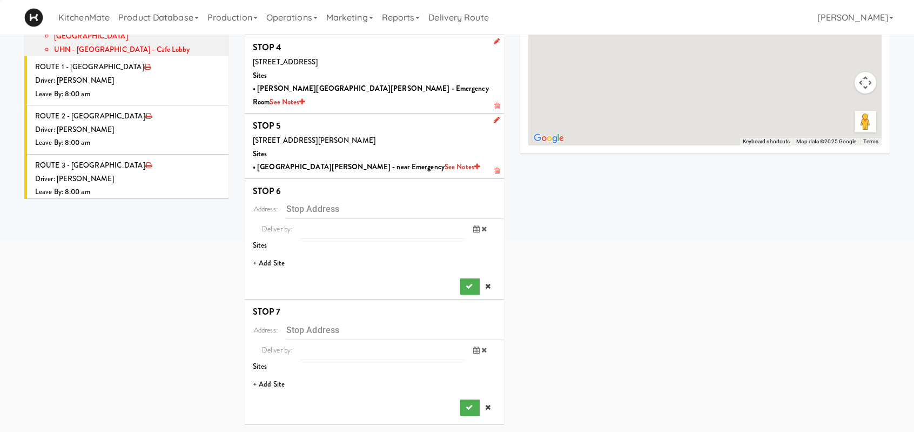
scroll to position [211, 0]
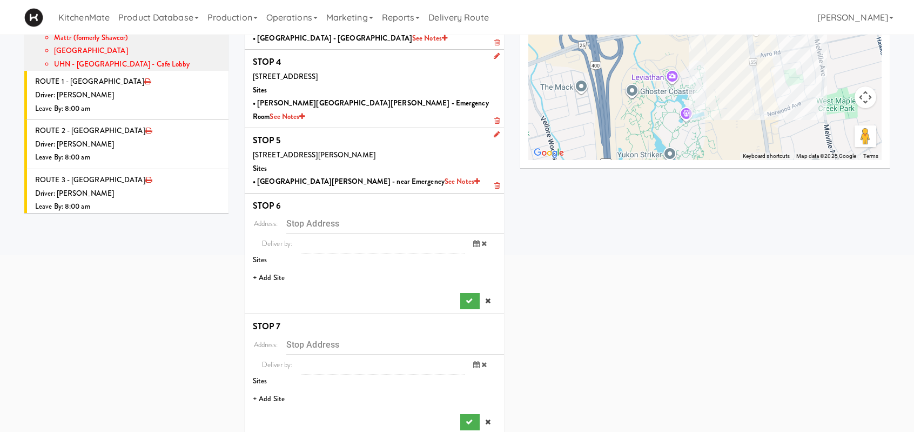
click at [272, 267] on li "+ Add Site" at bounding box center [374, 278] width 259 height 22
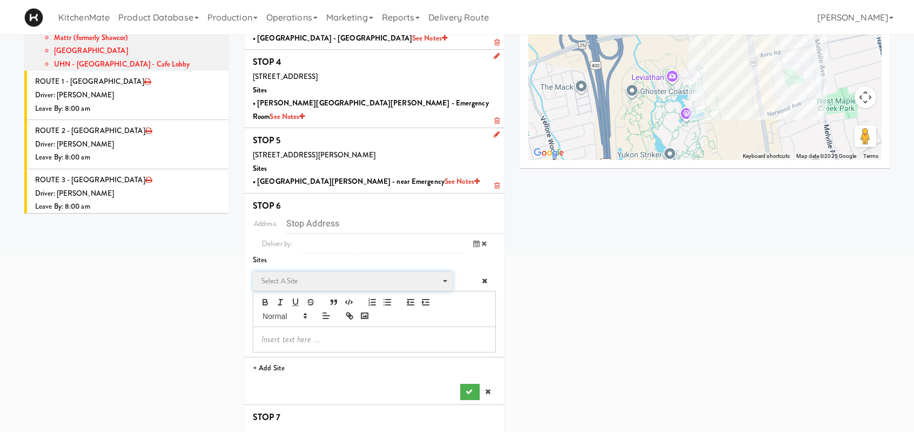
click at [329, 274] on span "Select a site" at bounding box center [349, 280] width 176 height 13
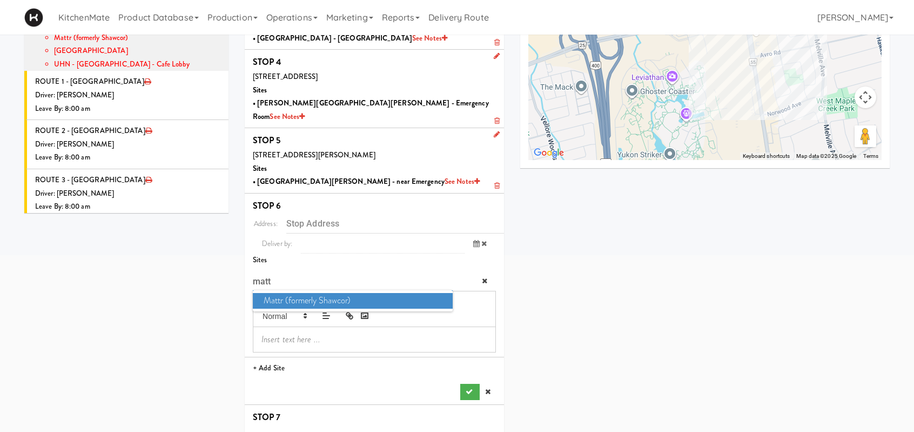
type input "matt"
click at [382, 293] on span "Mattr (formerly Shawcor)" at bounding box center [353, 301] width 200 height 16
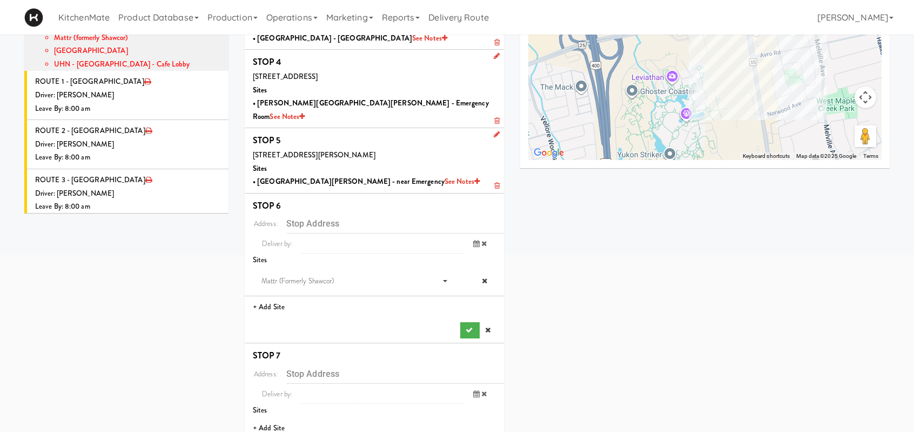
type input "[STREET_ADDRESS][PERSON_NAME]"
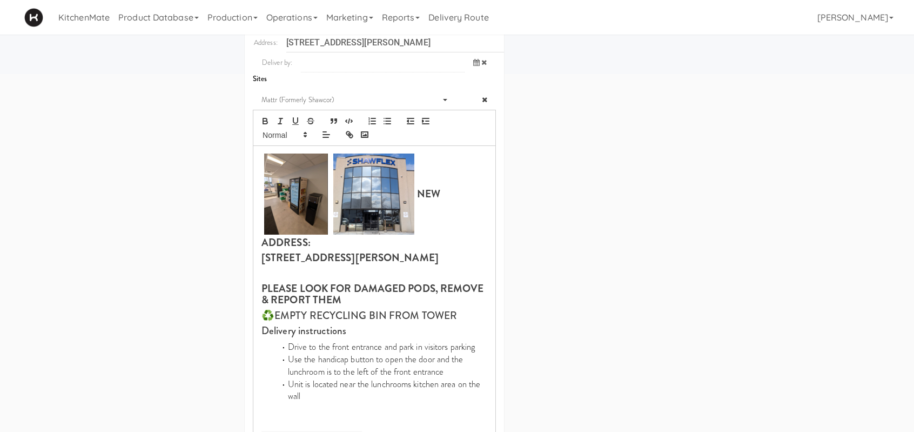
scroll to position [481, 0]
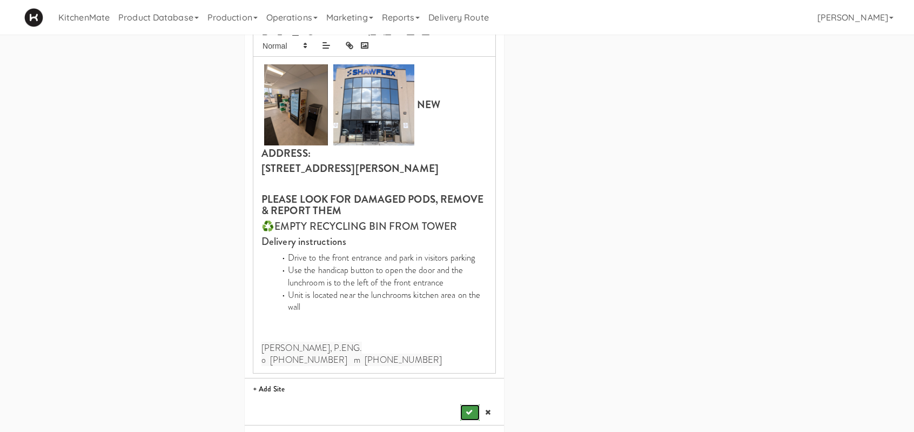
click at [469, 408] on icon "submit" at bounding box center [469, 411] width 7 height 7
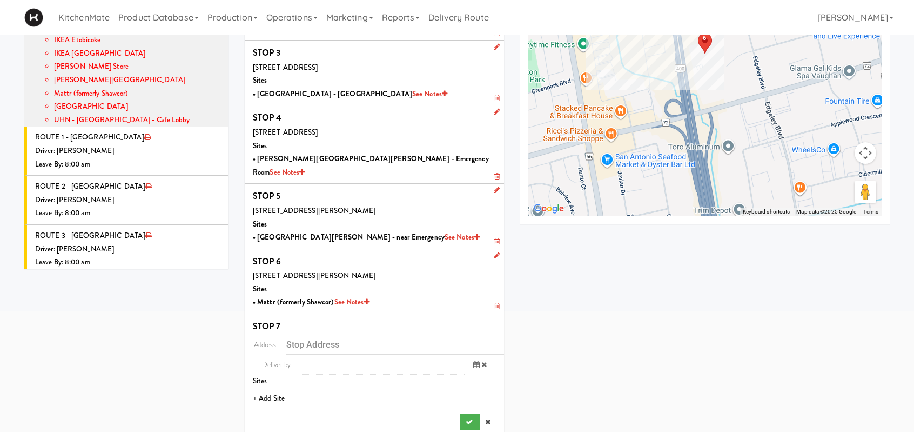
click at [280, 387] on li "+ Add Site" at bounding box center [374, 398] width 259 height 22
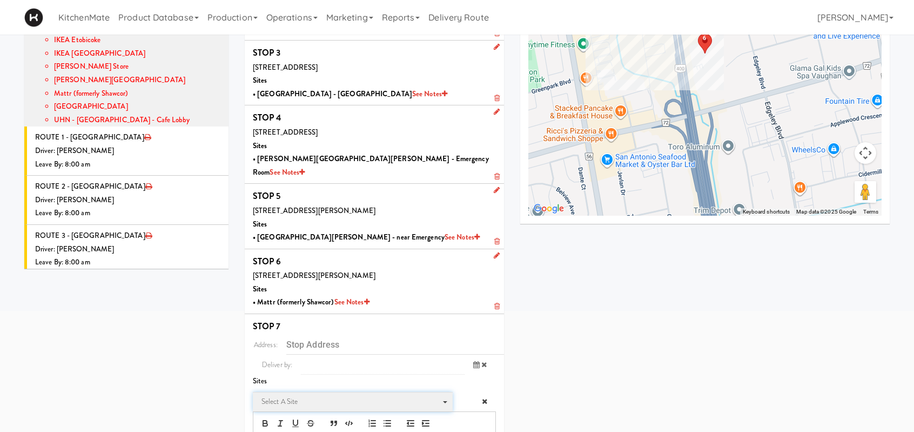
click at [311, 395] on span "Select a site" at bounding box center [349, 401] width 176 height 13
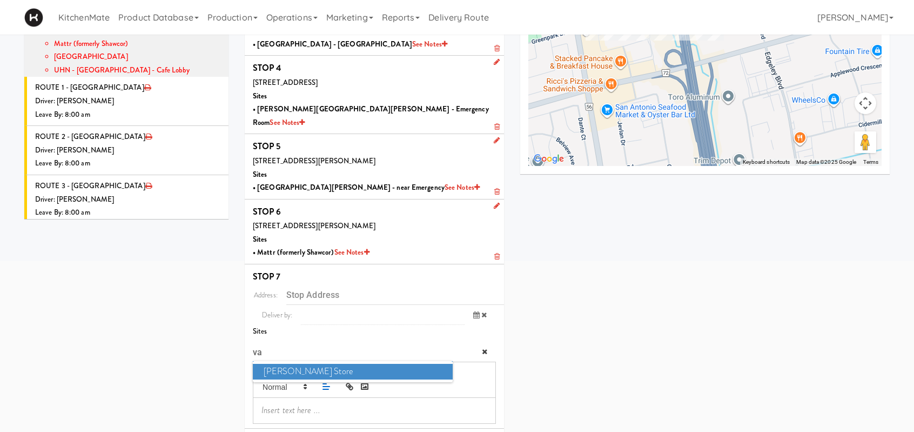
scroll to position [246, 0]
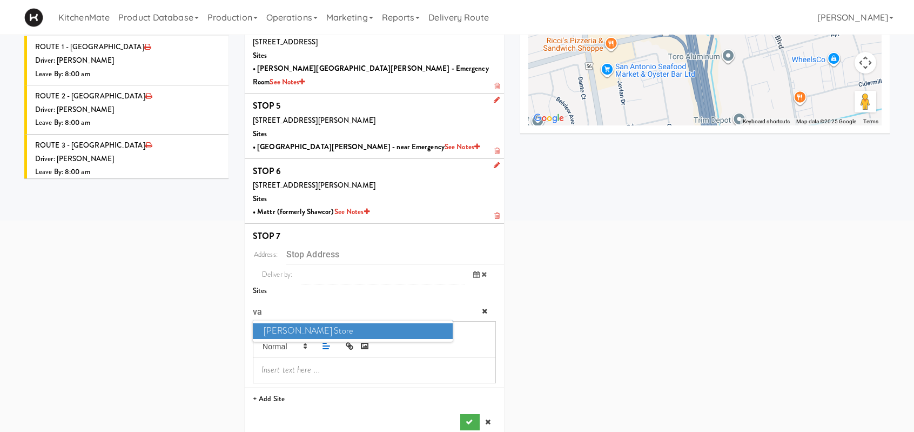
type input "v"
click at [287, 323] on span "IKEA Vaughan Store" at bounding box center [353, 331] width 200 height 16
type input "[STREET_ADDRESS]"
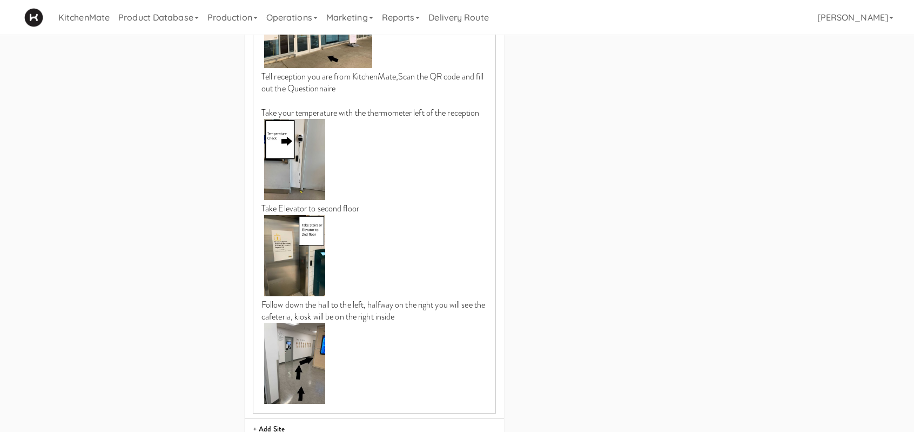
scroll to position [756, 0]
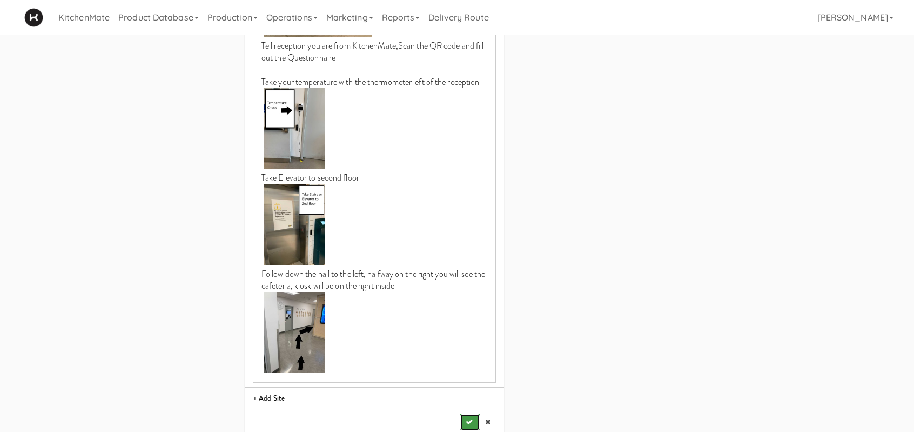
click at [469, 418] on icon "submit" at bounding box center [469, 421] width 7 height 7
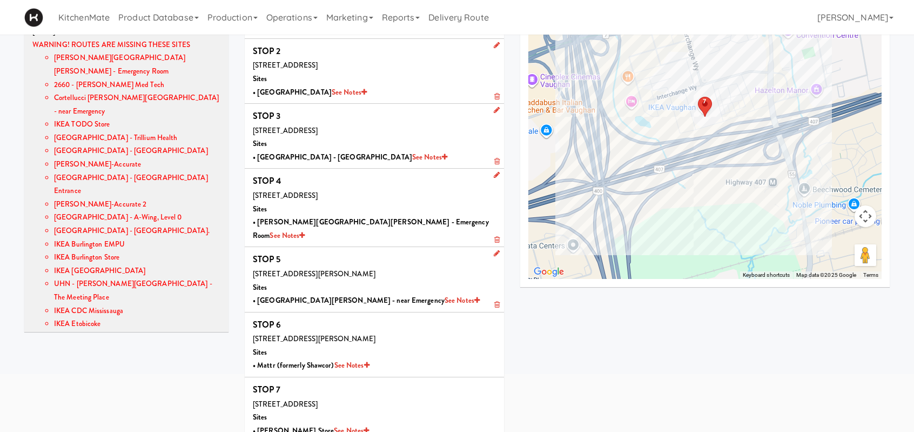
scroll to position [0, 0]
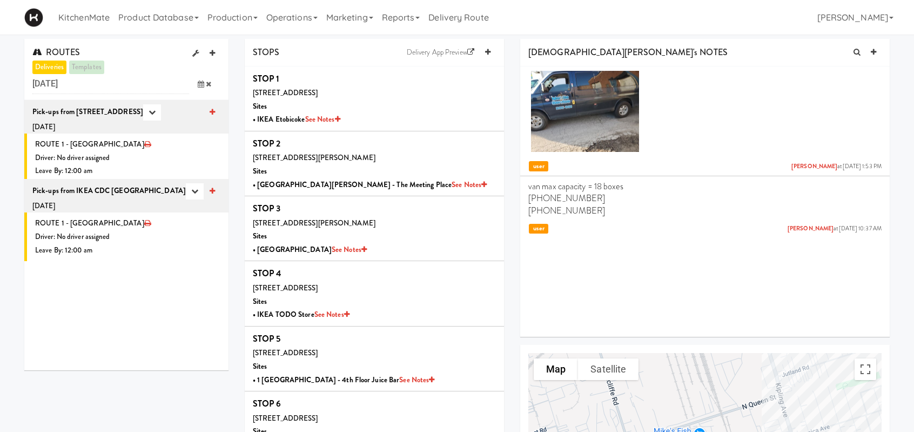
click at [203, 84] on icon at bounding box center [201, 83] width 6 height 7
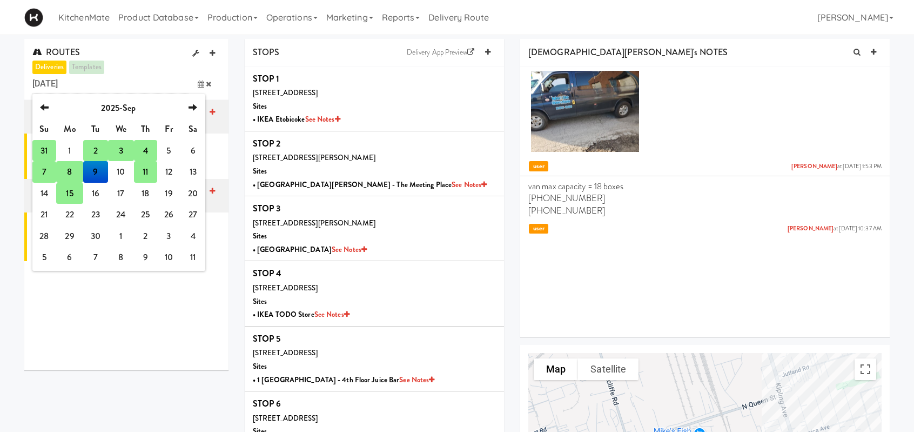
click at [148, 172] on td "11" at bounding box center [145, 172] width 23 height 22
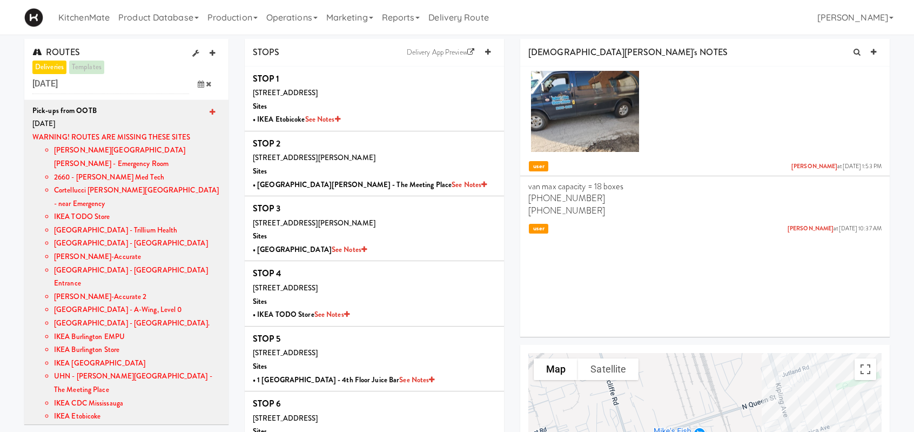
click at [197, 86] on span at bounding box center [204, 84] width 31 height 20
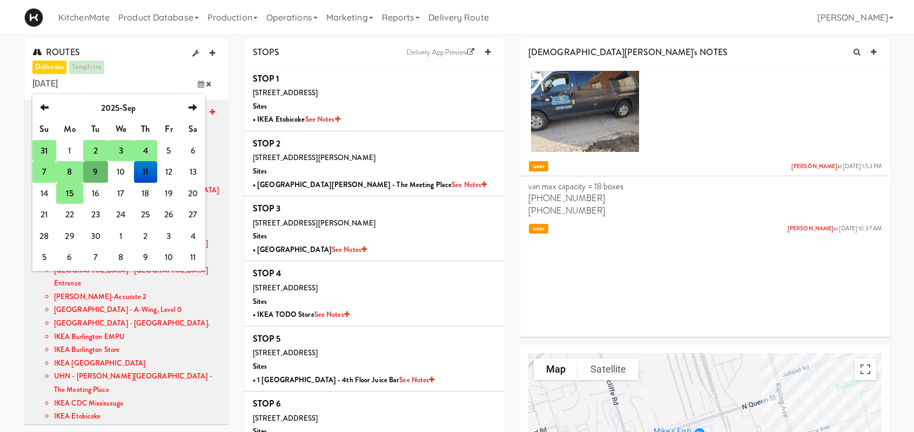
click at [146, 150] on td "4" at bounding box center [145, 151] width 23 height 22
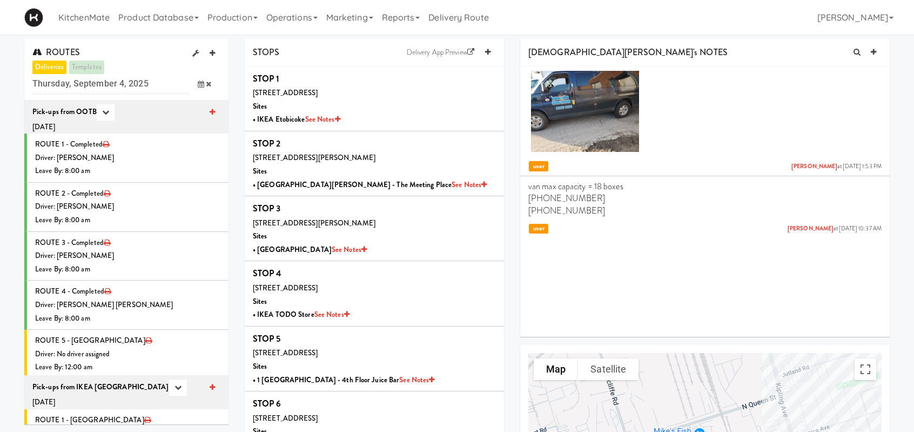
click at [201, 83] on icon at bounding box center [201, 83] width 6 height 7
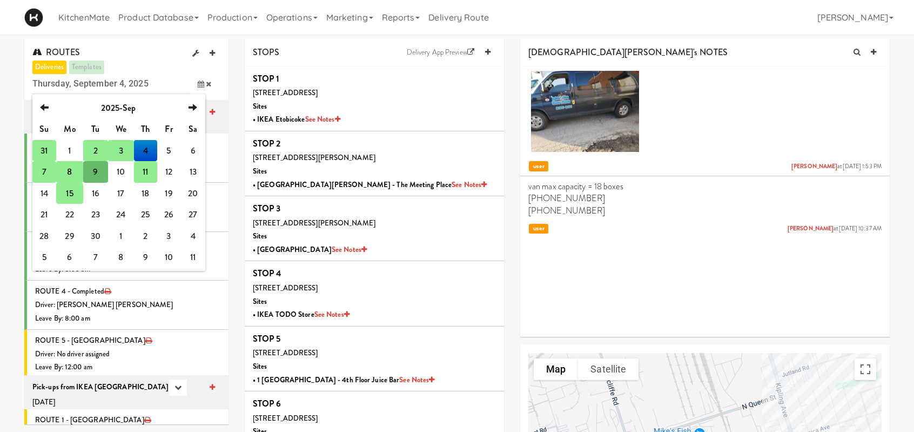
click at [594, 276] on div "Luke Kennedy at Tue Jun 29, 2021 1:53 PM user van max capacity = 18 boxes 416-8…" at bounding box center [704, 201] width 369 height 270
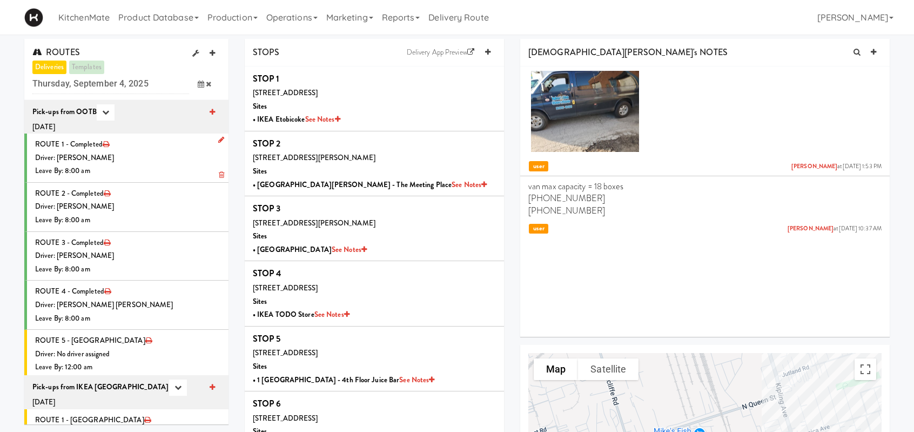
click at [142, 153] on div "Driver: [PERSON_NAME]" at bounding box center [127, 158] width 185 height 14
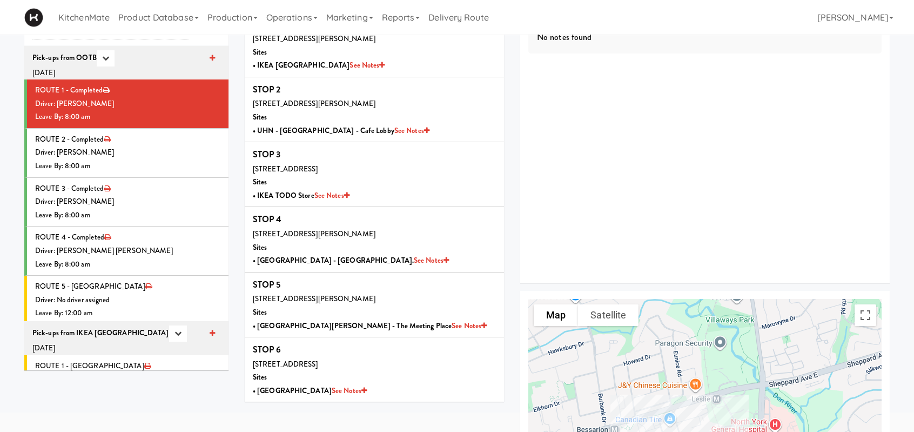
scroll to position [58, 0]
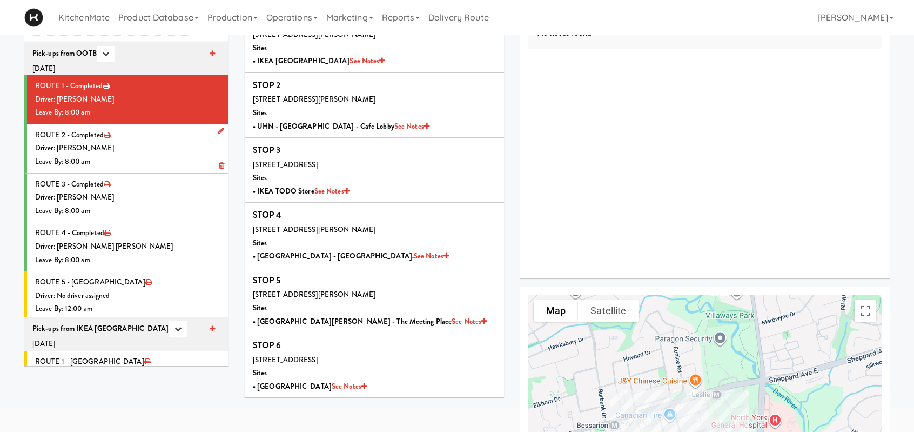
click at [159, 142] on div "Driver: [PERSON_NAME]" at bounding box center [127, 149] width 185 height 14
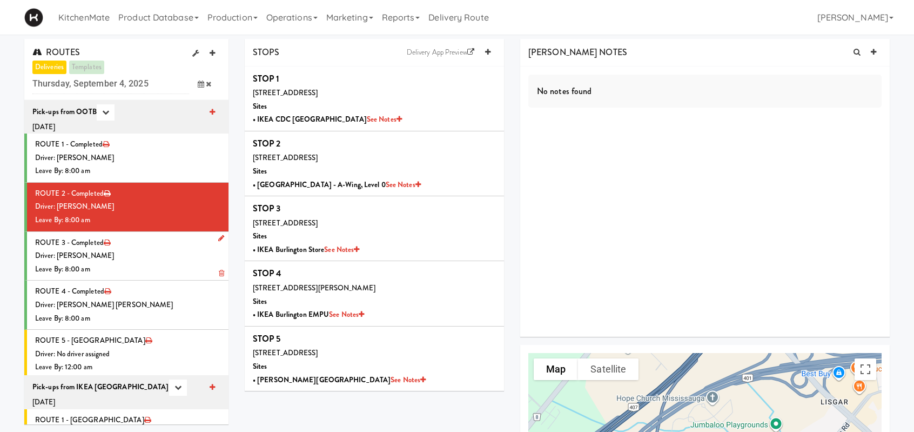
click at [124, 257] on div "Driver: [PERSON_NAME]" at bounding box center [127, 256] width 185 height 14
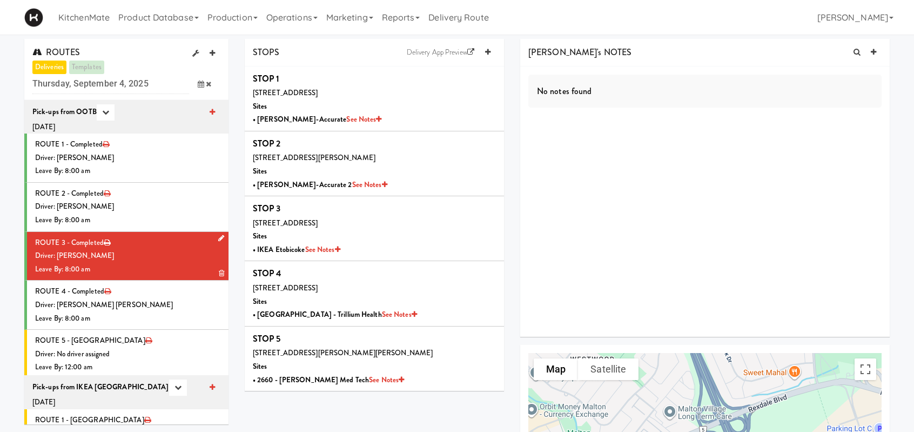
click at [166, 258] on div "Driver: [PERSON_NAME]" at bounding box center [127, 256] width 185 height 14
click at [160, 299] on div "Driver: [PERSON_NAME] [PERSON_NAME]" at bounding box center [127, 305] width 185 height 14
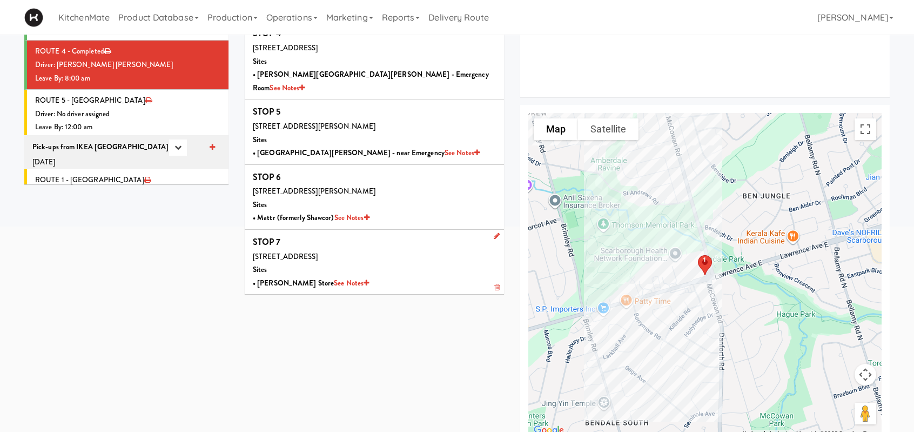
scroll to position [260, 0]
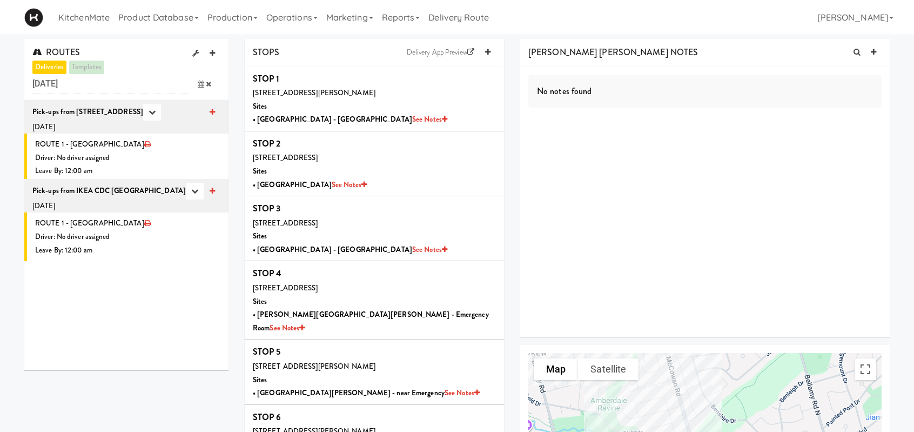
click at [199, 80] on icon at bounding box center [201, 83] width 6 height 7
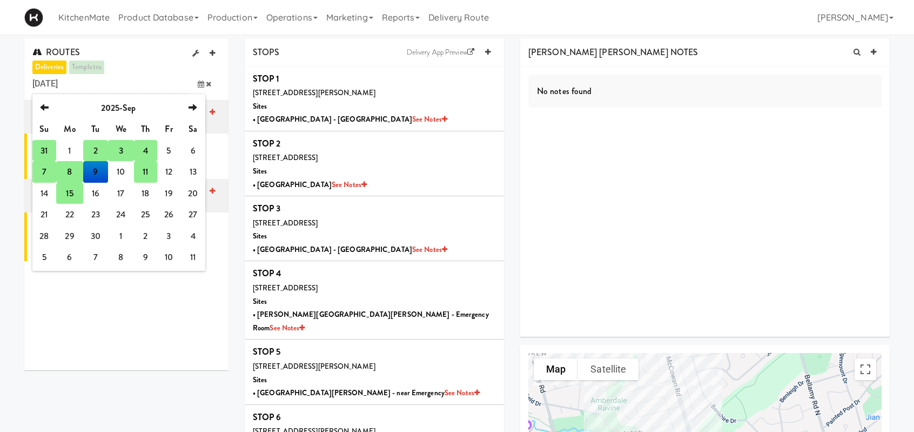
click at [145, 174] on td "11" at bounding box center [145, 172] width 23 height 22
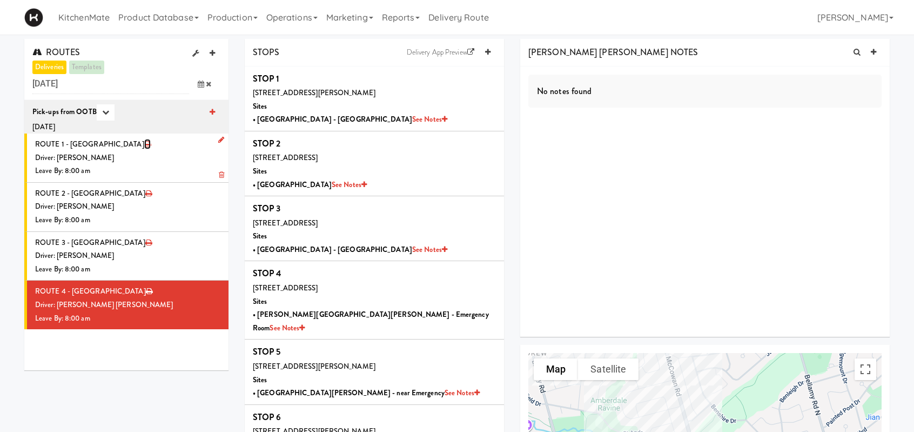
click at [144, 143] on icon at bounding box center [147, 143] width 6 height 7
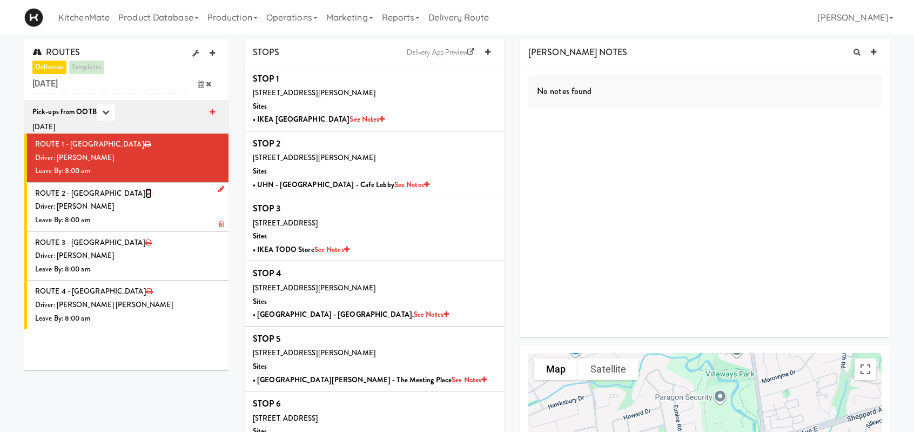
click at [145, 195] on icon at bounding box center [148, 193] width 6 height 7
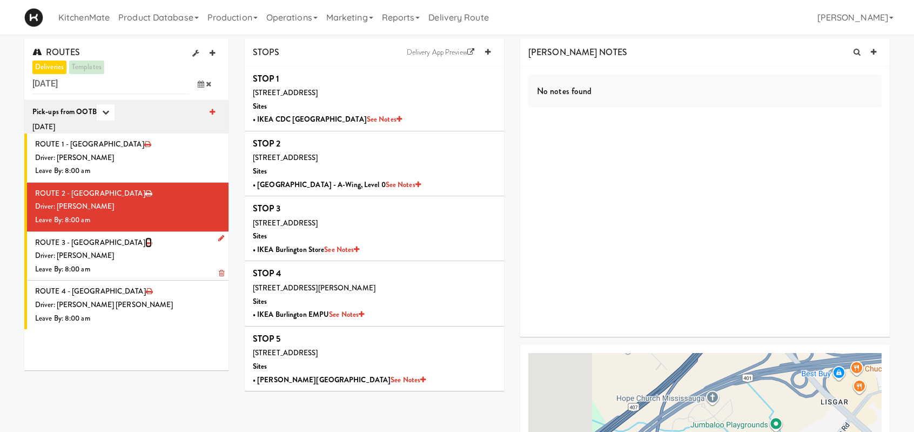
click at [145, 242] on icon at bounding box center [148, 242] width 6 height 7
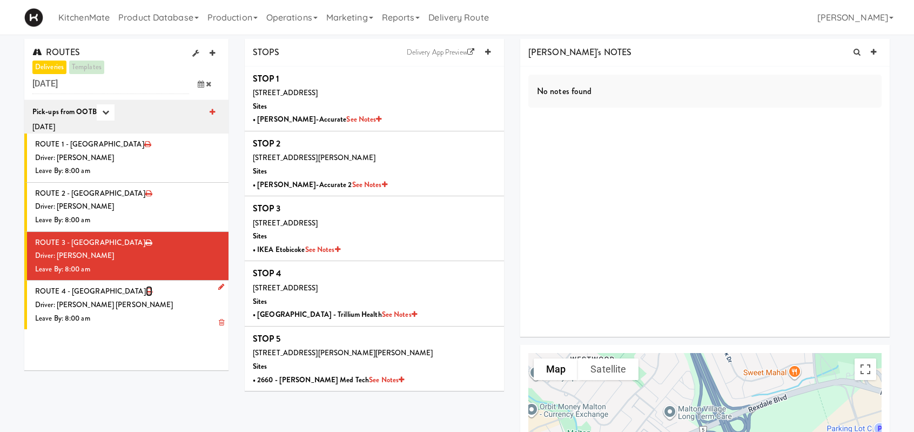
click at [146, 292] on icon at bounding box center [149, 290] width 6 height 7
